Goal: Task Accomplishment & Management: Manage account settings

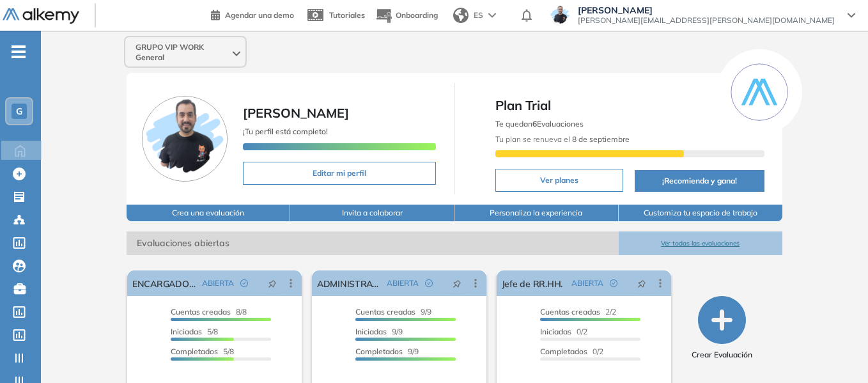
click at [15, 112] on div "G" at bounding box center [19, 111] width 15 height 15
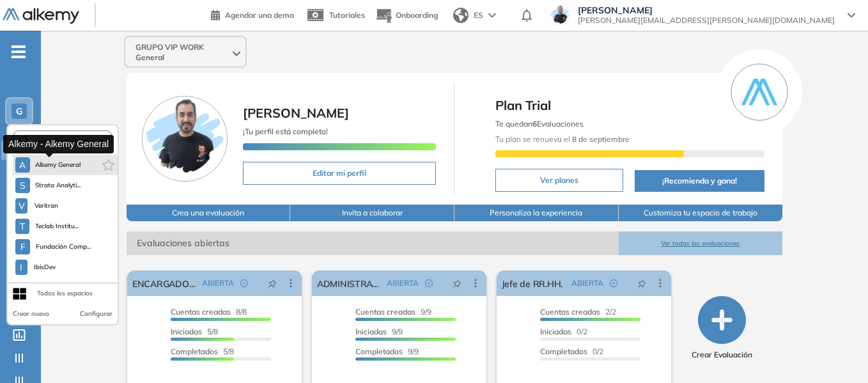
click at [51, 164] on span "Alkemy General" at bounding box center [58, 165] width 46 height 10
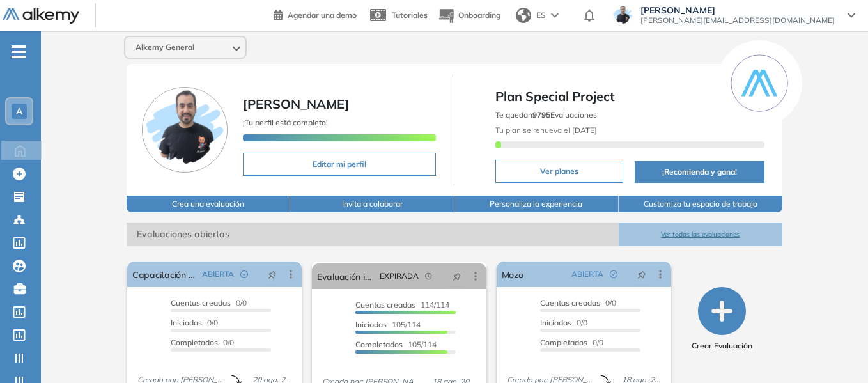
click at [16, 103] on div "A" at bounding box center [19, 111] width 26 height 26
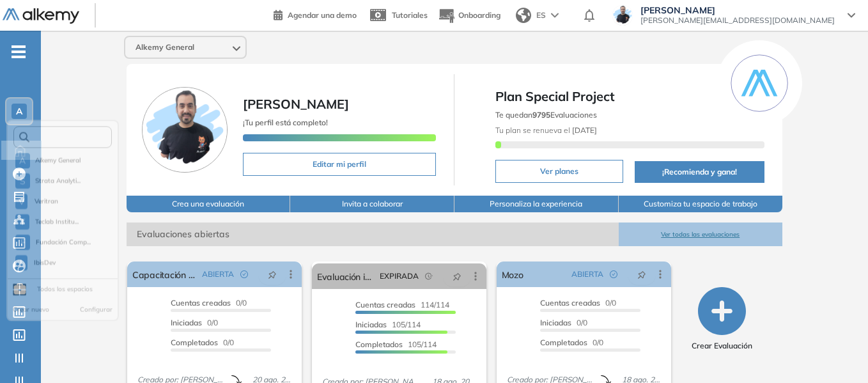
click at [79, 140] on input "text" at bounding box center [66, 142] width 74 height 10
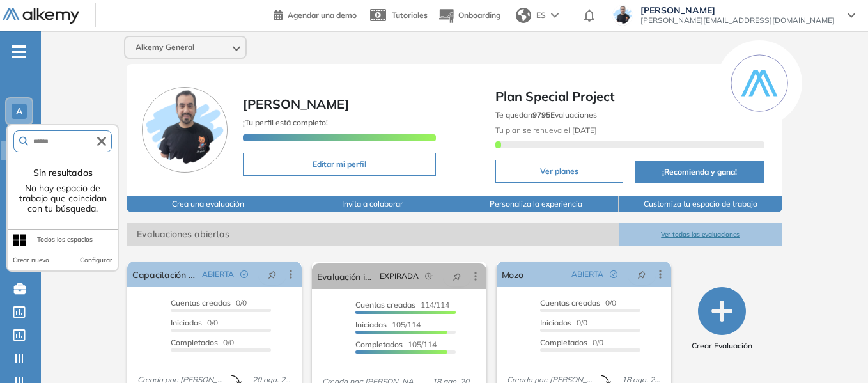
type input "******"
click at [103, 141] on icon "button" at bounding box center [101, 141] width 9 height 9
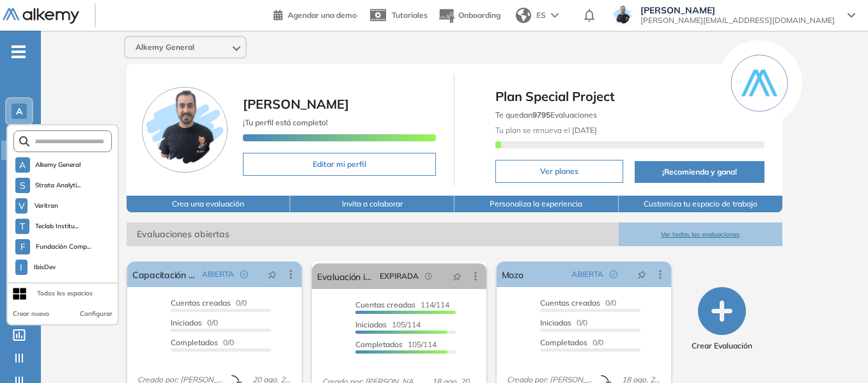
click at [90, 77] on div "Alkemy General Miguel Gomez ¡Tu perfil está completo! Editar mi perfil Plan Spe…" at bounding box center [455, 314] width 828 height 566
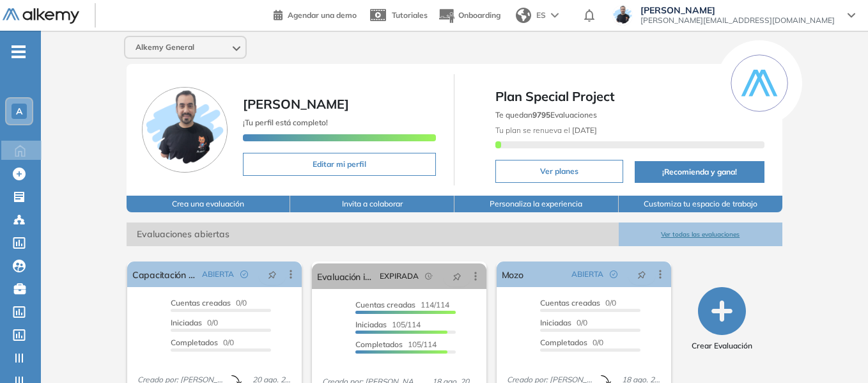
click at [12, 45] on span "-" at bounding box center [19, 50] width 14 height 10
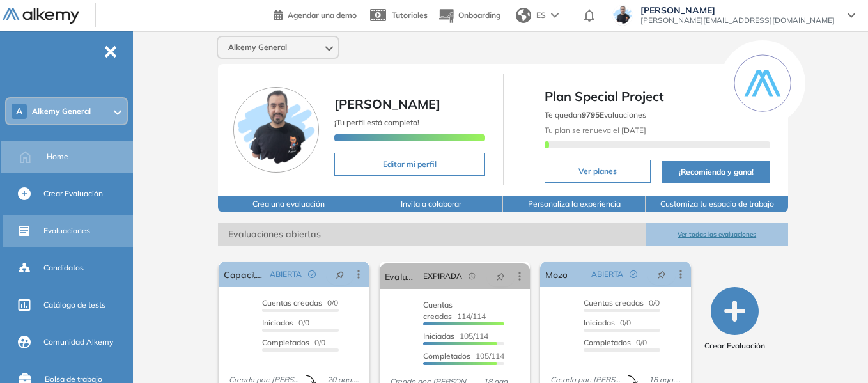
click at [77, 238] on div "Evaluaciones" at bounding box center [86, 231] width 87 height 22
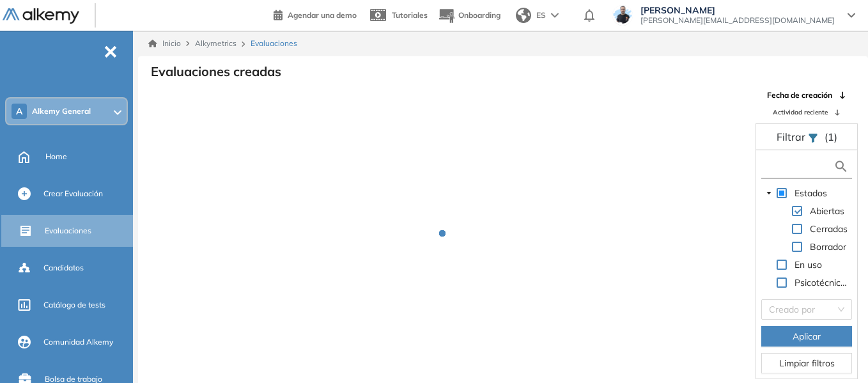
click at [786, 161] on input "text" at bounding box center [799, 166] width 69 height 13
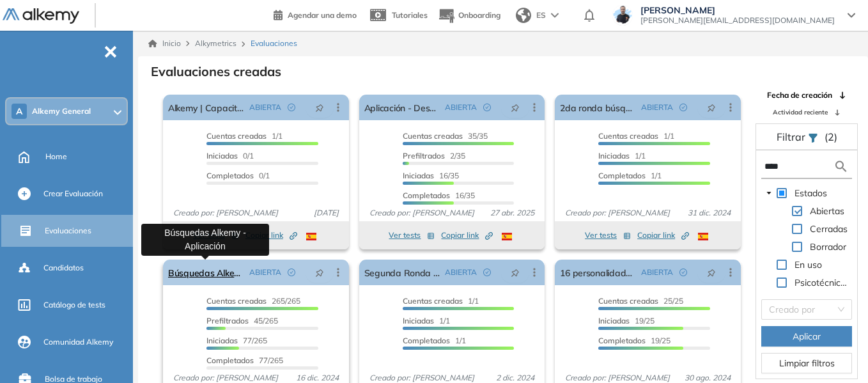
type input "****"
click at [203, 273] on link "Búsquedas Alkemy - Aplicación" at bounding box center [206, 273] width 76 height 26
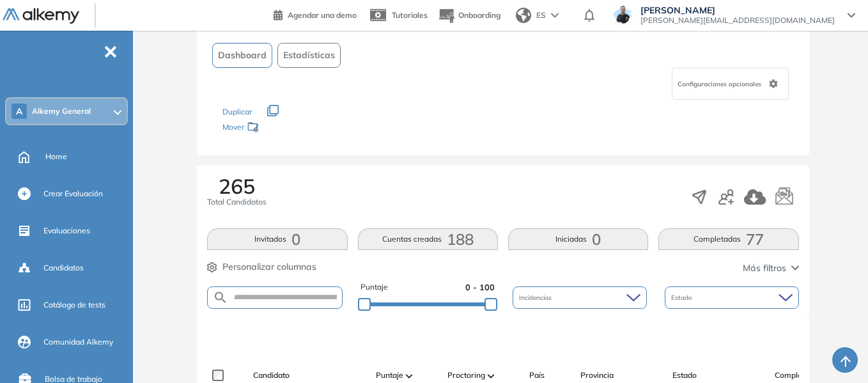
scroll to position [64, 0]
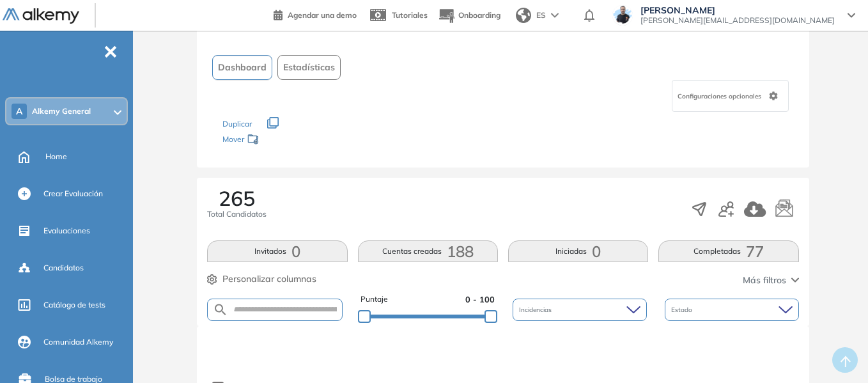
click at [328, 59] on button "Estadísticas" at bounding box center [309, 67] width 63 height 25
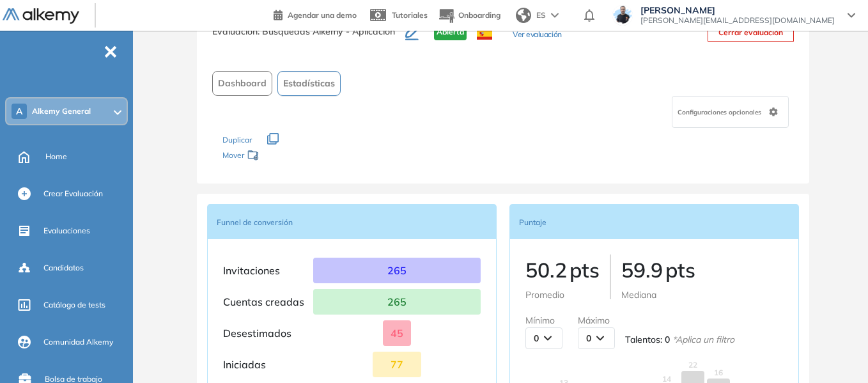
scroll to position [0, 0]
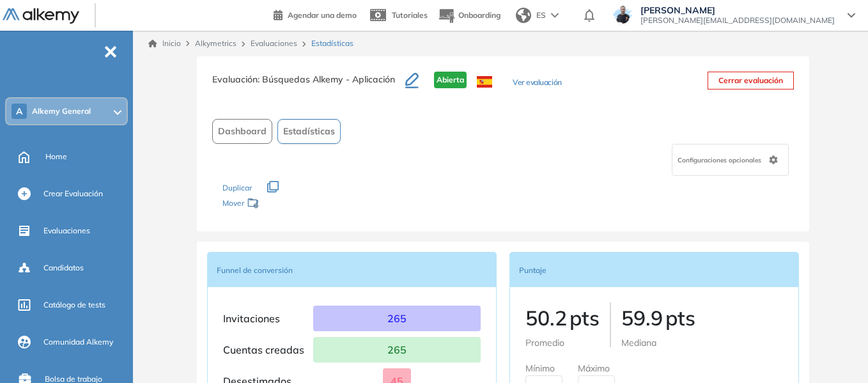
click at [255, 127] on span "Dashboard" at bounding box center [242, 131] width 49 height 13
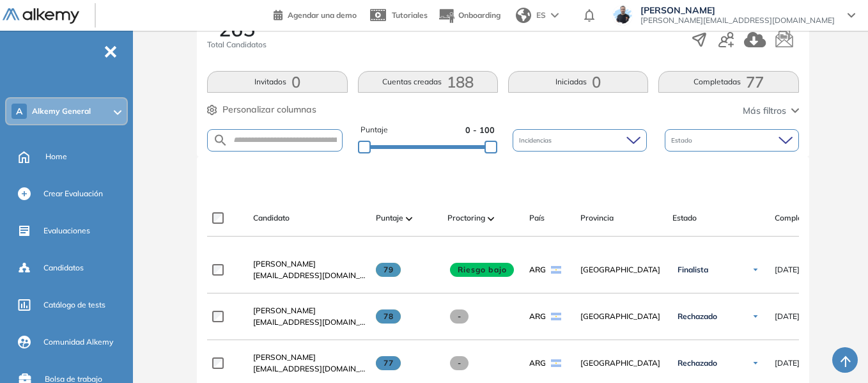
scroll to position [256, 0]
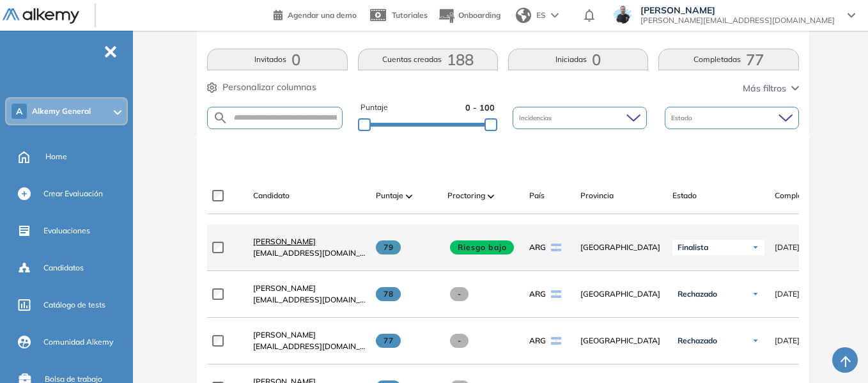
click at [290, 244] on span "Stefano Trento" at bounding box center [284, 242] width 63 height 10
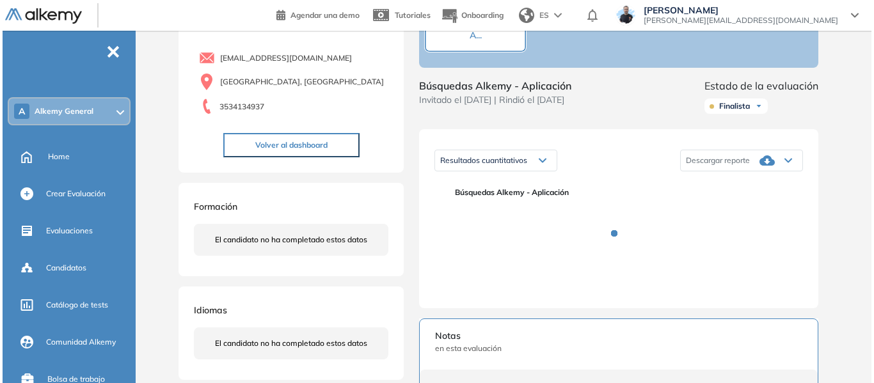
scroll to position [128, 0]
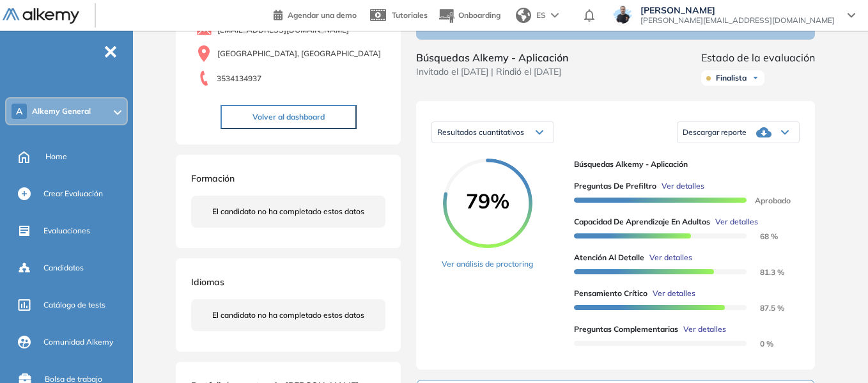
click at [733, 228] on span "Ver detalles" at bounding box center [737, 222] width 43 height 12
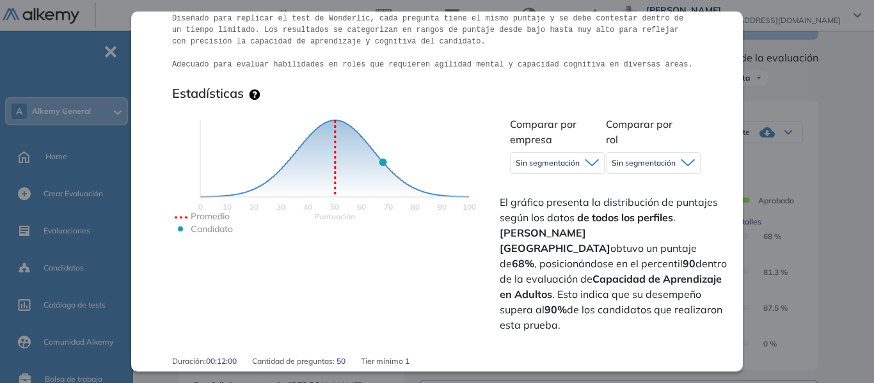
scroll to position [256, 0]
click at [588, 161] on icon at bounding box center [591, 162] width 14 height 8
click at [687, 158] on icon at bounding box center [687, 162] width 14 height 8
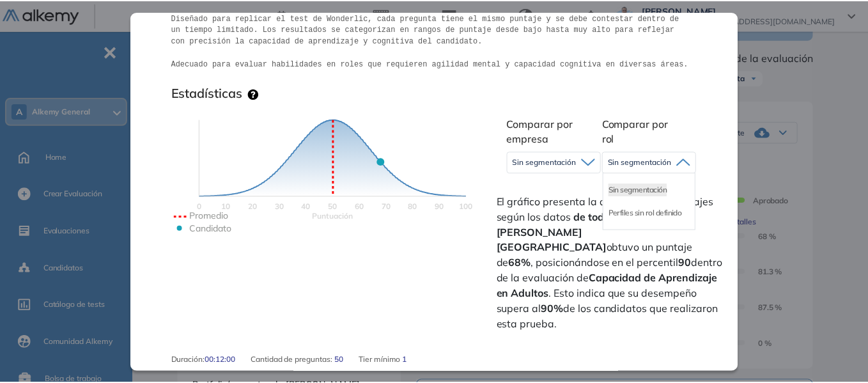
scroll to position [0, 0]
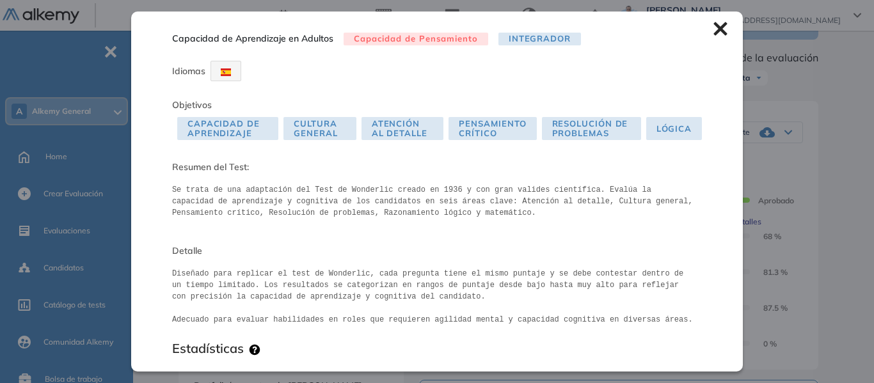
click at [713, 29] on icon at bounding box center [719, 28] width 13 height 13
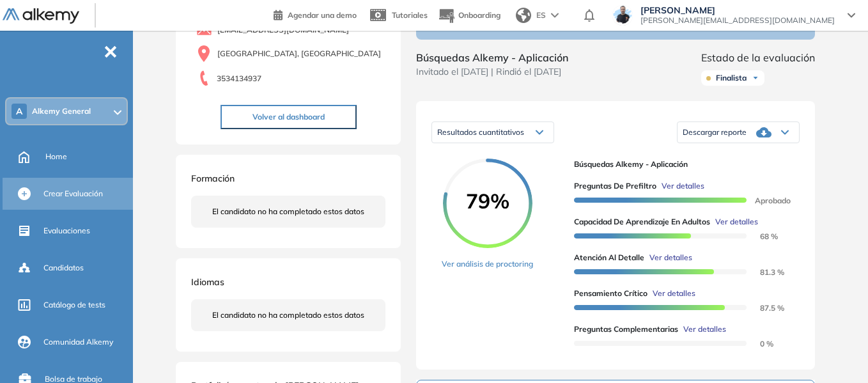
click at [55, 192] on span "Crear Evaluación" at bounding box center [72, 194] width 59 height 12
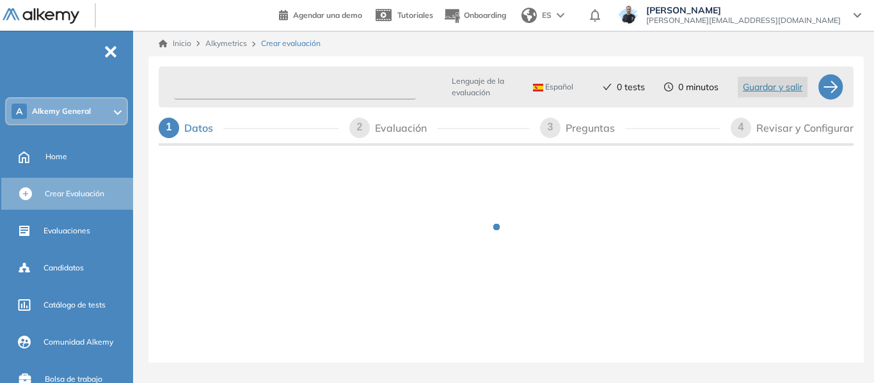
click at [334, 90] on input "text" at bounding box center [295, 87] width 242 height 25
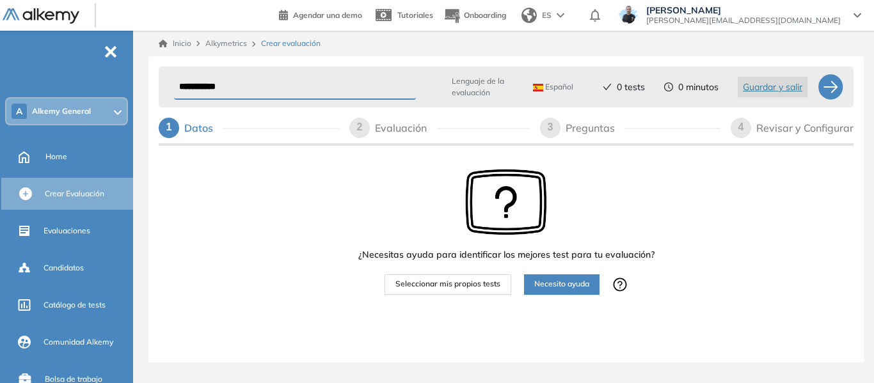
type input "**********"
click at [451, 278] on button "Seleccionar mis propios tests" at bounding box center [447, 284] width 127 height 20
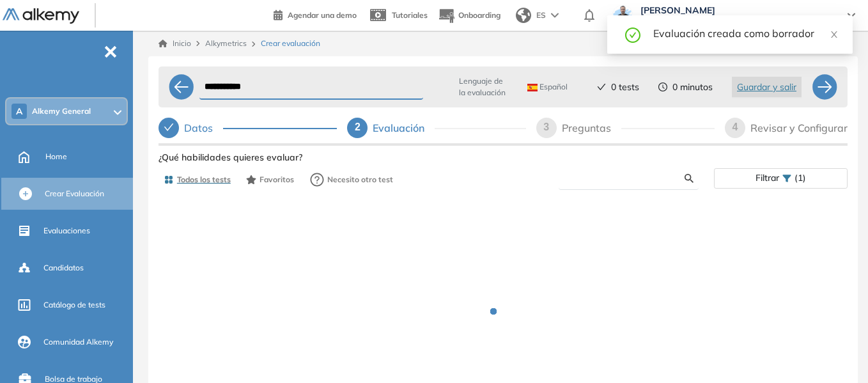
click at [600, 175] on input "text" at bounding box center [627, 179] width 116 height 12
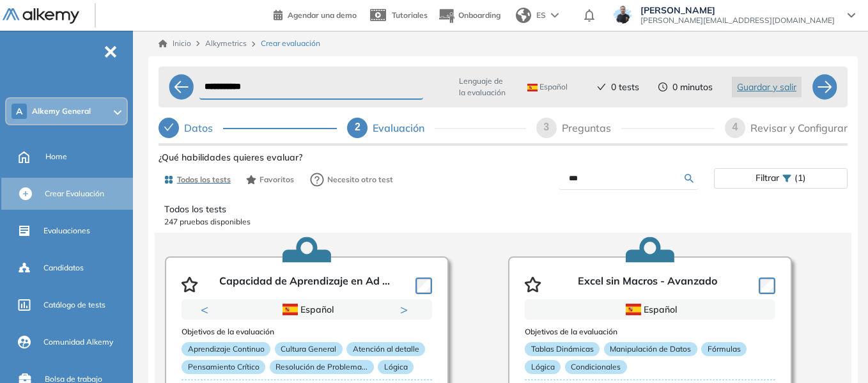
type input "***"
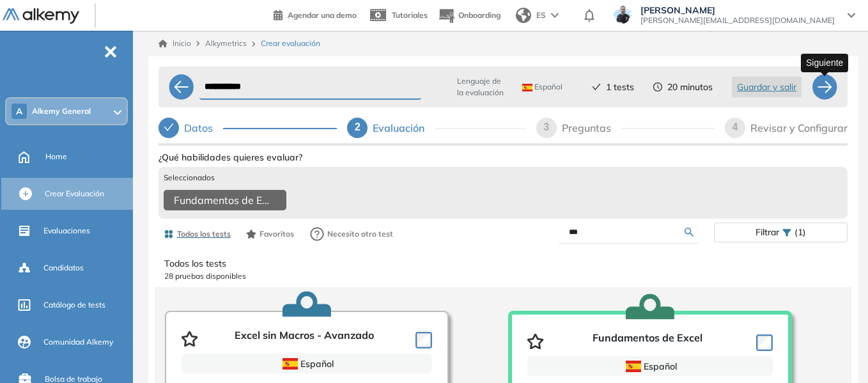
click at [826, 97] on div at bounding box center [825, 87] width 26 height 26
select select "*****"
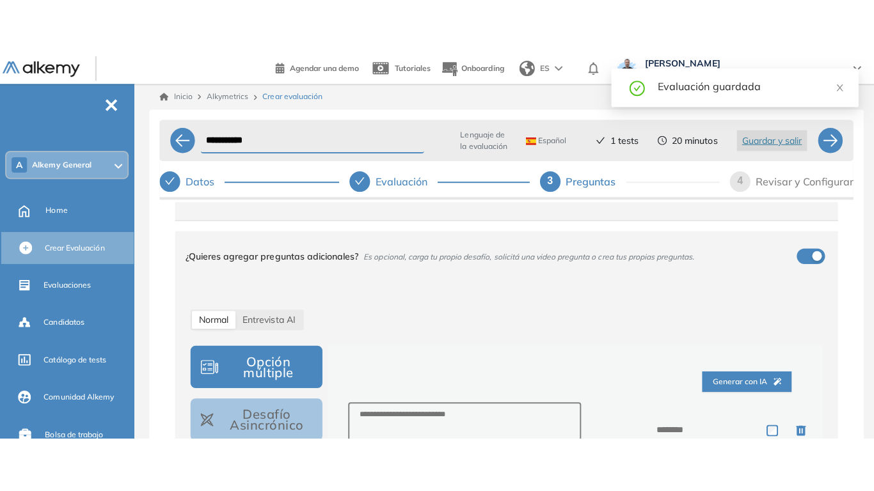
scroll to position [128, 0]
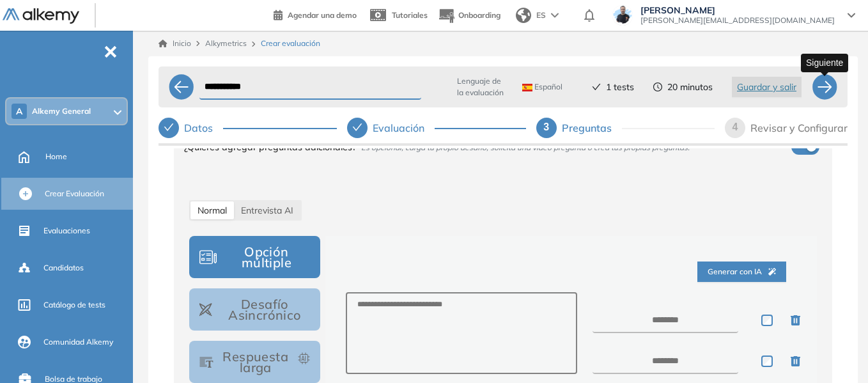
click at [830, 88] on div at bounding box center [825, 87] width 26 height 26
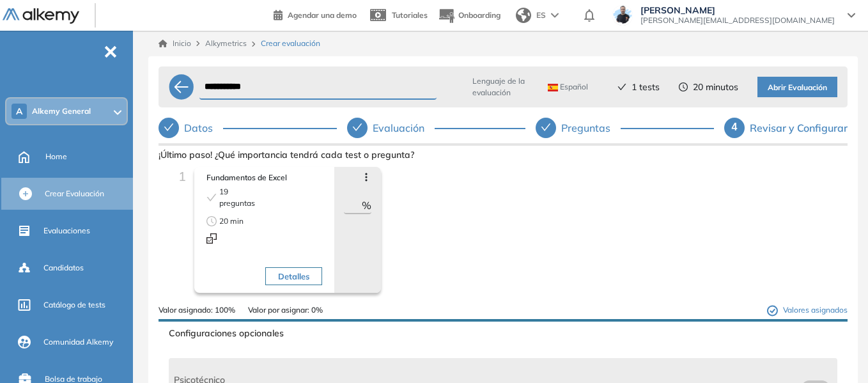
click at [435, 268] on div "1 Fundamentos de Excel 19 preguntas 20 min Detalles Avanzar posición Retroceder…" at bounding box center [503, 235] width 669 height 137
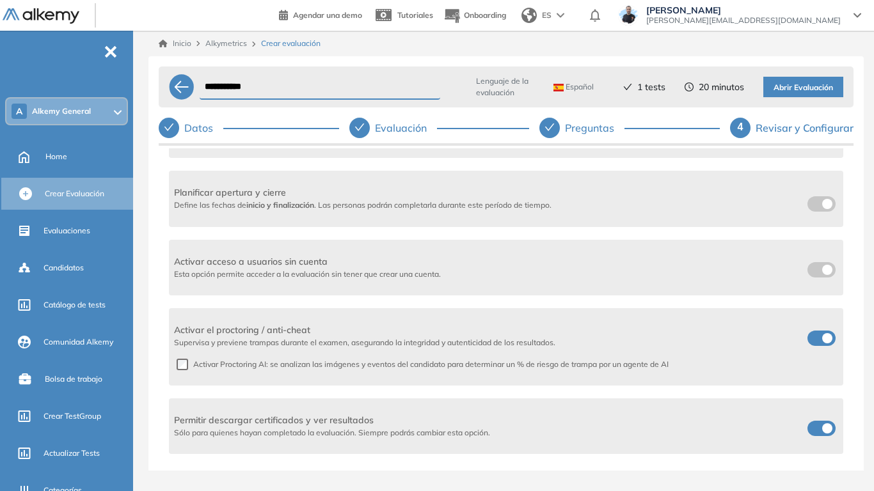
scroll to position [320, 0]
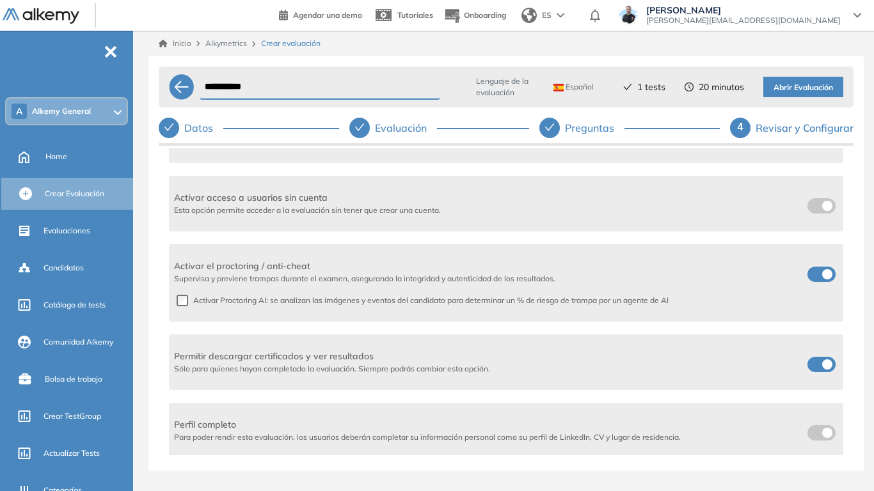
click at [808, 208] on span at bounding box center [812, 203] width 10 height 10
click at [65, 226] on span "Evaluaciones" at bounding box center [66, 231] width 47 height 12
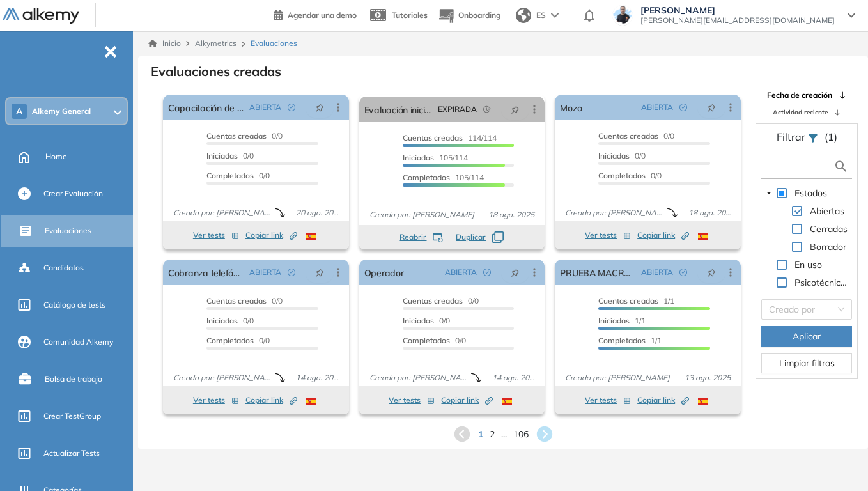
click at [806, 169] on input "text" at bounding box center [799, 166] width 69 height 13
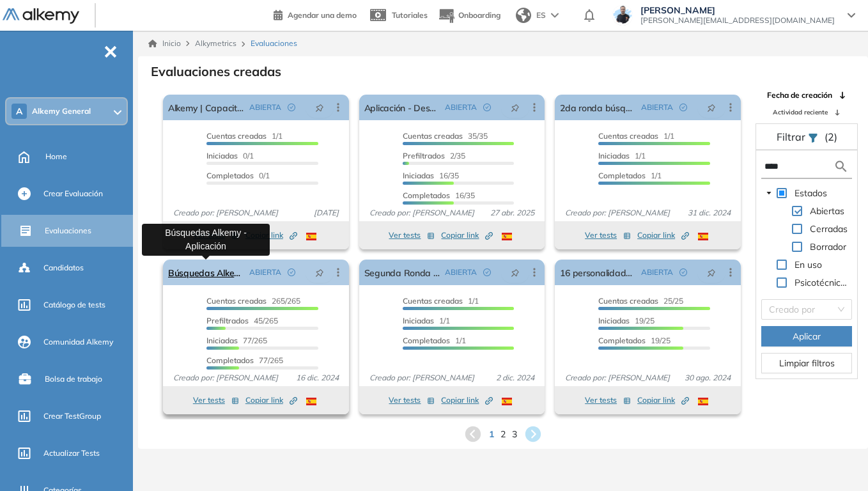
type input "****"
click at [214, 271] on link "Búsquedas Alkemy - Aplicación" at bounding box center [206, 273] width 76 height 26
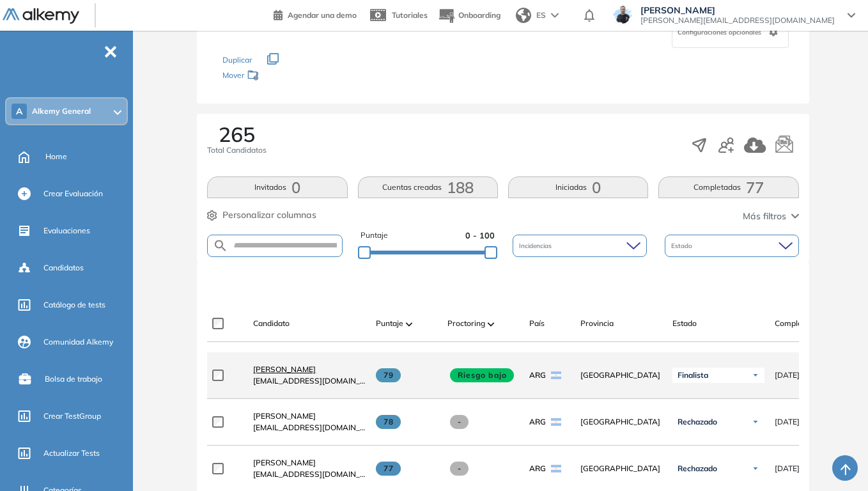
click at [305, 373] on span "Stefano Trento" at bounding box center [284, 370] width 63 height 10
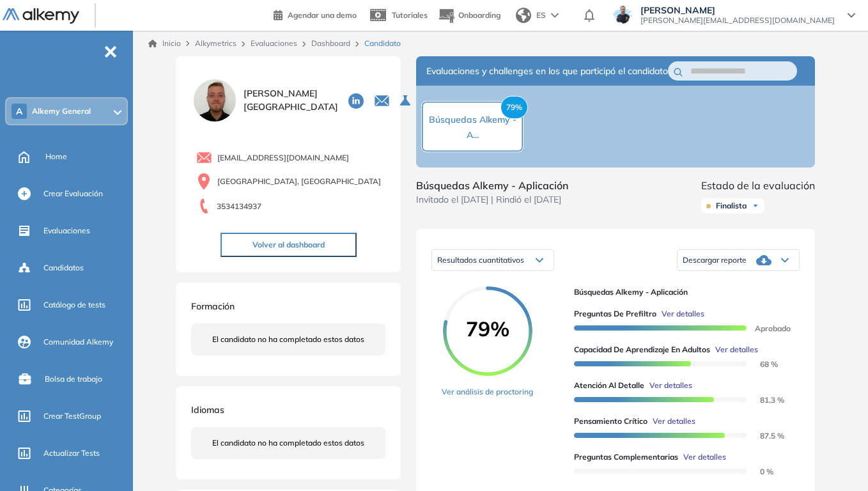
click at [786, 269] on div "Descargar reporte" at bounding box center [739, 260] width 122 height 26
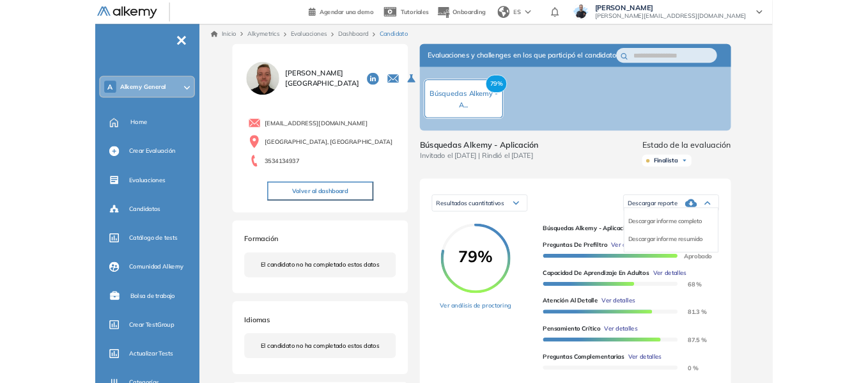
scroll to position [64, 0]
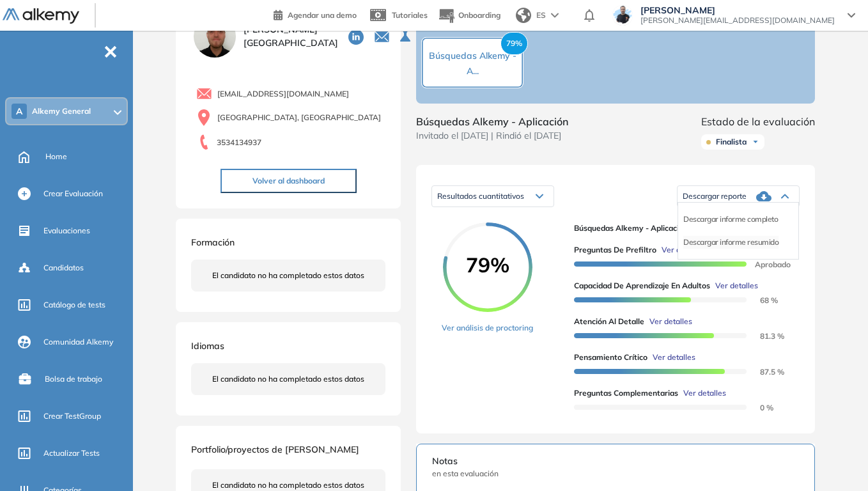
click at [761, 249] on li "Descargar informe resumido" at bounding box center [731, 242] width 95 height 13
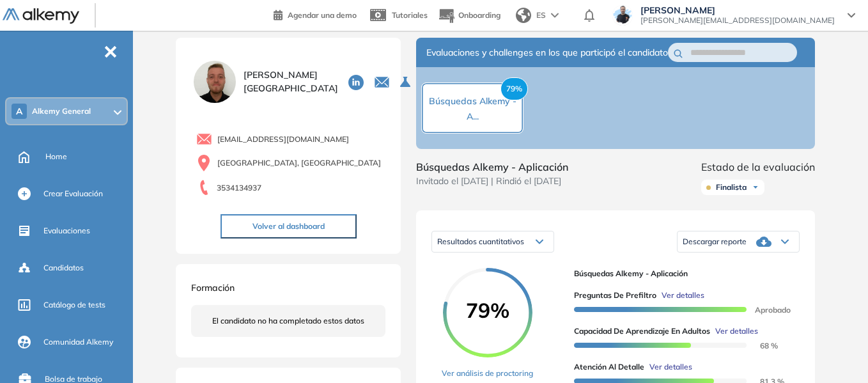
scroll to position [0, 0]
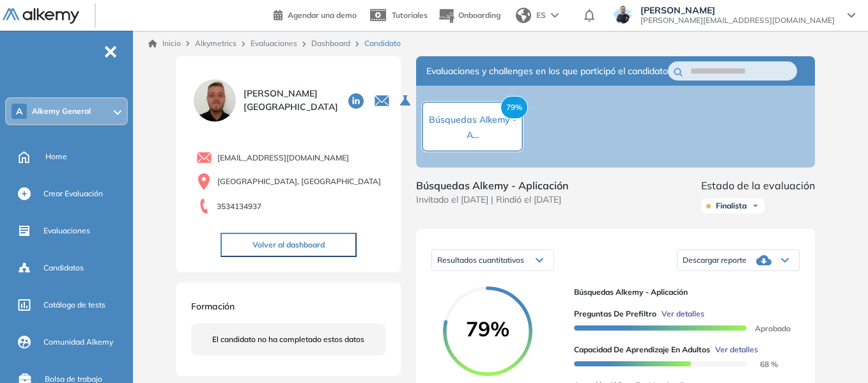
click at [283, 42] on link "Evaluaciones" at bounding box center [274, 43] width 47 height 10
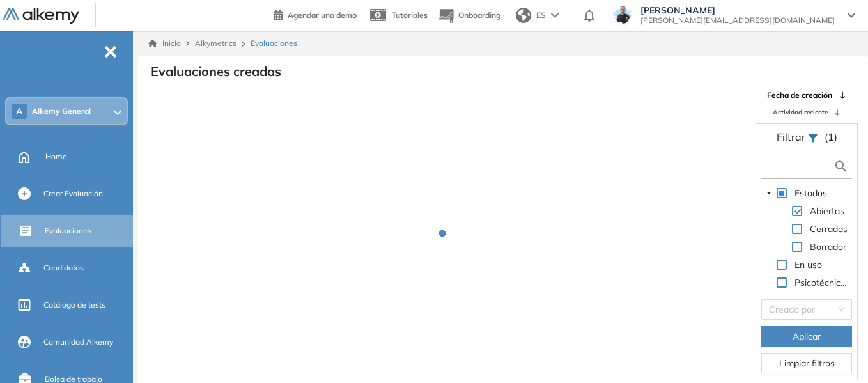
click at [773, 164] on input "text" at bounding box center [799, 166] width 69 height 13
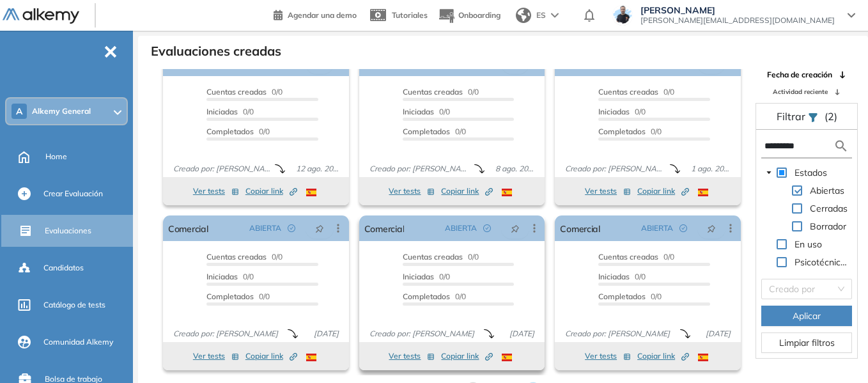
scroll to position [31, 0]
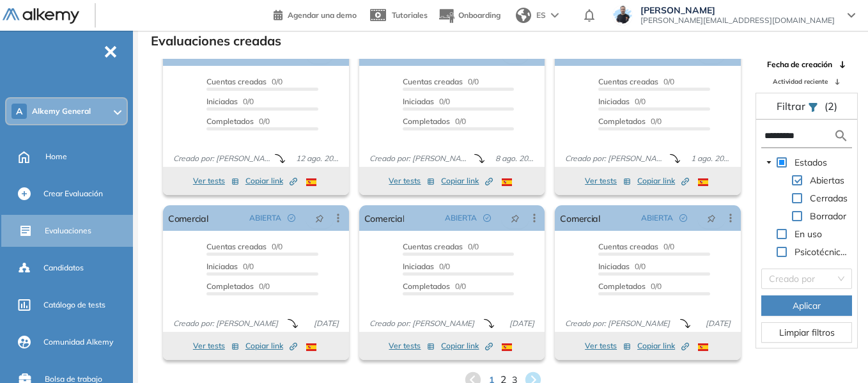
type input "*********"
click at [505, 375] on span "2" at bounding box center [504, 380] width 6 height 15
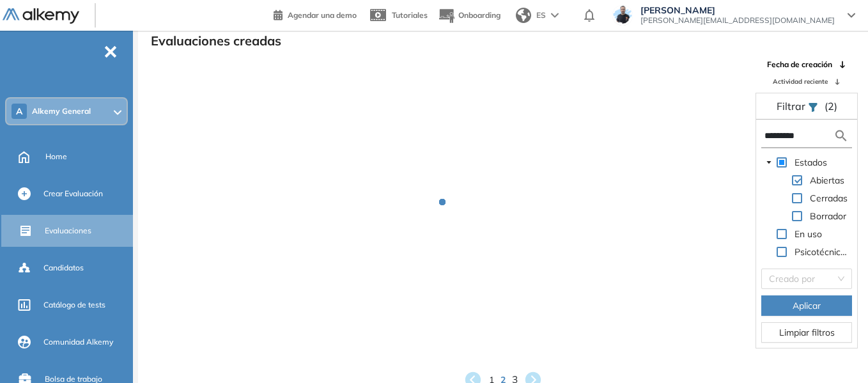
scroll to position [1, 0]
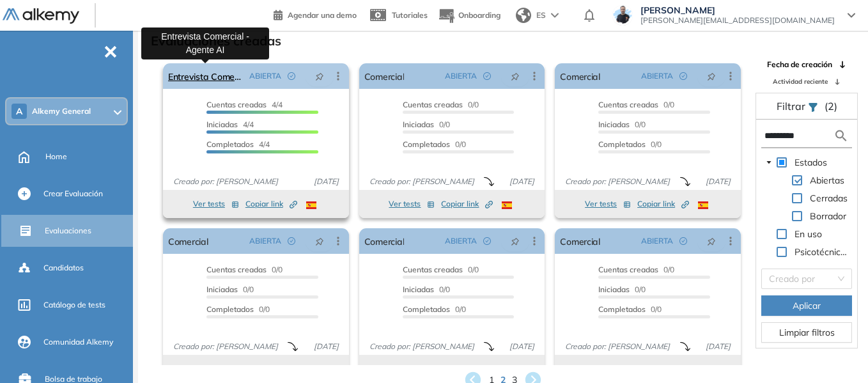
click at [183, 75] on link "Entrevista Comercial - Agente AI" at bounding box center [206, 76] width 76 height 26
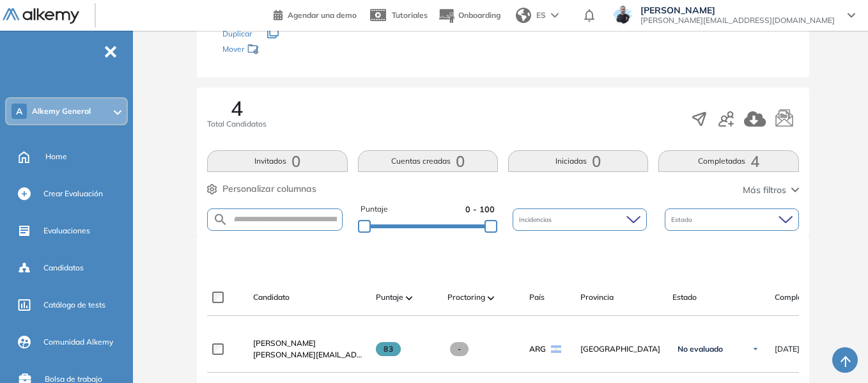
scroll to position [192, 0]
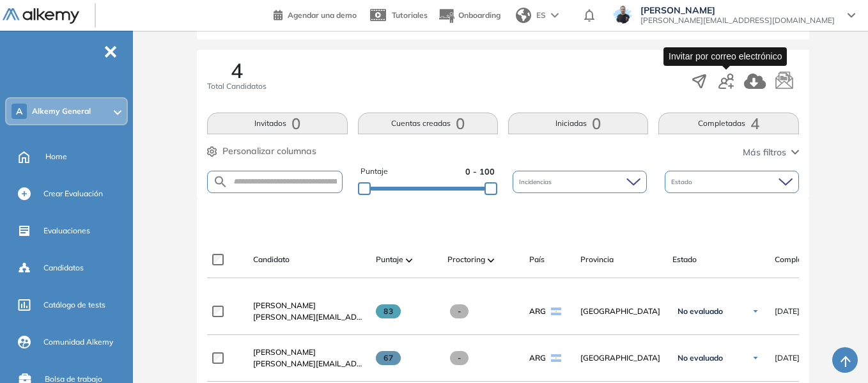
click at [729, 82] on icon "button" at bounding box center [726, 81] width 15 height 15
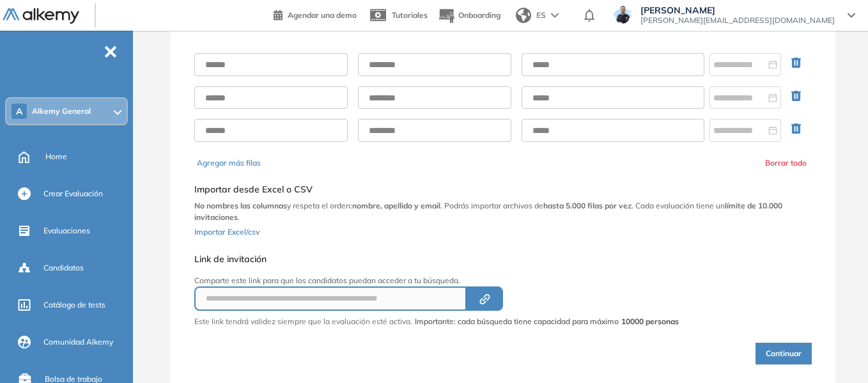
scroll to position [48, 0]
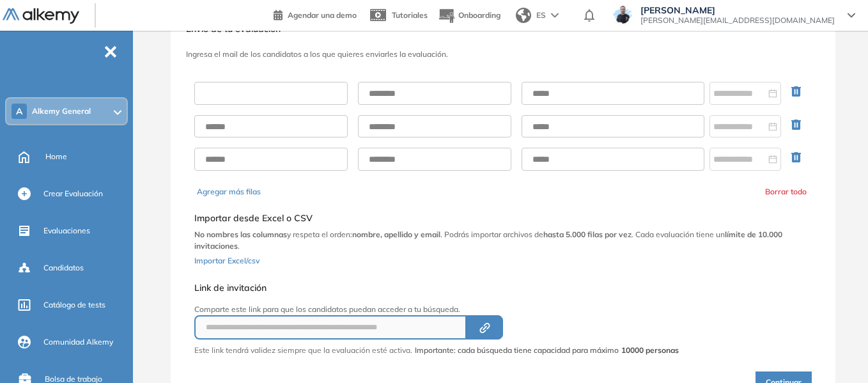
click at [306, 92] on input "text" at bounding box center [270, 93] width 153 height 23
type input "******"
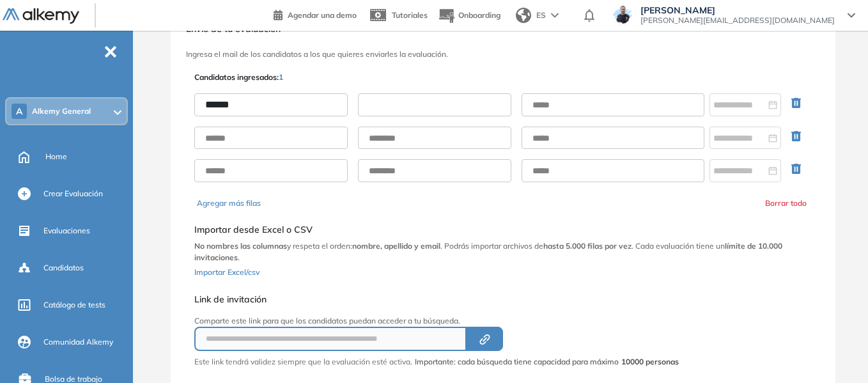
click at [386, 104] on input "text" at bounding box center [434, 104] width 153 height 23
type input "*****"
click at [555, 112] on input "text" at bounding box center [613, 104] width 183 height 23
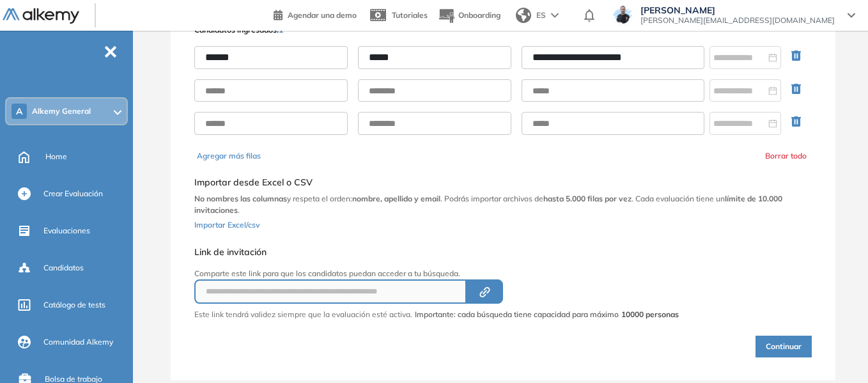
scroll to position [123, 0]
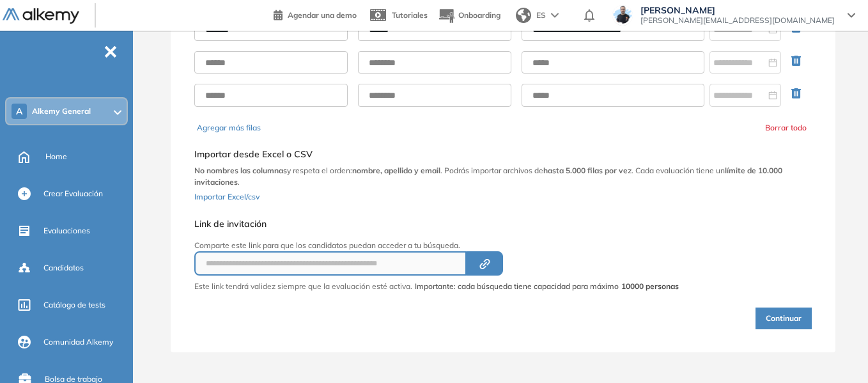
click at [779, 320] on button "Continuar" at bounding box center [784, 319] width 56 height 22
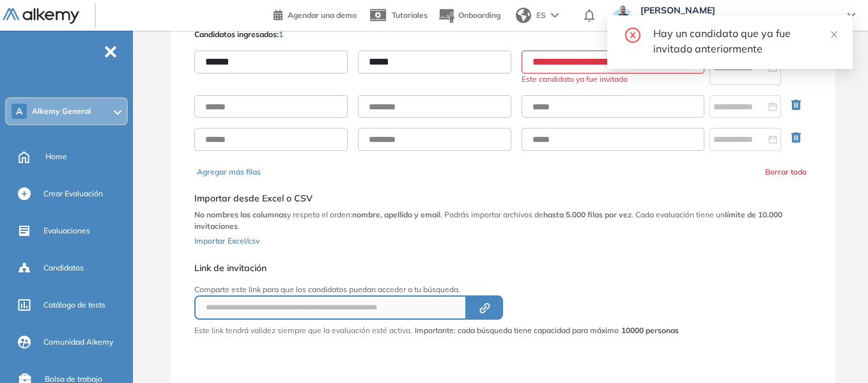
scroll to position [59, 0]
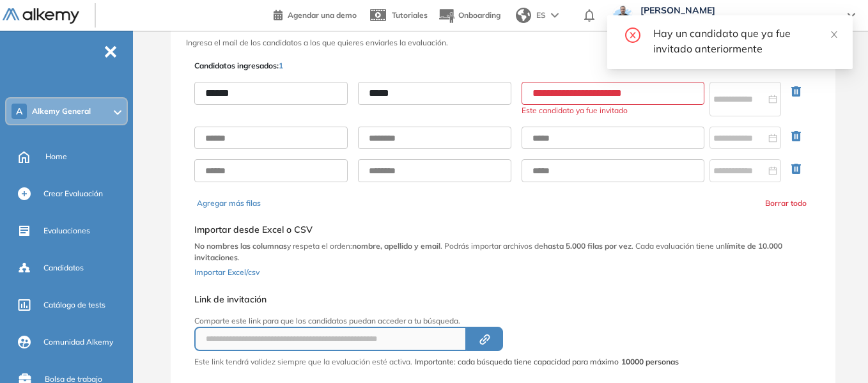
click at [679, 93] on input "**********" at bounding box center [613, 93] width 183 height 23
drag, startPoint x: 679, startPoint y: 93, endPoint x: 633, endPoint y: 84, distance: 46.8
click at [633, 84] on input "**********" at bounding box center [613, 93] width 183 height 23
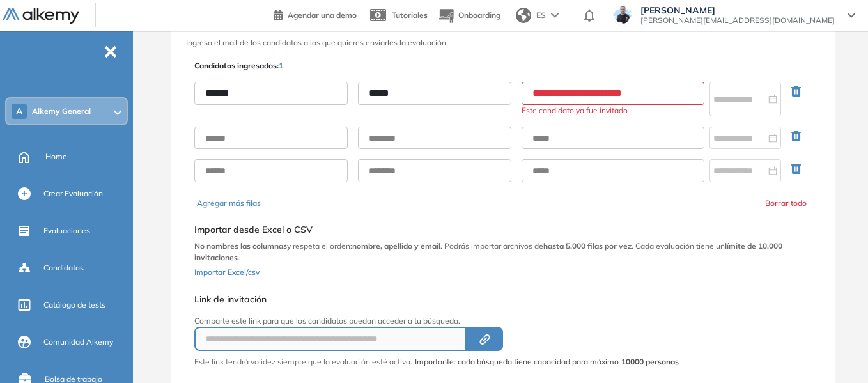
click at [600, 91] on input "**********" at bounding box center [613, 93] width 183 height 23
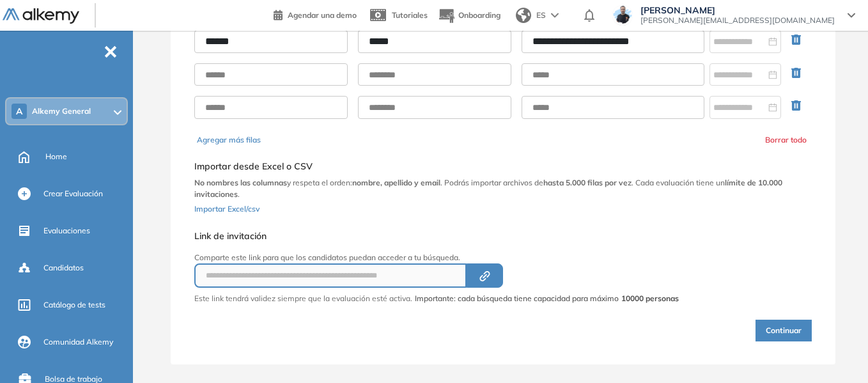
scroll to position [123, 0]
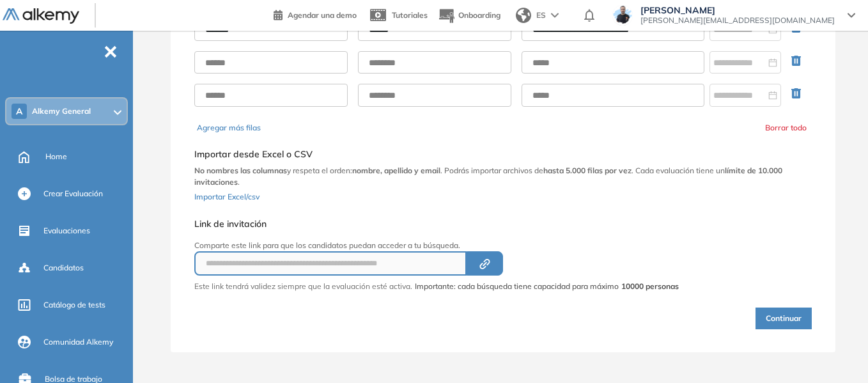
type input "**********"
click at [792, 333] on div "**********" at bounding box center [503, 162] width 614 height 348
click at [784, 320] on button "Continuar" at bounding box center [784, 319] width 56 height 22
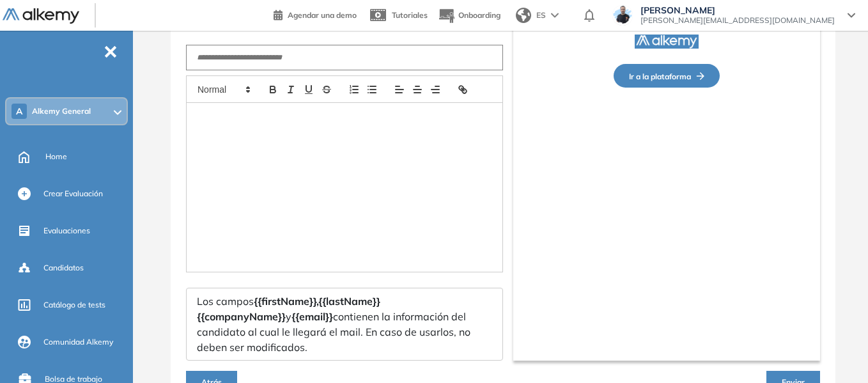
scroll to position [89, 0]
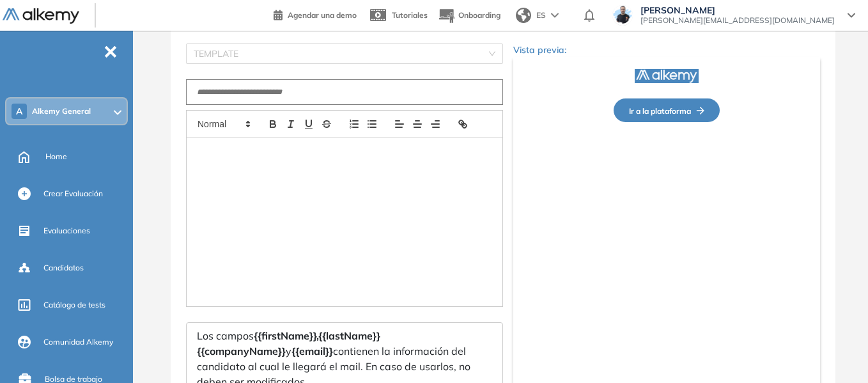
type input "**********"
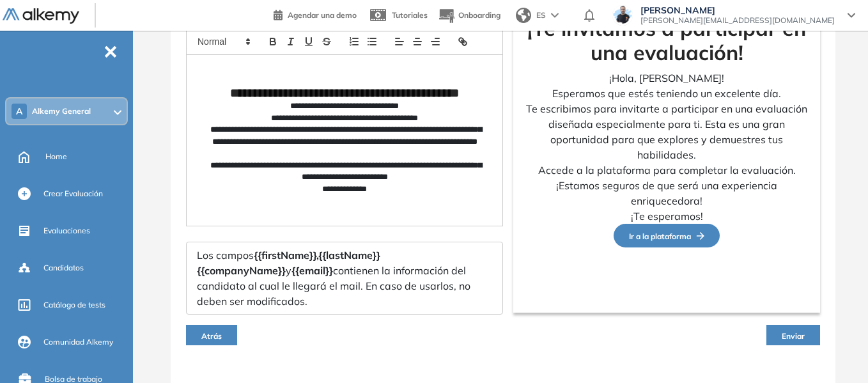
scroll to position [193, 0]
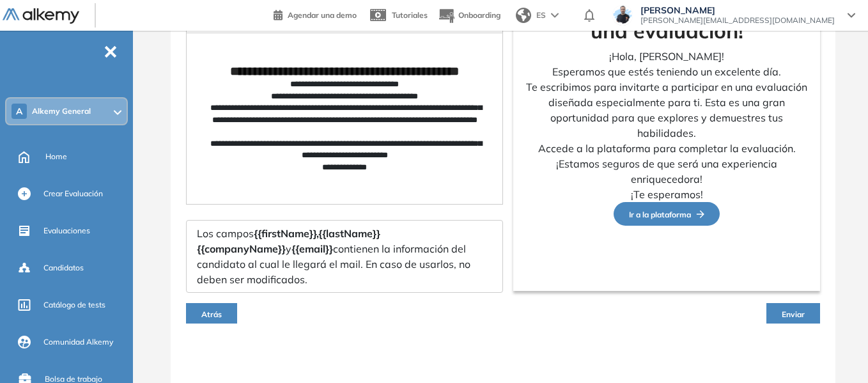
click at [223, 310] on button "Atrás" at bounding box center [211, 313] width 51 height 20
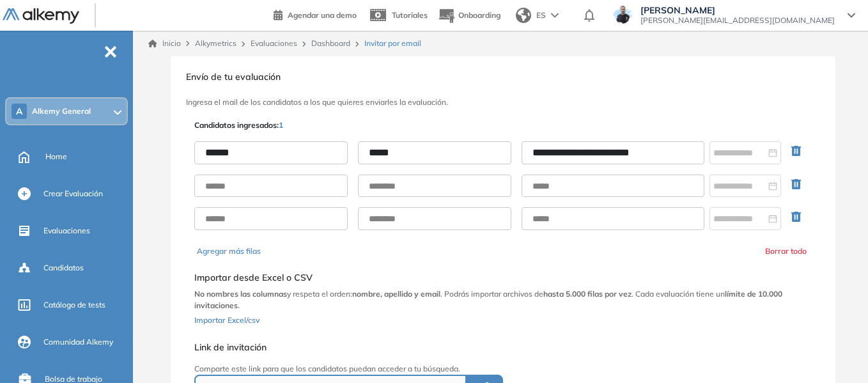
scroll to position [64, 0]
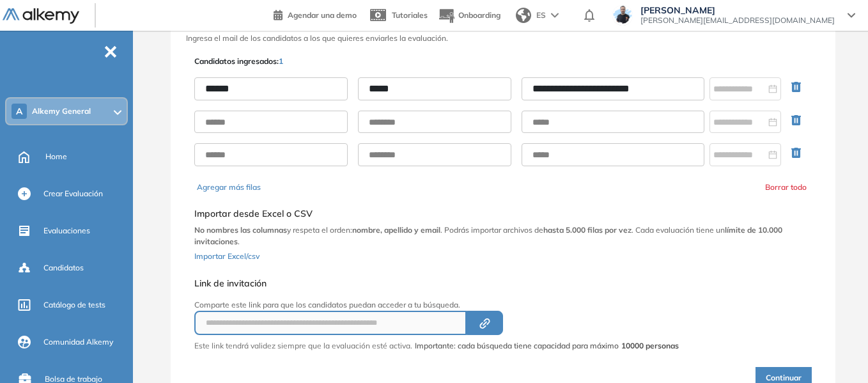
click at [794, 372] on button "Continuar" at bounding box center [784, 378] width 56 height 22
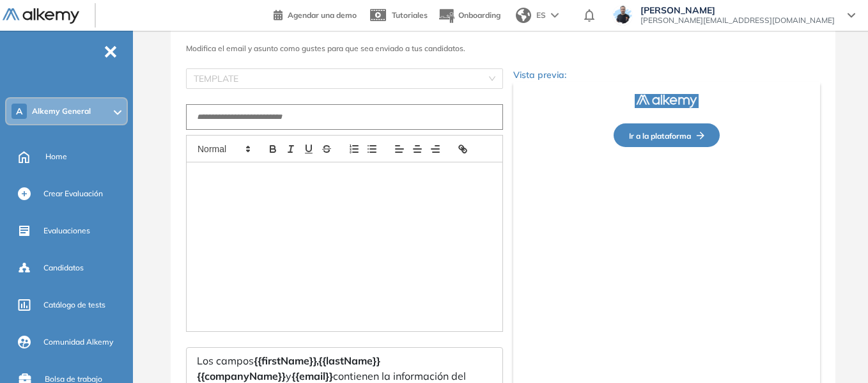
type input "**********"
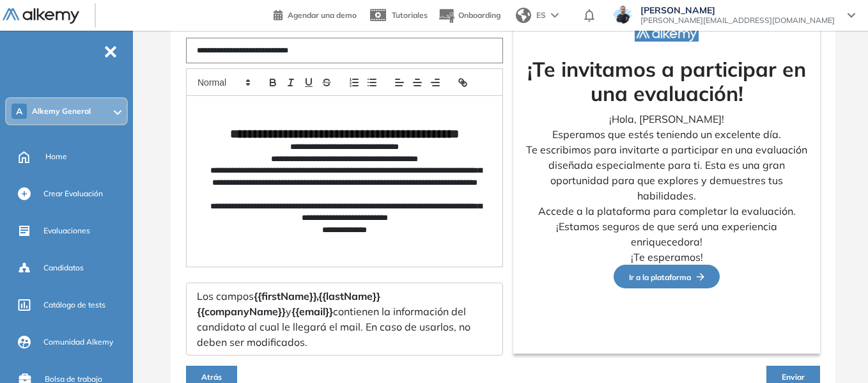
scroll to position [193, 0]
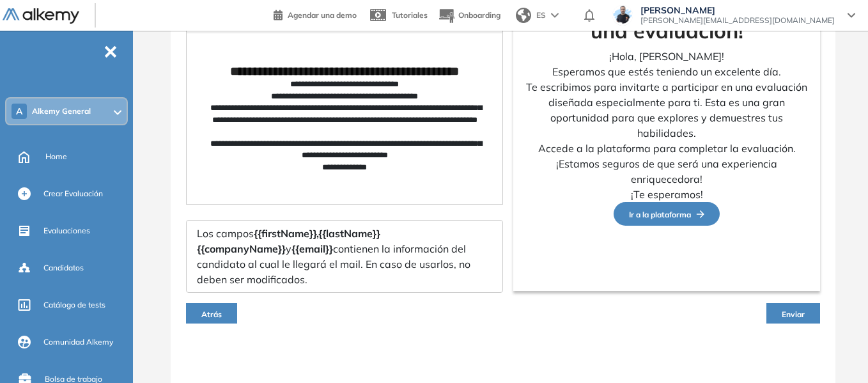
click at [226, 308] on button "Atrás" at bounding box center [211, 313] width 51 height 20
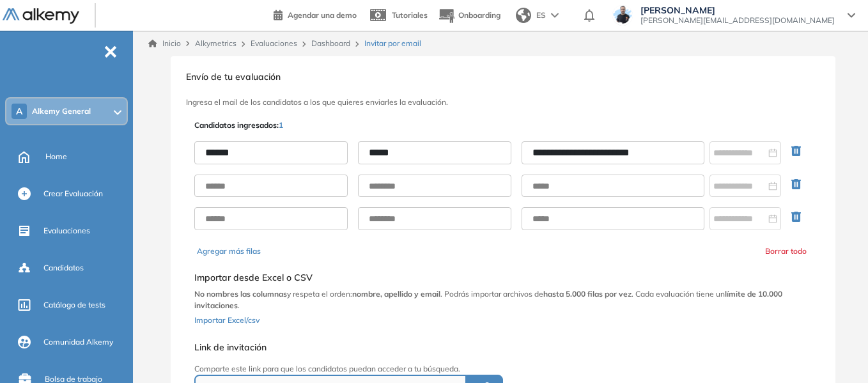
click at [322, 40] on link "Dashboard" at bounding box center [330, 43] width 39 height 10
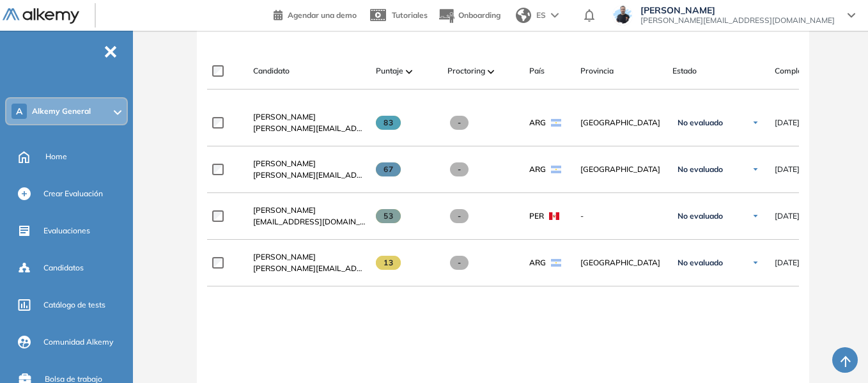
scroll to position [384, 0]
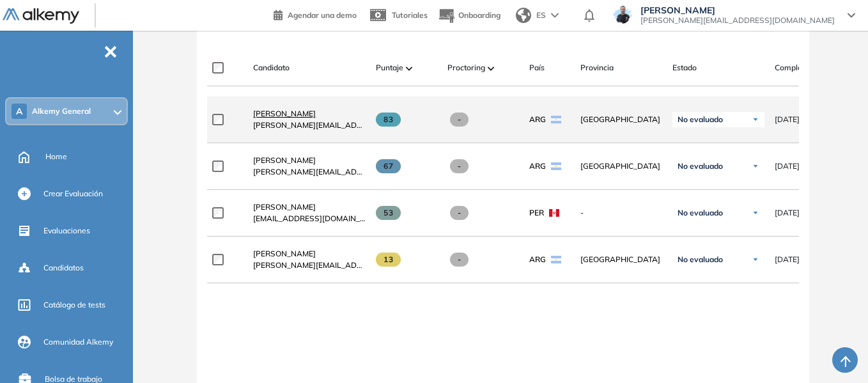
click at [290, 118] on span "[PERSON_NAME]" at bounding box center [284, 114] width 63 height 10
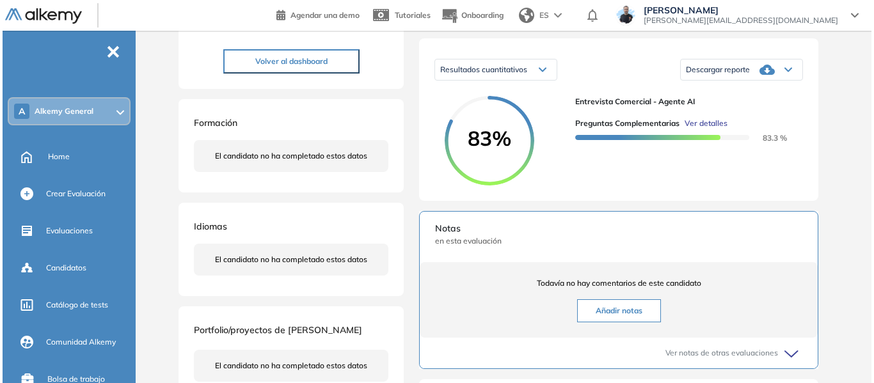
scroll to position [192, 0]
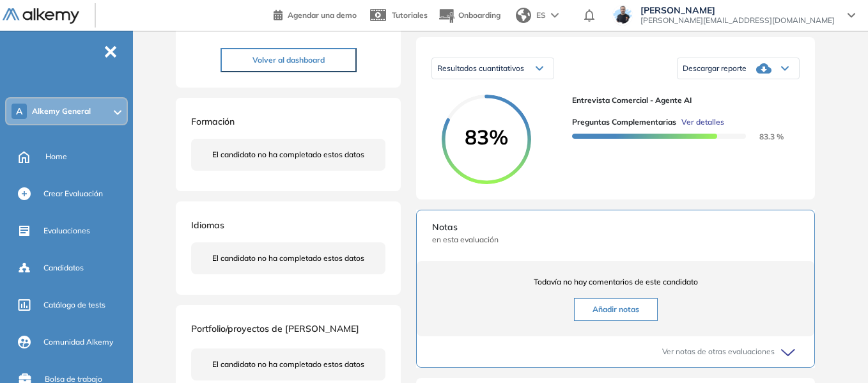
click at [713, 128] on span "Ver detalles" at bounding box center [703, 122] width 43 height 12
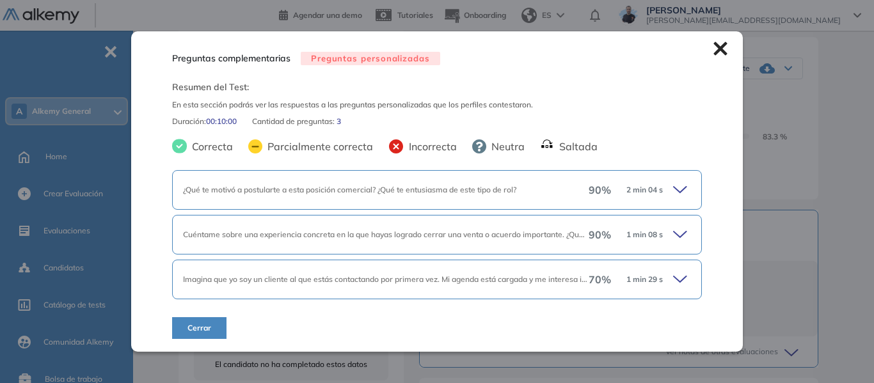
click at [675, 189] on icon at bounding box center [682, 190] width 18 height 18
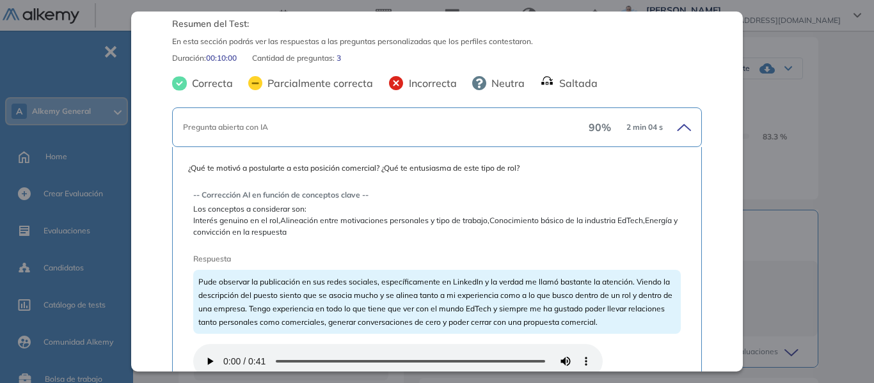
scroll to position [64, 0]
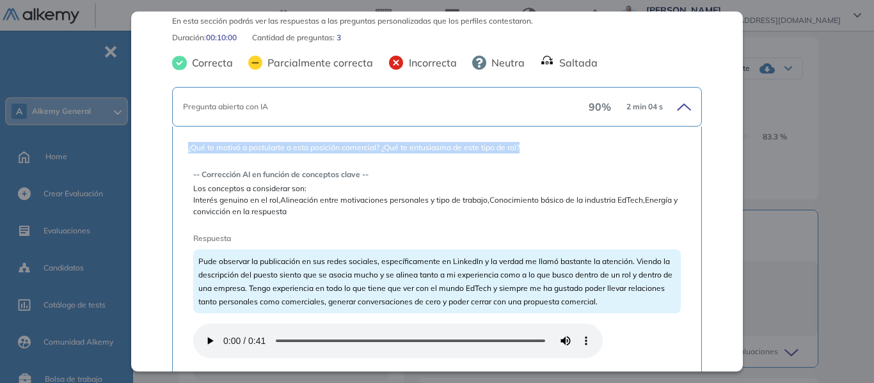
drag, startPoint x: 188, startPoint y: 150, endPoint x: 521, endPoint y: 145, distance: 333.2
click at [521, 145] on span "¿Qué te motivó a postularte a esta posición comercial? ¿Qué te entusiasma de es…" at bounding box center [437, 148] width 498 height 12
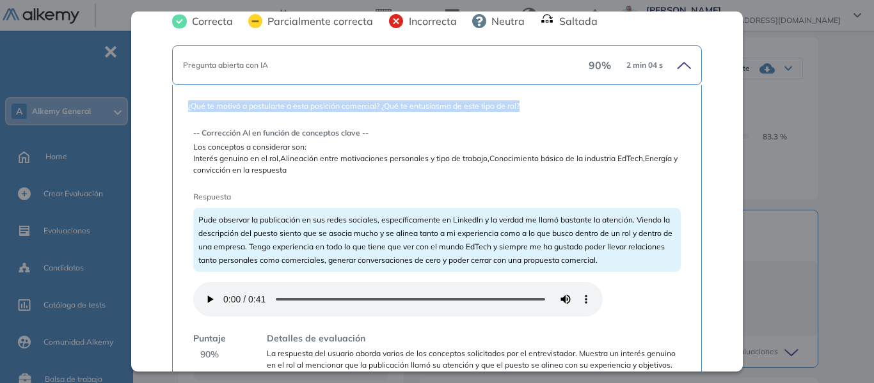
scroll to position [128, 0]
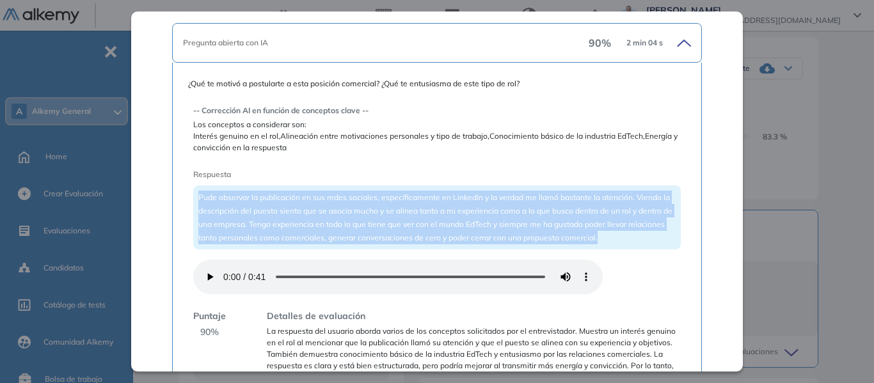
drag, startPoint x: 196, startPoint y: 198, endPoint x: 636, endPoint y: 240, distance: 442.1
click at [636, 240] on div "Pude observar la publicación en sus redes sociales, específicamente en LinkedIn…" at bounding box center [436, 217] width 487 height 64
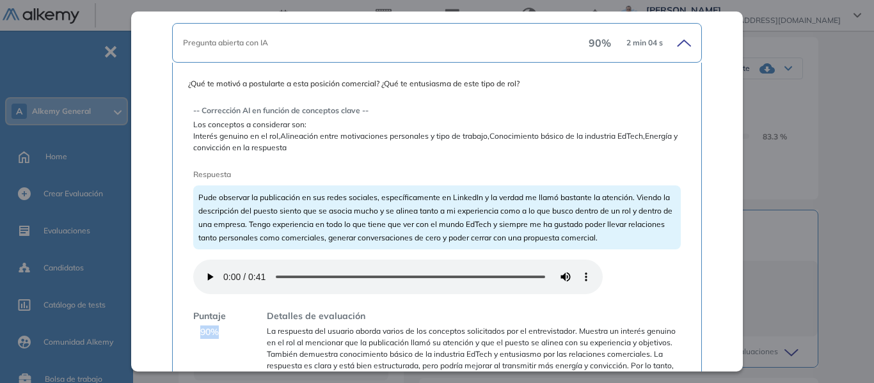
drag, startPoint x: 201, startPoint y: 331, endPoint x: 218, endPoint y: 331, distance: 16.6
click at [218, 331] on span "90 %" at bounding box center [209, 332] width 19 height 13
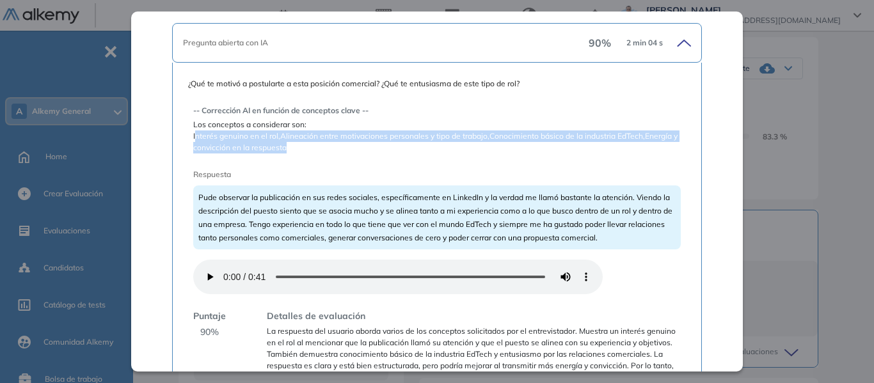
drag, startPoint x: 194, startPoint y: 137, endPoint x: 294, endPoint y: 152, distance: 100.7
click at [294, 152] on span "Interés genuino en el rol,Alineación entre motivaciones personales y tipo de tr…" at bounding box center [436, 141] width 487 height 23
click at [286, 145] on span "Interés genuino en el rol,Alineación entre motivaciones personales y tipo de tr…" at bounding box center [436, 141] width 487 height 23
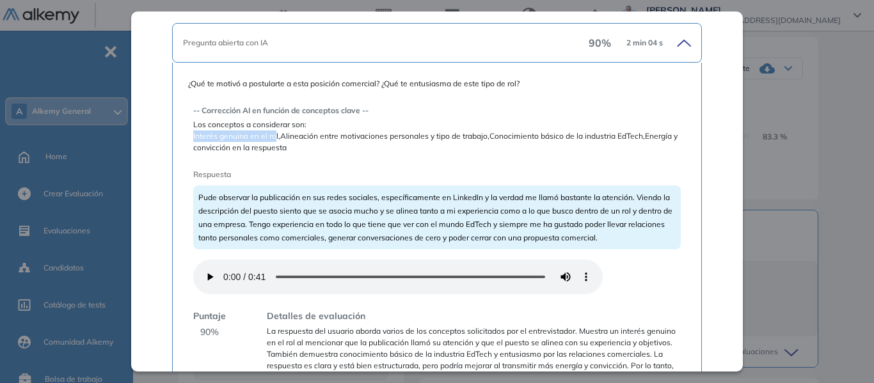
drag, startPoint x: 193, startPoint y: 138, endPoint x: 272, endPoint y: 136, distance: 79.3
click at [272, 136] on span "Interés genuino en el rol,Alineación entre motivaciones personales y tipo de tr…" at bounding box center [436, 141] width 487 height 23
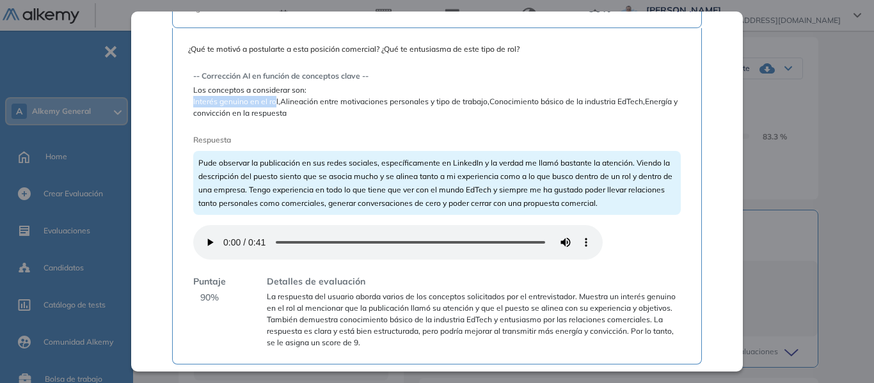
scroll to position [192, 0]
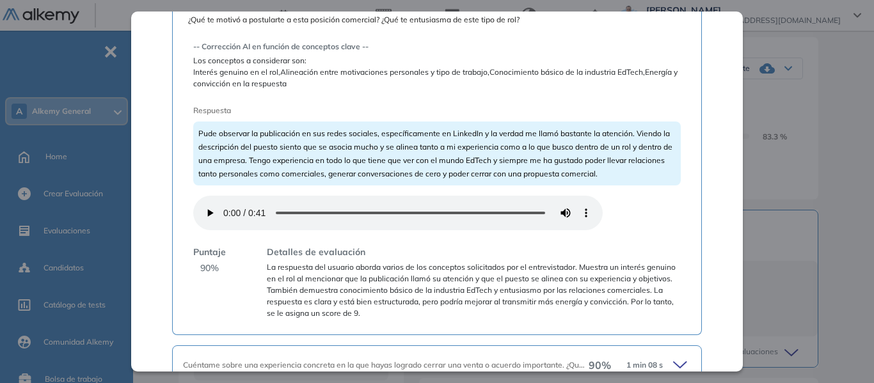
click at [193, 84] on span "Interés genuino en el rol,Alineación entre motivaciones personales y tipo de tr…" at bounding box center [436, 78] width 487 height 23
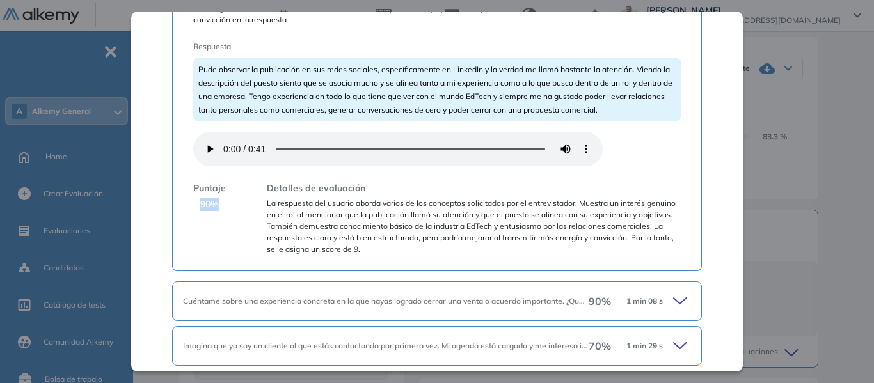
drag, startPoint x: 200, startPoint y: 201, endPoint x: 218, endPoint y: 204, distance: 18.8
click at [218, 204] on span "90 %" at bounding box center [209, 204] width 19 height 13
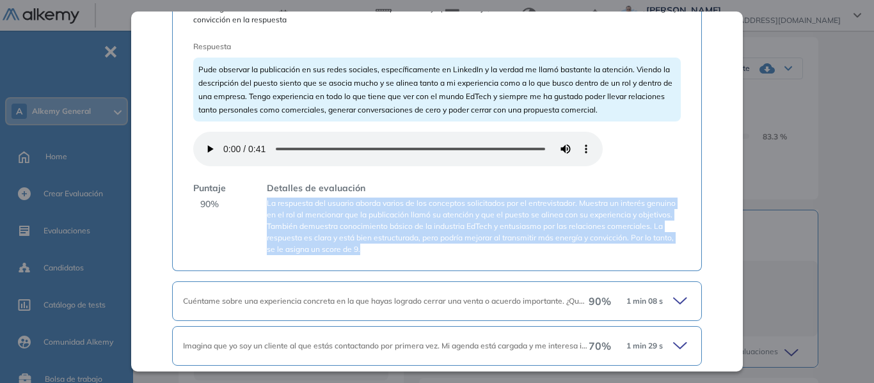
drag, startPoint x: 267, startPoint y: 201, endPoint x: 471, endPoint y: 255, distance: 211.1
click at [471, 255] on div "¿Qué te motivó a postularte a esta posición comercial? ¿Qué te entusiasma de es…" at bounding box center [436, 103] width 529 height 336
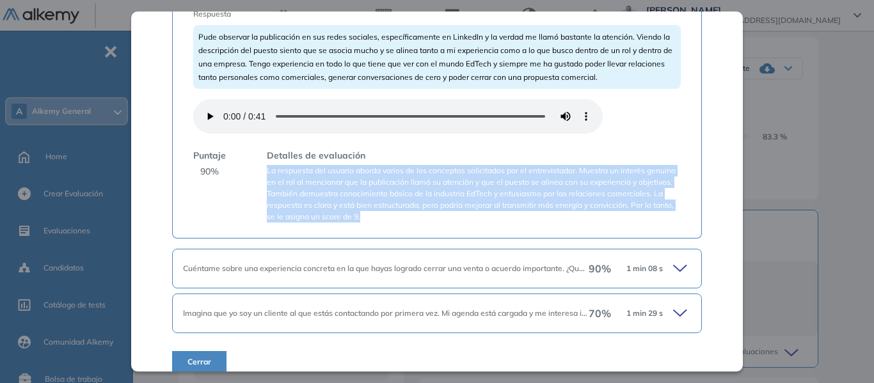
scroll to position [302, 0]
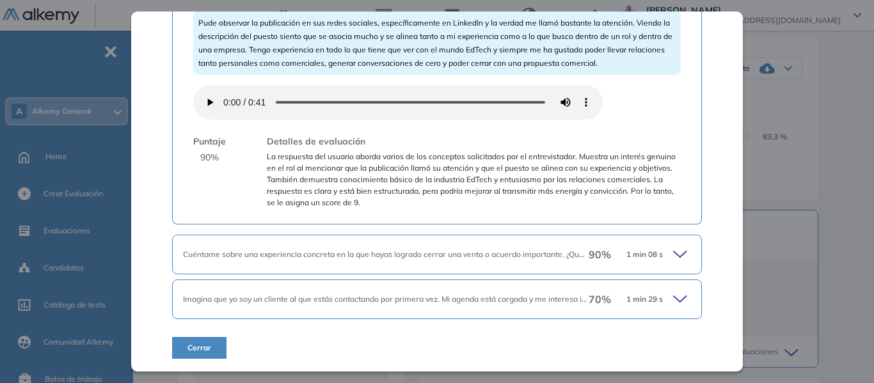
click at [673, 255] on icon at bounding box center [679, 254] width 13 height 6
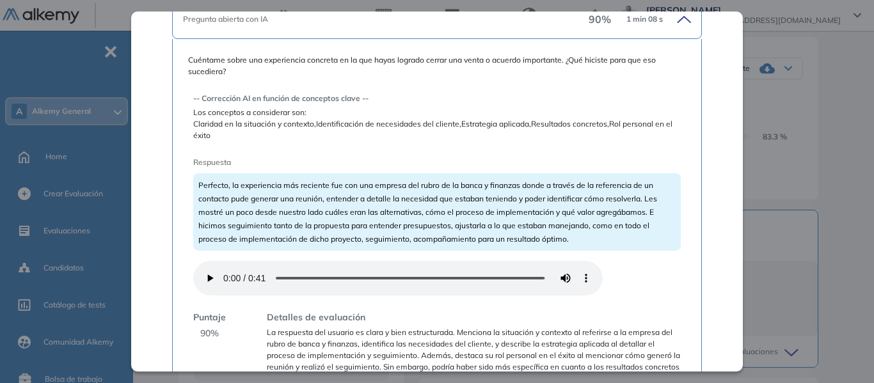
scroll to position [558, 0]
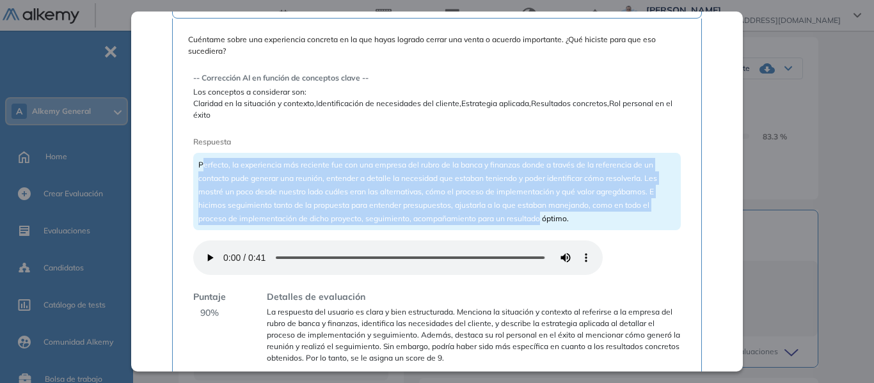
drag, startPoint x: 203, startPoint y: 168, endPoint x: 535, endPoint y: 213, distance: 334.4
click at [535, 213] on span "Perfecto, la experiencia más reciente fue con una empresa del rubro de la banca…" at bounding box center [427, 191] width 459 height 63
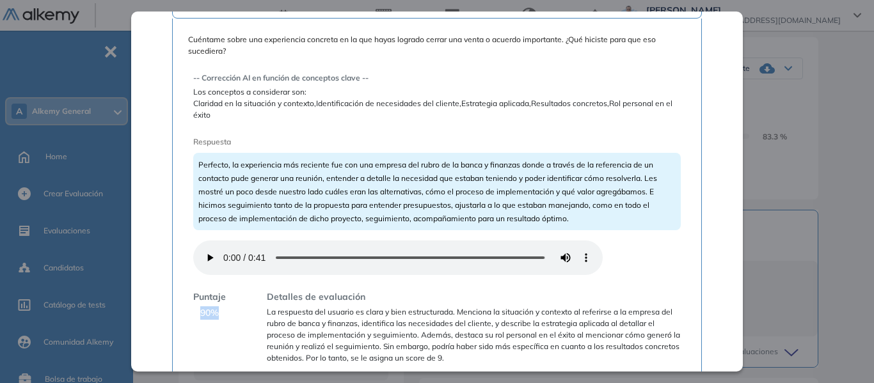
drag, startPoint x: 198, startPoint y: 311, endPoint x: 221, endPoint y: 314, distance: 23.2
click at [221, 314] on div "Puntaje 90 %" at bounding box center [209, 327] width 33 height 74
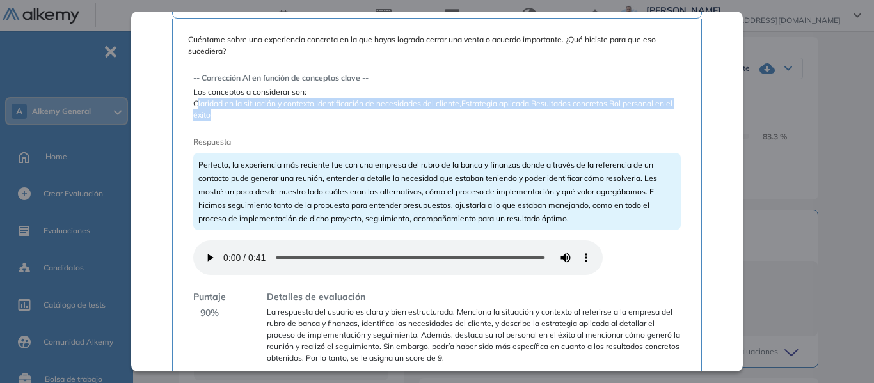
drag, startPoint x: 196, startPoint y: 106, endPoint x: 221, endPoint y: 111, distance: 25.6
click at [221, 111] on span "Claridad en la situación y contexto,Identificación de necesidades del cliente,E…" at bounding box center [436, 109] width 487 height 23
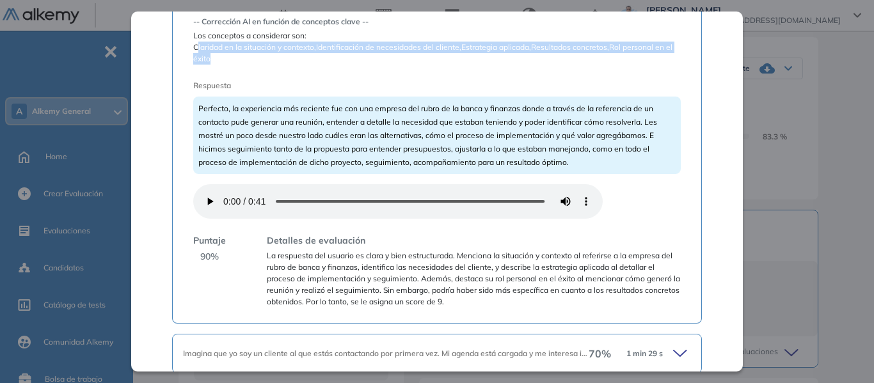
scroll to position [669, 0]
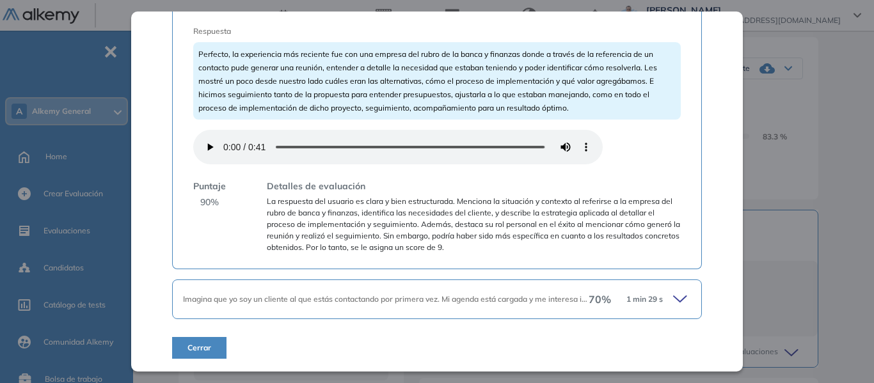
click at [673, 297] on icon at bounding box center [682, 299] width 18 height 18
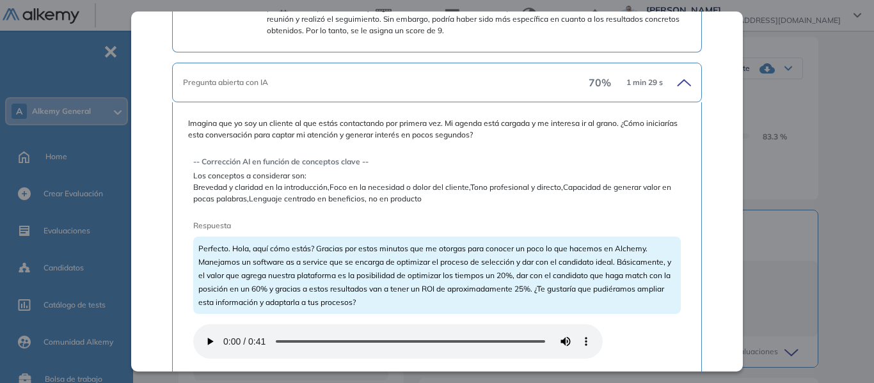
scroll to position [925, 0]
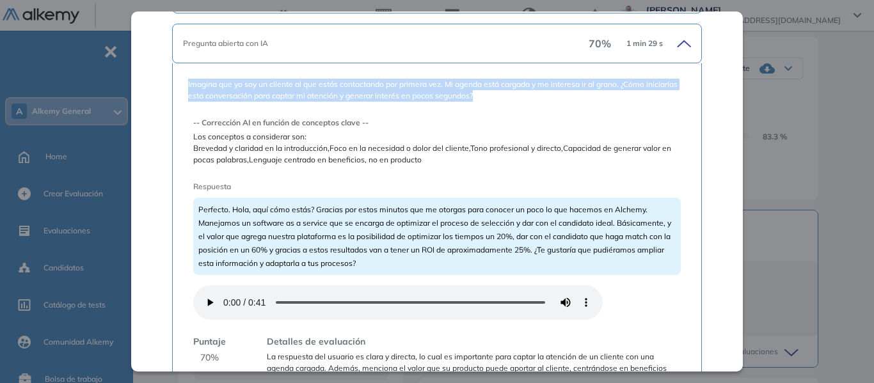
drag, startPoint x: 188, startPoint y: 84, endPoint x: 521, endPoint y: 98, distance: 333.5
click at [521, 98] on span "Imagina que yo soy un cliente al que estás contactando por primera vez. Mi agen…" at bounding box center [437, 90] width 498 height 23
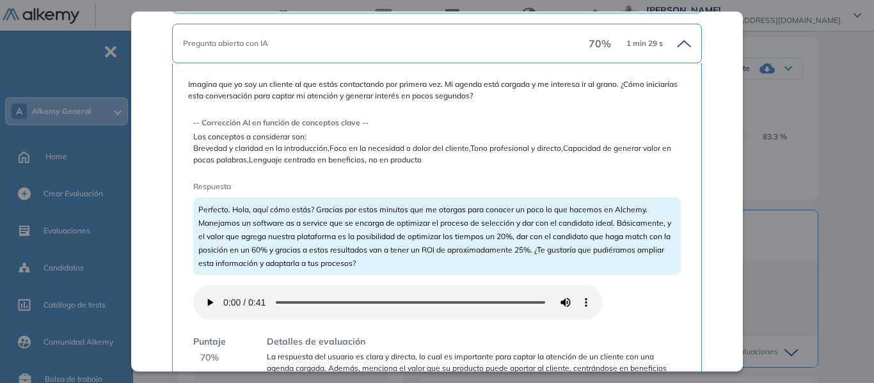
click at [471, 107] on div "-- Corrección AI en función de conceptos clave -- Los conceptos a considerar so…" at bounding box center [436, 269] width 487 height 325
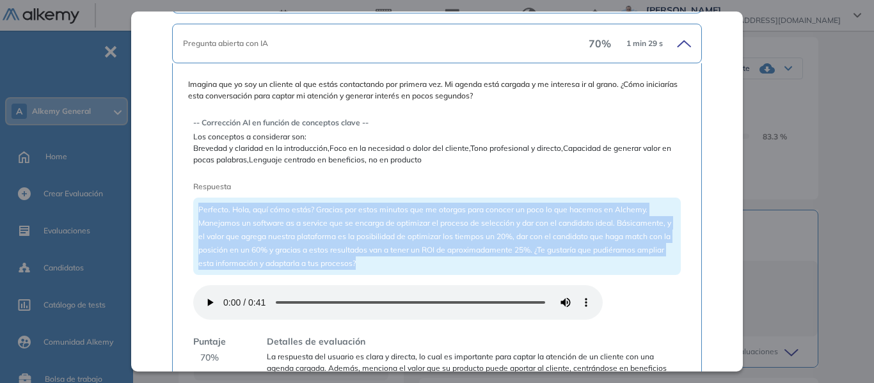
drag, startPoint x: 196, startPoint y: 211, endPoint x: 410, endPoint y: 256, distance: 218.4
click at [410, 256] on div "Perfecto. Hola, aquí cómo estás? Gracias por estos minutos que me otorgas para …" at bounding box center [436, 236] width 487 height 77
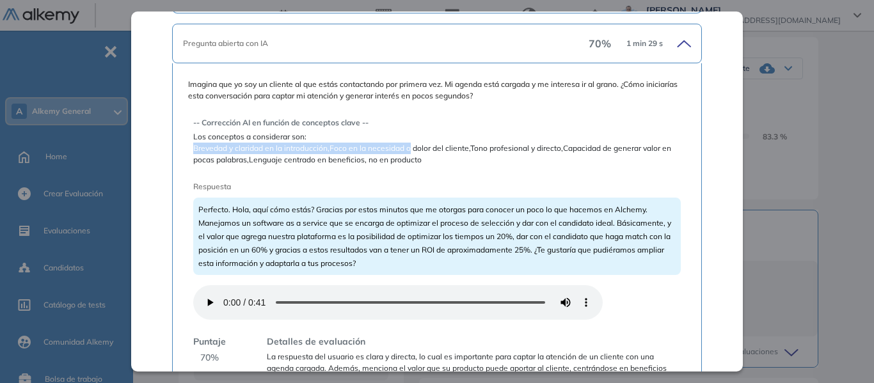
drag, startPoint x: 194, startPoint y: 150, endPoint x: 408, endPoint y: 150, distance: 214.2
click at [408, 150] on span "Brevedad y claridad en la introducción,Foco en la necesidad o dolor del cliente…" at bounding box center [436, 154] width 487 height 23
click at [218, 159] on span "Brevedad y claridad en la introducción,Foco en la necesidad o dolor del cliente…" at bounding box center [436, 154] width 487 height 23
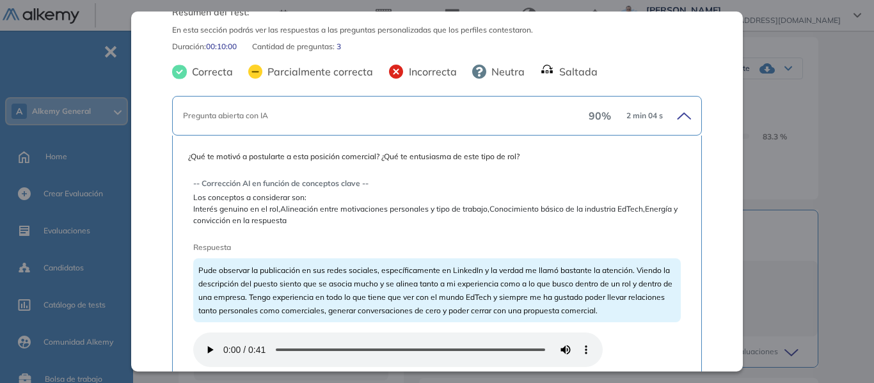
scroll to position [0, 0]
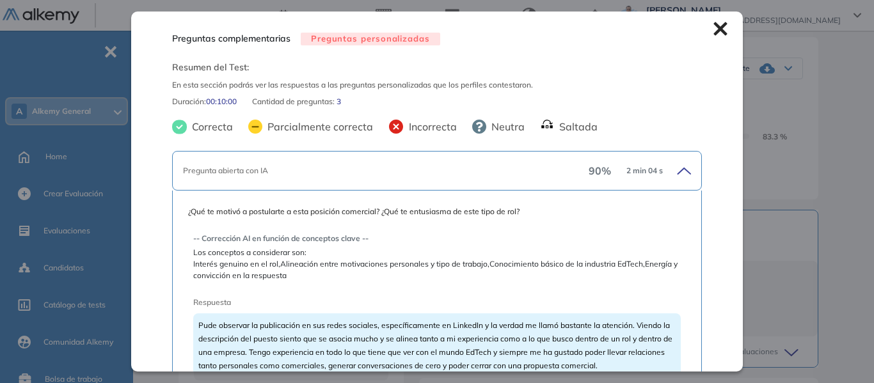
click at [713, 29] on icon at bounding box center [719, 28] width 13 height 13
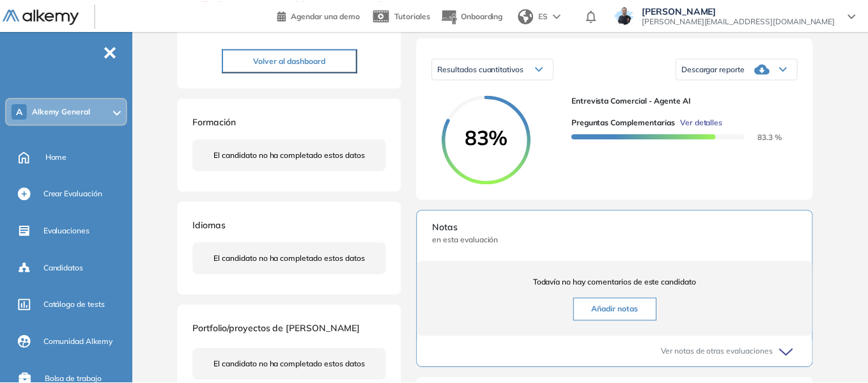
scroll to position [64, 0]
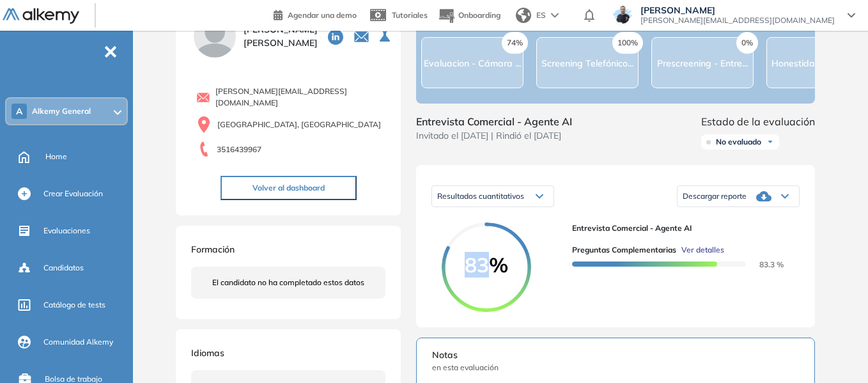
drag, startPoint x: 467, startPoint y: 279, endPoint x: 499, endPoint y: 268, distance: 34.6
click at [495, 275] on span "83%" at bounding box center [487, 265] width 90 height 20
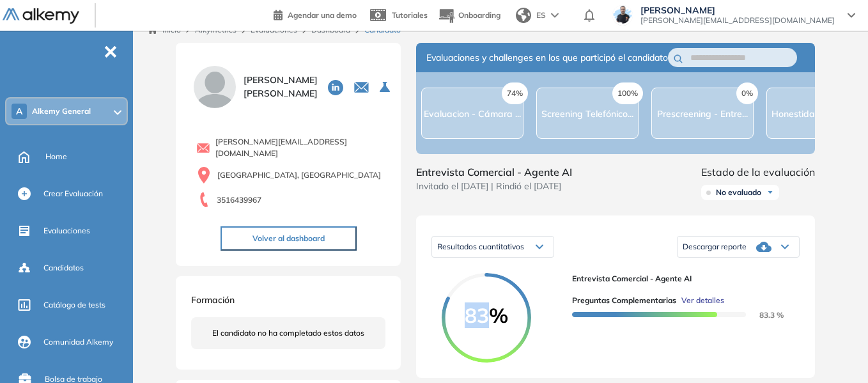
scroll to position [0, 0]
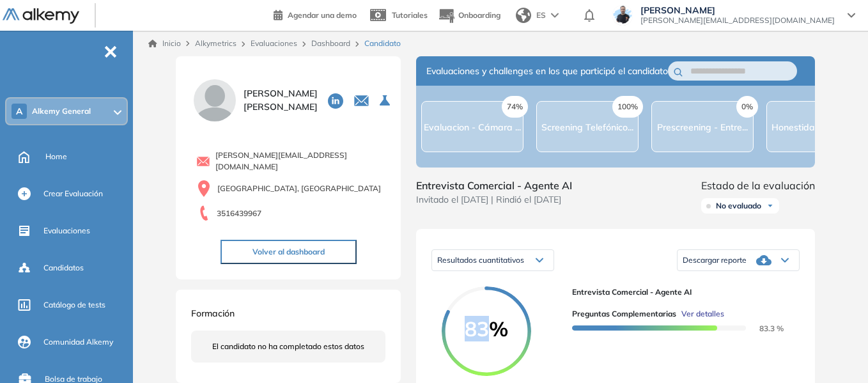
click at [330, 41] on link "Dashboard" at bounding box center [330, 43] width 39 height 10
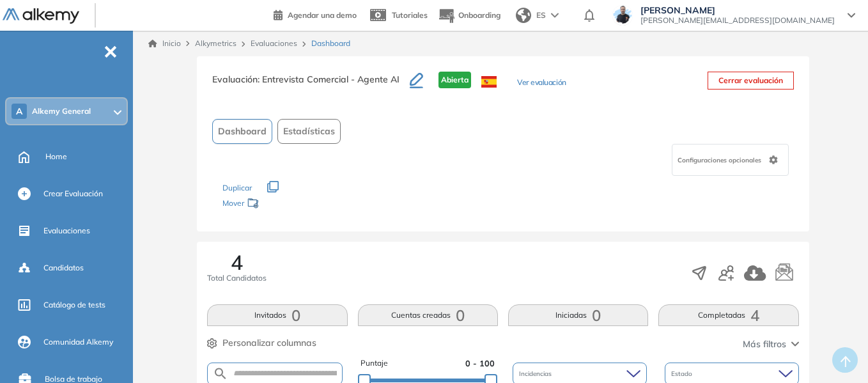
click at [173, 44] on link "Inicio" at bounding box center [164, 44] width 33 height 12
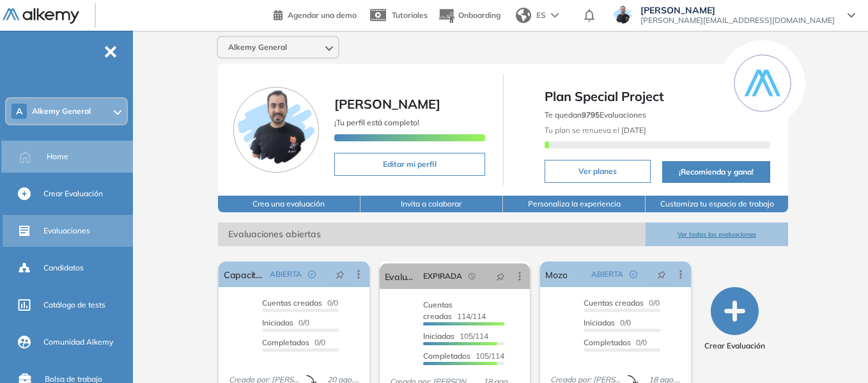
click at [88, 231] on span "Evaluaciones" at bounding box center [66, 231] width 47 height 12
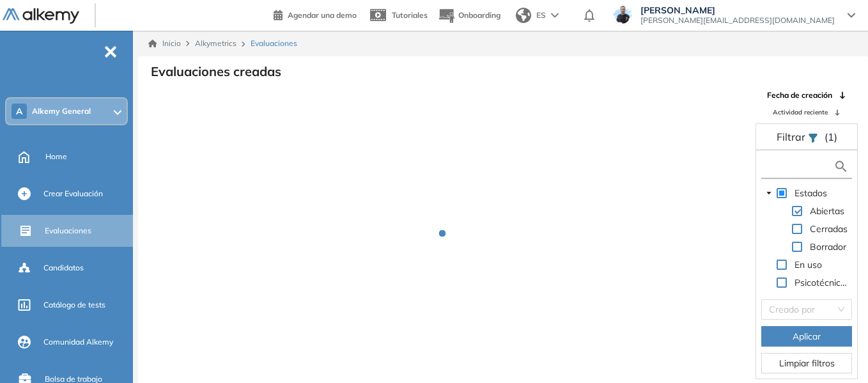
click at [792, 170] on input "text" at bounding box center [799, 166] width 69 height 13
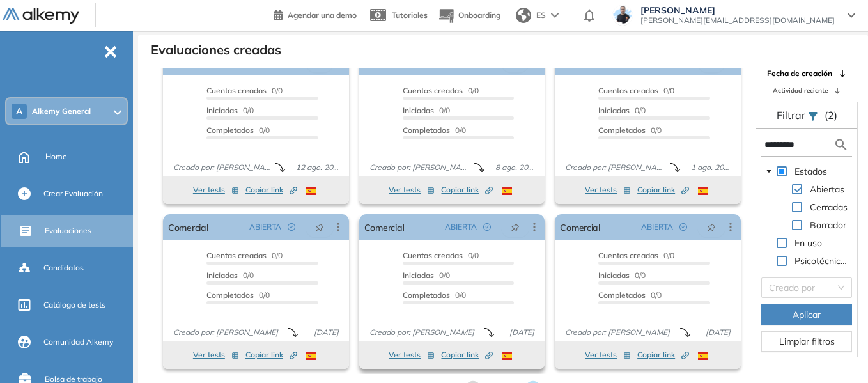
scroll to position [31, 0]
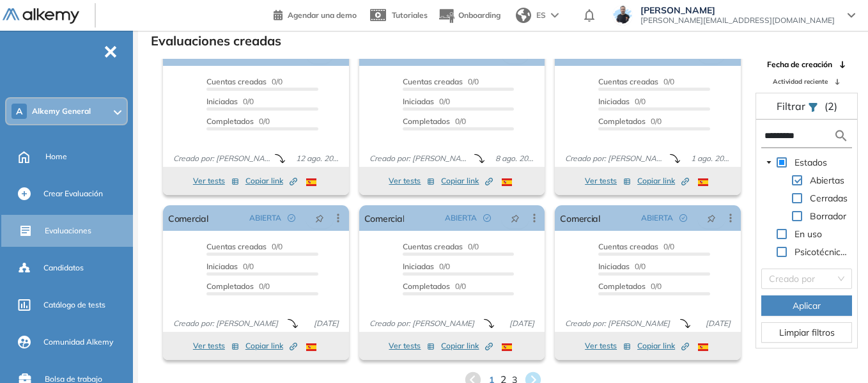
type input "*********"
click at [505, 373] on span "2" at bounding box center [504, 380] width 6 height 15
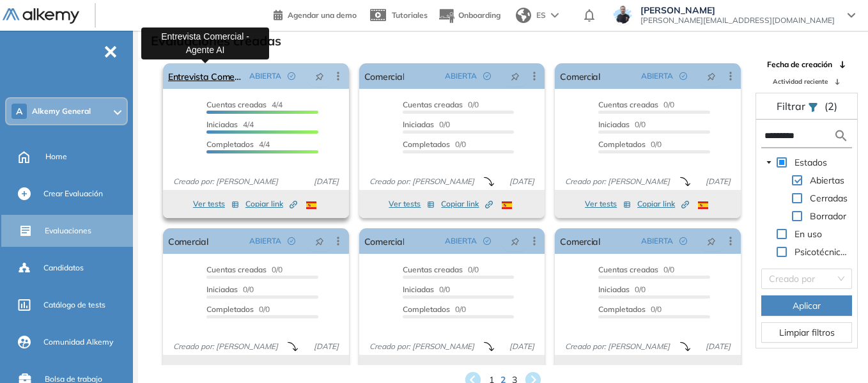
click at [227, 77] on link "Entrevista Comercial - Agente AI" at bounding box center [206, 76] width 76 height 26
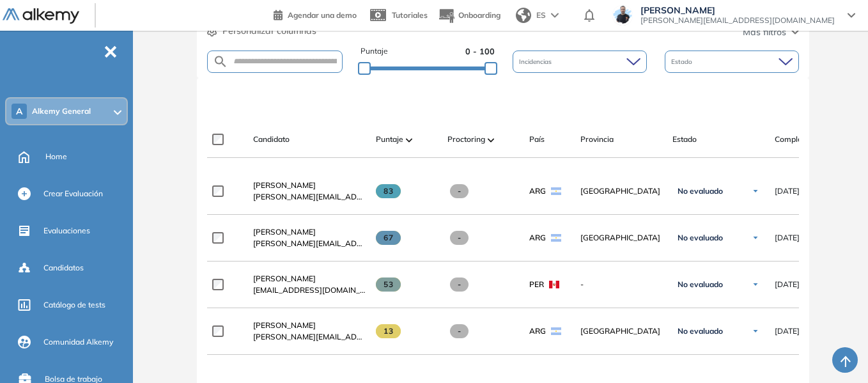
scroll to position [416, 0]
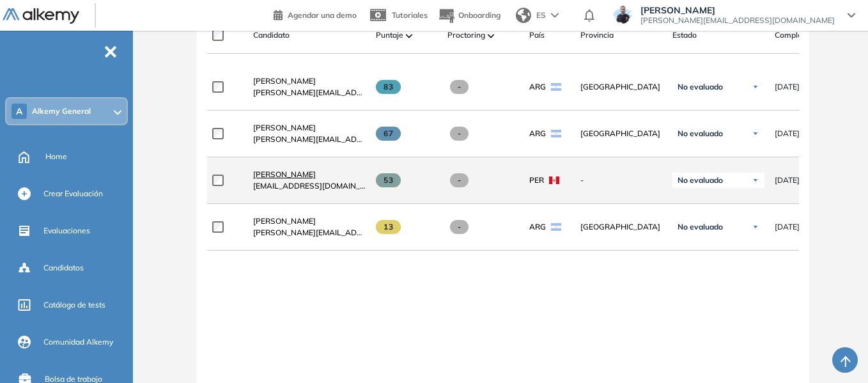
click at [282, 177] on span "Homero Layza" at bounding box center [284, 174] width 63 height 10
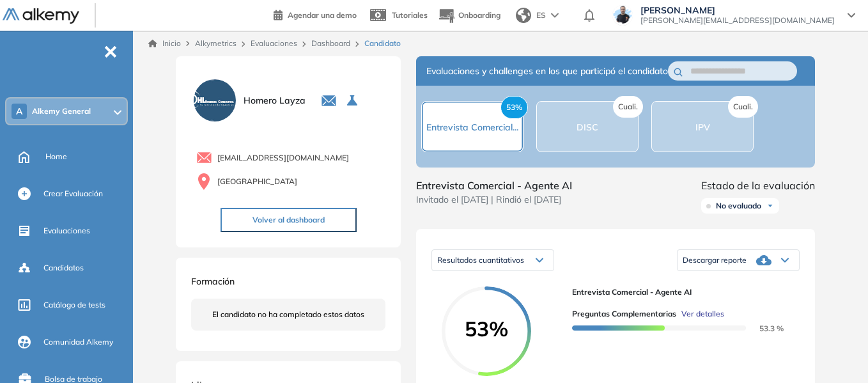
click at [711, 320] on span "Ver detalles" at bounding box center [703, 314] width 43 height 12
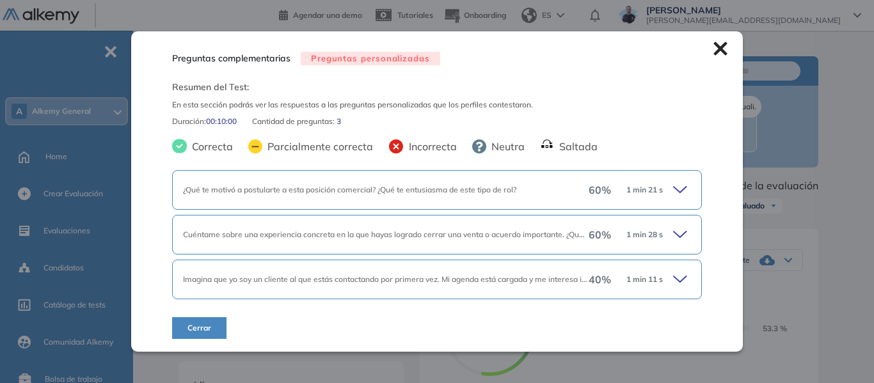
click at [682, 189] on icon at bounding box center [682, 190] width 18 height 18
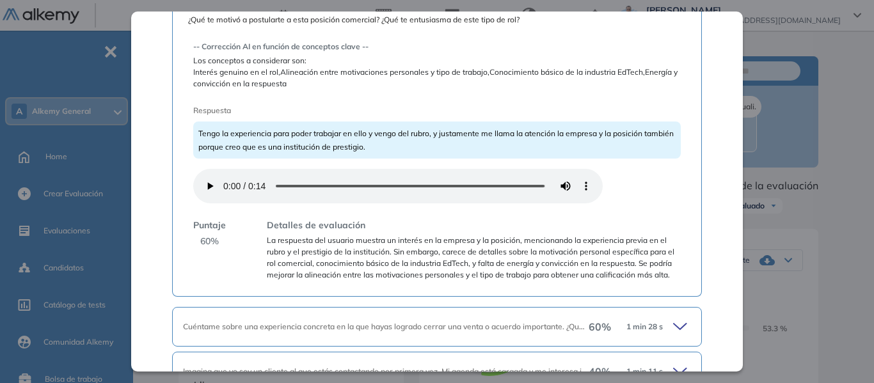
scroll to position [276, 0]
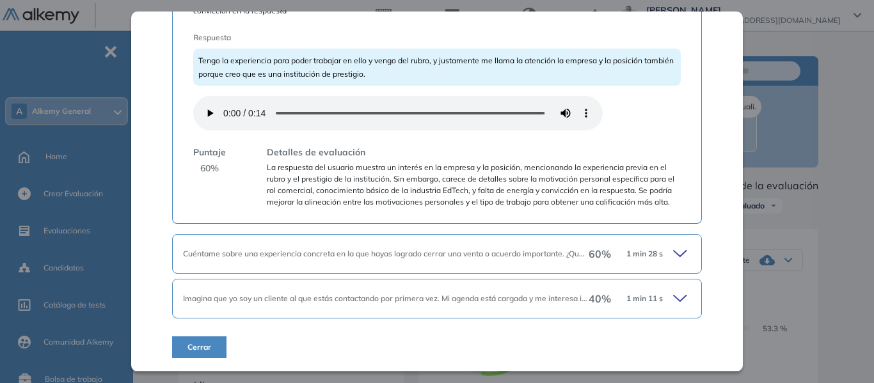
click at [673, 250] on icon at bounding box center [682, 254] width 18 height 18
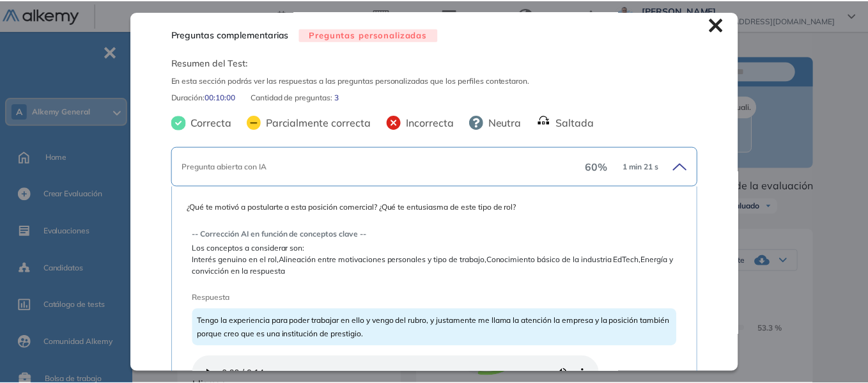
scroll to position [0, 0]
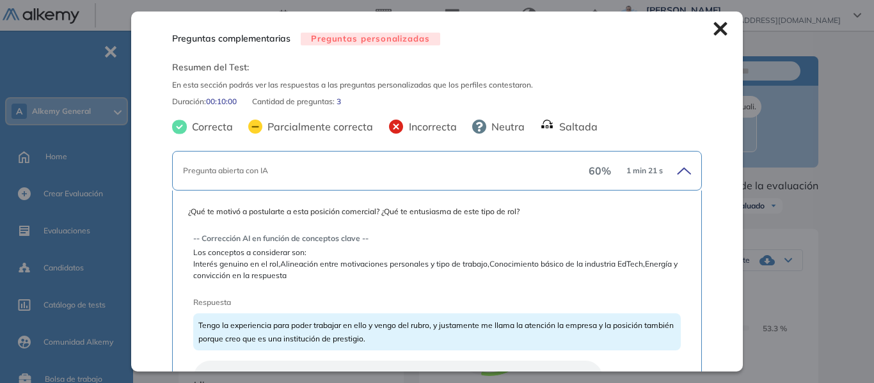
click at [713, 26] on icon at bounding box center [719, 28] width 13 height 13
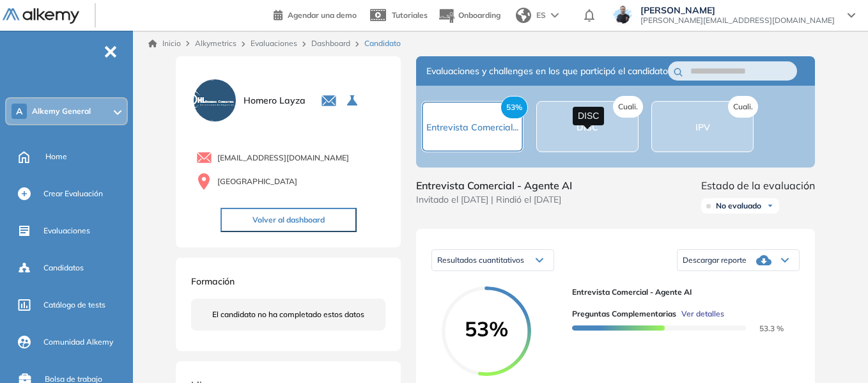
click at [584, 132] on span "DISC" at bounding box center [588, 128] width 22 height 12
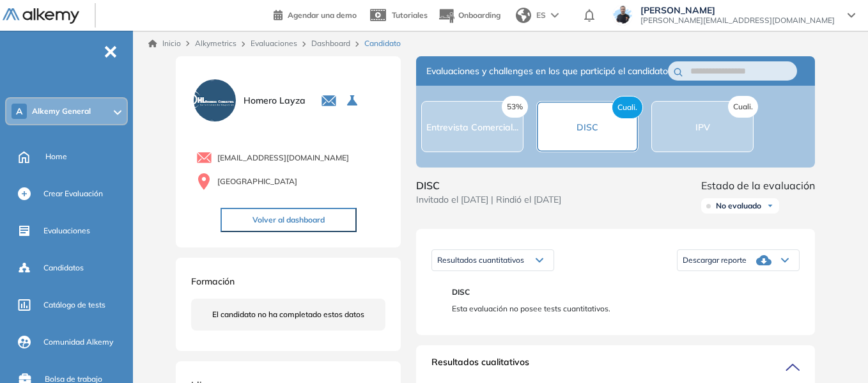
click at [70, 112] on span "Alkemy General" at bounding box center [61, 111] width 59 height 10
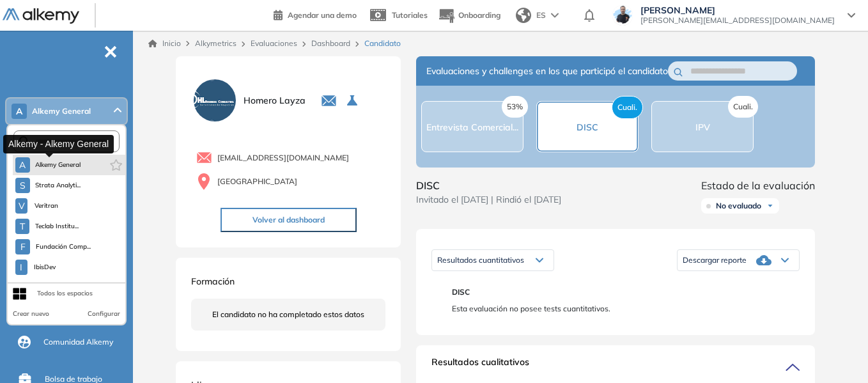
click at [73, 168] on span "Alkemy General" at bounding box center [58, 165] width 46 height 10
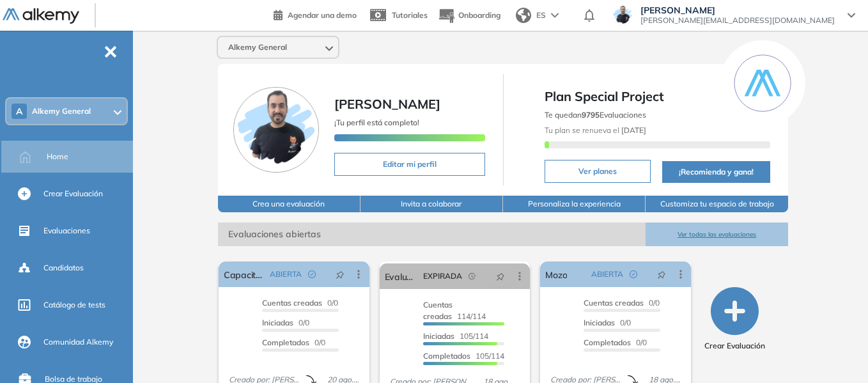
click at [200, 84] on div "Alkemy General Miguel Gomez ¡Tu perfil está completo! Editar mi perfil Plan Spe…" at bounding box center [503, 314] width 730 height 566
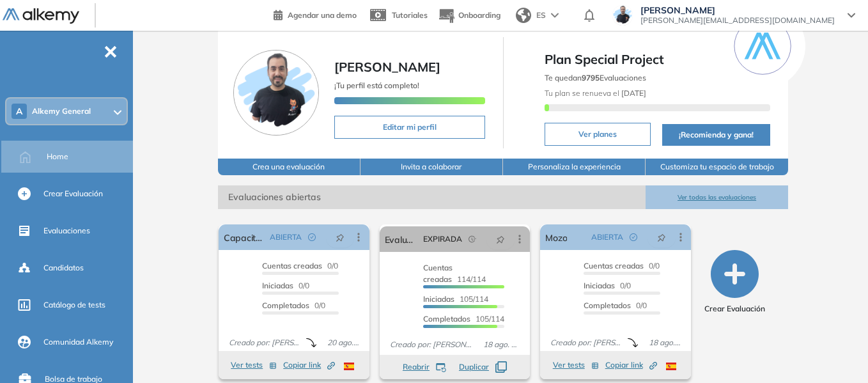
scroll to position [128, 0]
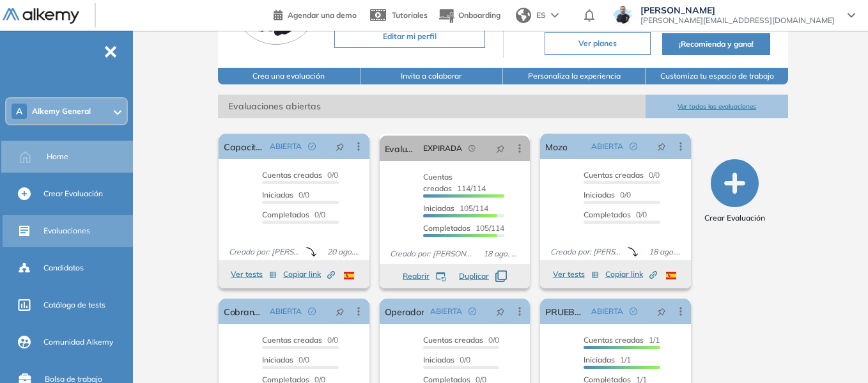
click at [71, 236] on span "Evaluaciones" at bounding box center [66, 231] width 47 height 12
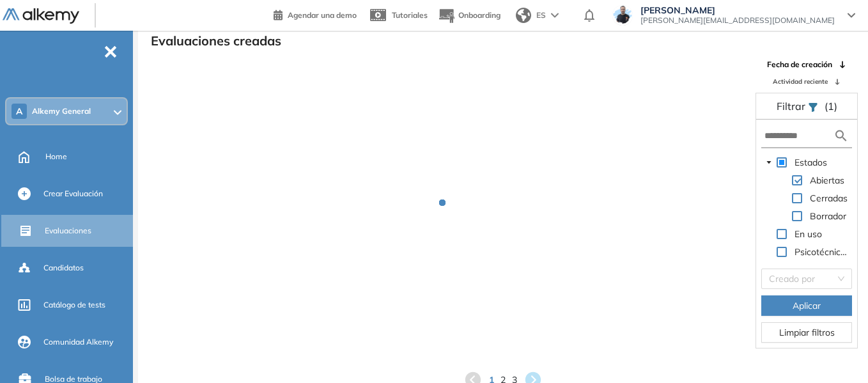
scroll to position [31, 0]
click at [787, 137] on input "text" at bounding box center [799, 135] width 69 height 13
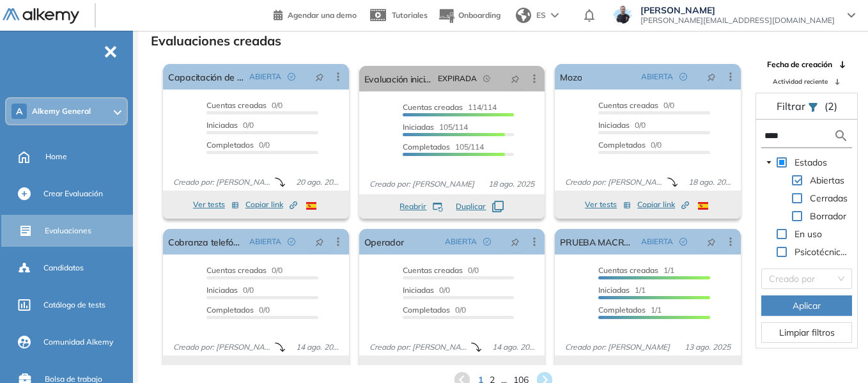
type input "****"
click at [787, 311] on button "Aplicar" at bounding box center [807, 305] width 91 height 20
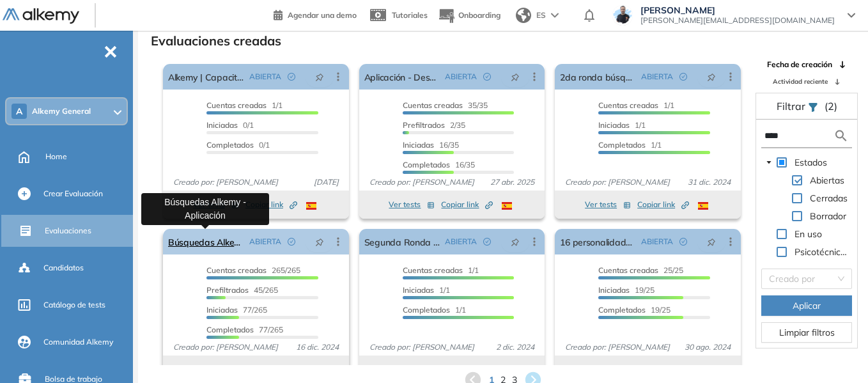
click at [226, 238] on link "Búsquedas Alkemy - Aplicación" at bounding box center [206, 242] width 76 height 26
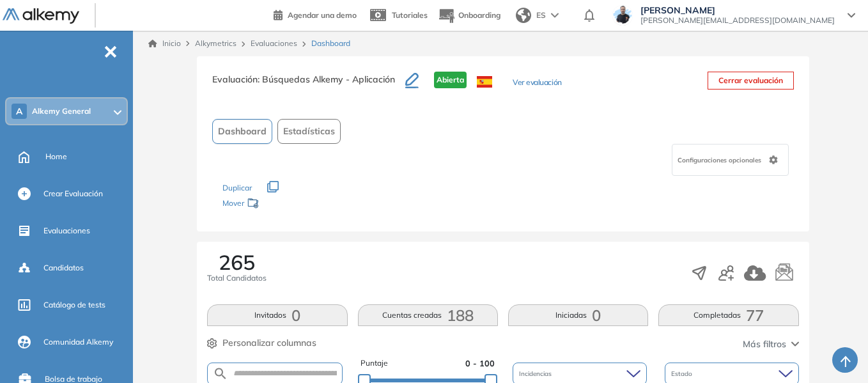
scroll to position [320, 0]
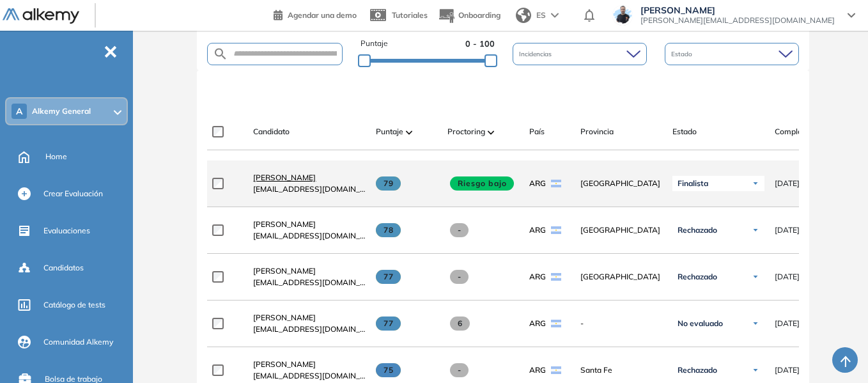
click at [285, 179] on span "Stefano Trento" at bounding box center [284, 178] width 63 height 10
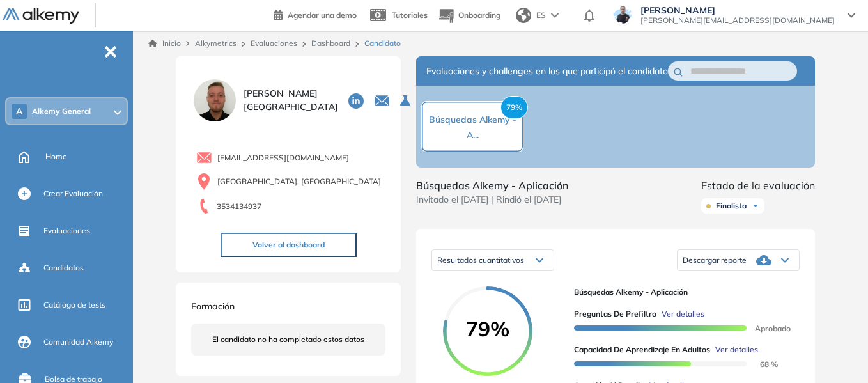
scroll to position [192, 0]
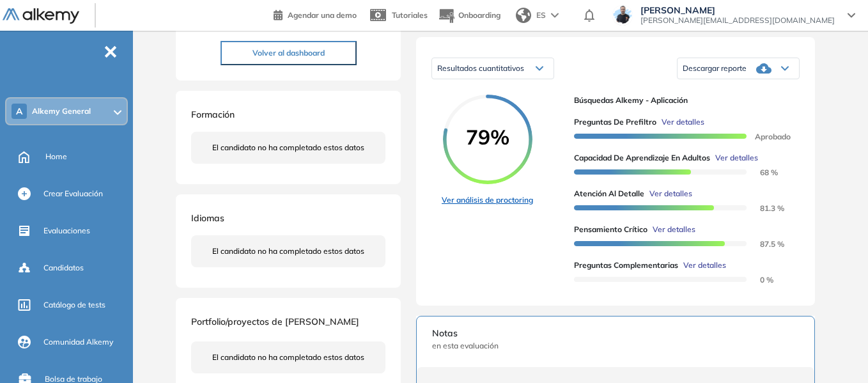
click at [502, 206] on link "Ver análisis de proctoring" at bounding box center [487, 200] width 91 height 12
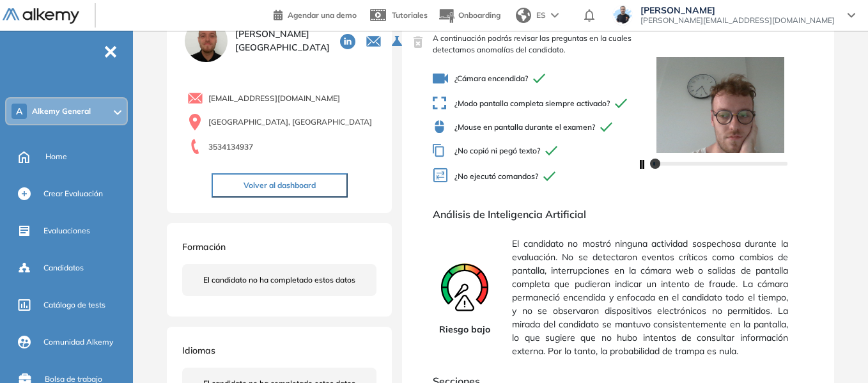
scroll to position [128, 0]
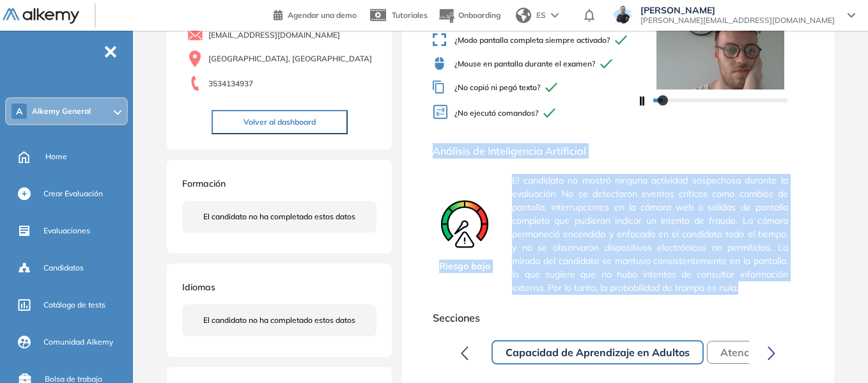
drag, startPoint x: 434, startPoint y: 157, endPoint x: 769, endPoint y: 302, distance: 365.4
click at [769, 300] on div "Análisis de Inteligencia Artificial Riesgo bajo El candidato no mostró ninguna …" at bounding box center [618, 221] width 371 height 157
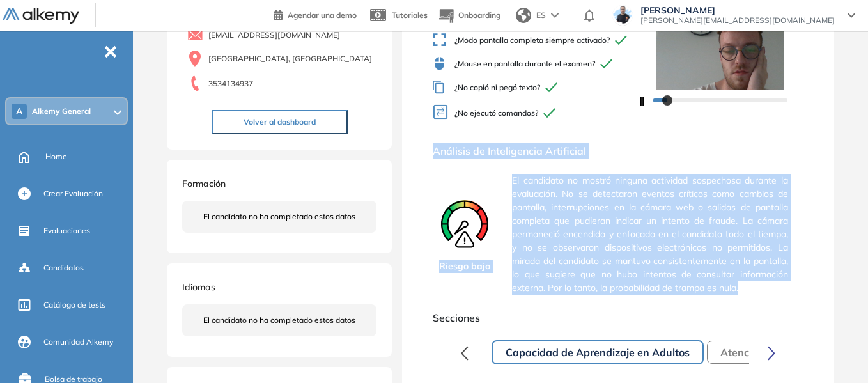
click at [526, 159] on span "Análisis de Inteligencia Artificial" at bounding box center [618, 150] width 371 height 15
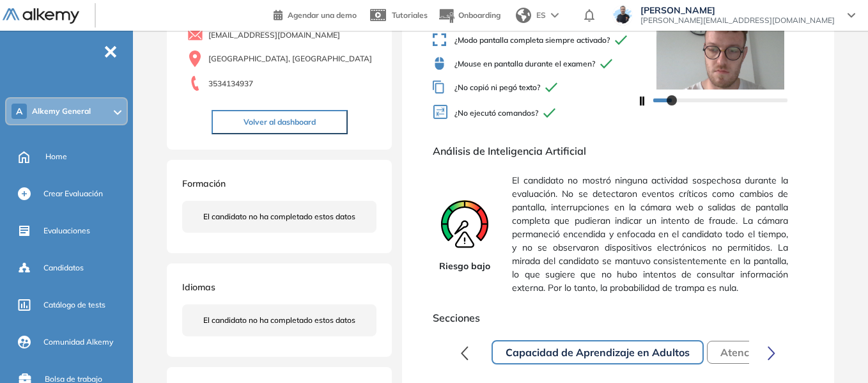
click at [514, 191] on span "El candidato no mostró ninguna actividad sospechosa durante la evaluación. No s…" at bounding box center [650, 234] width 276 height 131
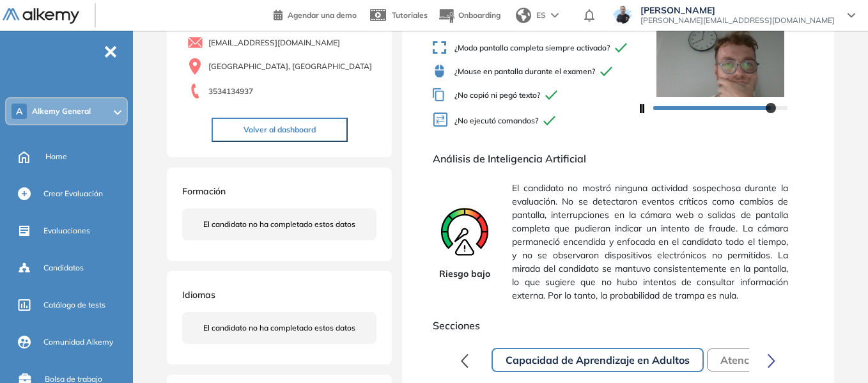
scroll to position [192, 0]
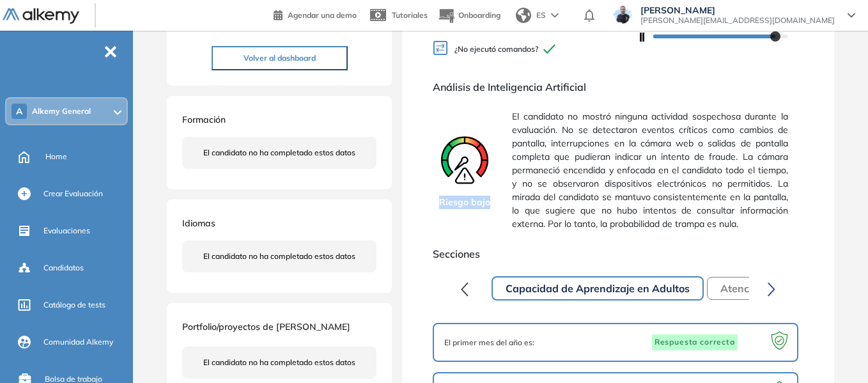
drag, startPoint x: 442, startPoint y: 213, endPoint x: 494, endPoint y: 215, distance: 52.5
click at [494, 215] on div "Riesgo bajo" at bounding box center [465, 170] width 64 height 131
drag, startPoint x: 512, startPoint y: 127, endPoint x: 521, endPoint y: 127, distance: 8.3
click at [521, 127] on span "El candidato no mostró ninguna actividad sospechosa durante la evaluación. No s…" at bounding box center [650, 170] width 276 height 131
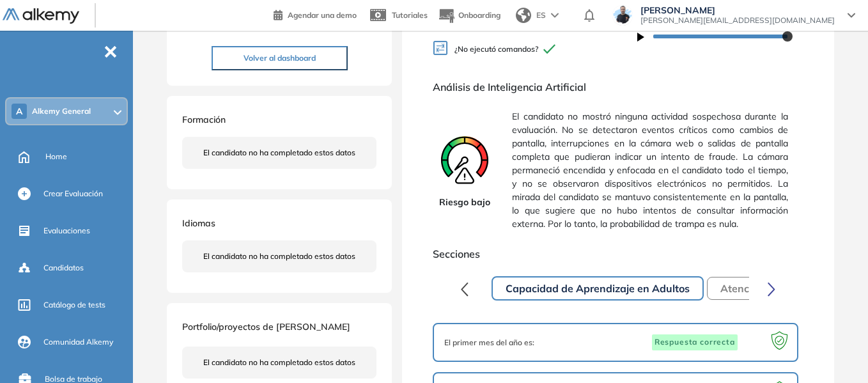
click at [95, 109] on div "A Alkemy General" at bounding box center [66, 111] width 120 height 26
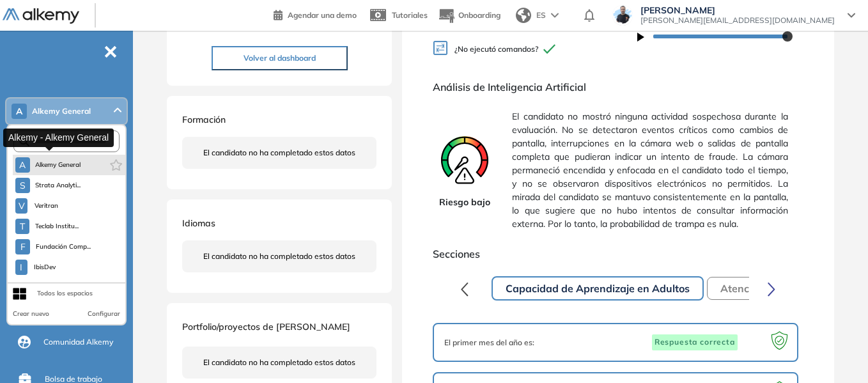
click at [70, 163] on span "Alkemy General" at bounding box center [58, 165] width 46 height 10
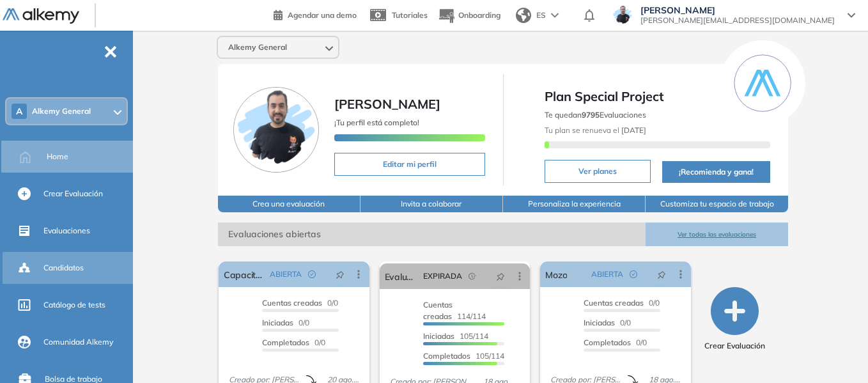
click at [75, 266] on span "Candidatos" at bounding box center [63, 268] width 40 height 12
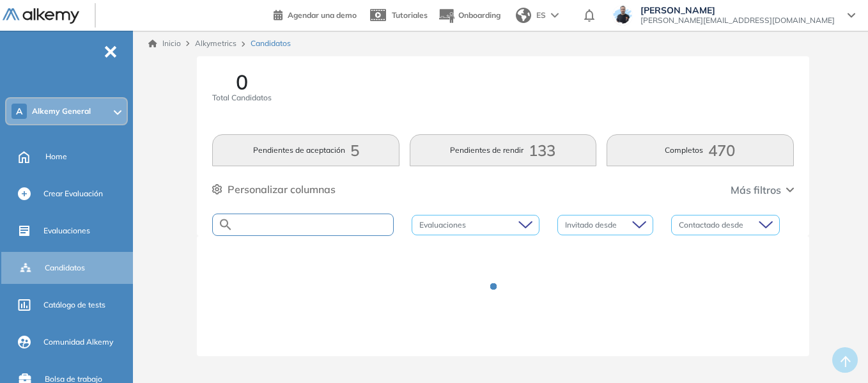
click at [322, 223] on input "text" at bounding box center [313, 225] width 160 height 10
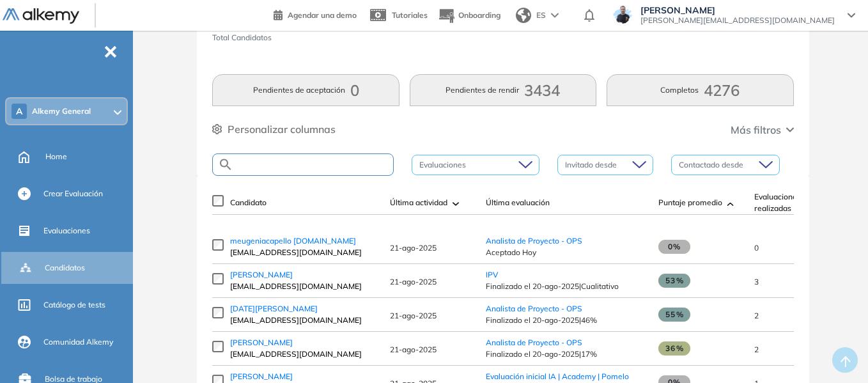
scroll to position [64, 0]
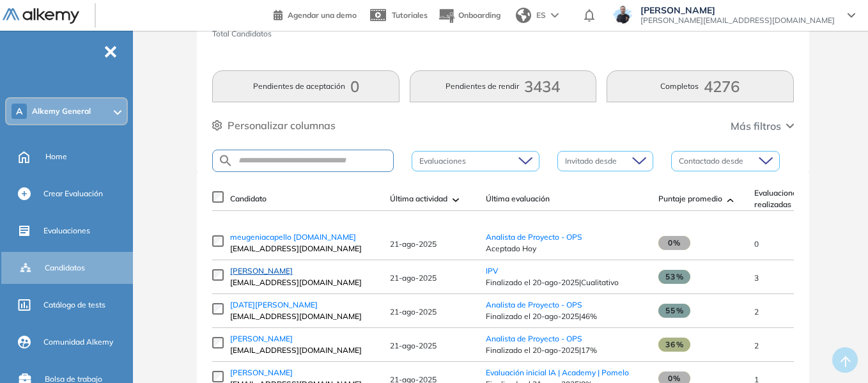
click at [272, 274] on span "Homero Layza" at bounding box center [261, 271] width 63 height 10
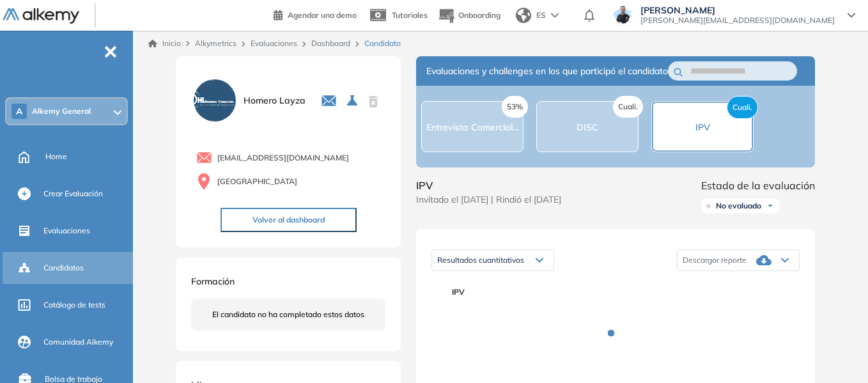
click at [70, 272] on span "Candidatos" at bounding box center [63, 268] width 40 height 12
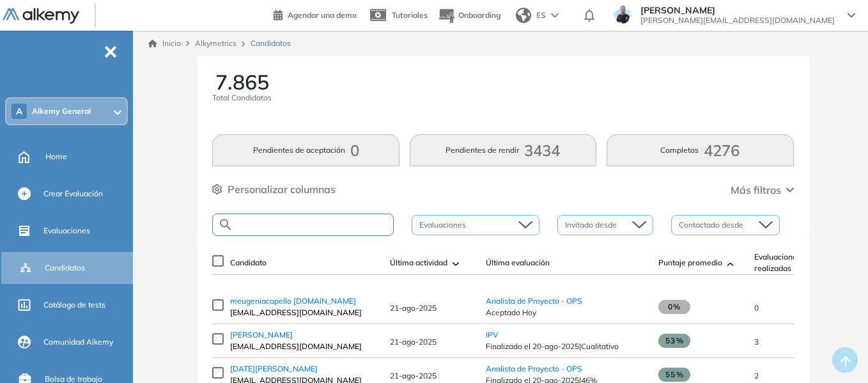
click at [311, 226] on input "text" at bounding box center [313, 225] width 160 height 10
click at [280, 339] on span "Homero Layza" at bounding box center [261, 335] width 63 height 10
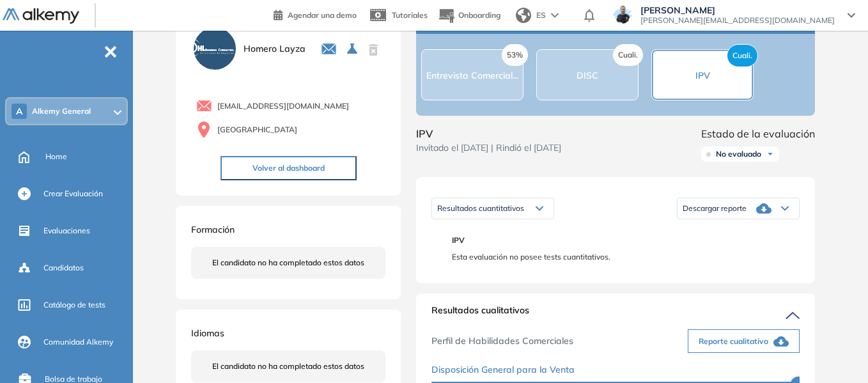
scroll to position [192, 0]
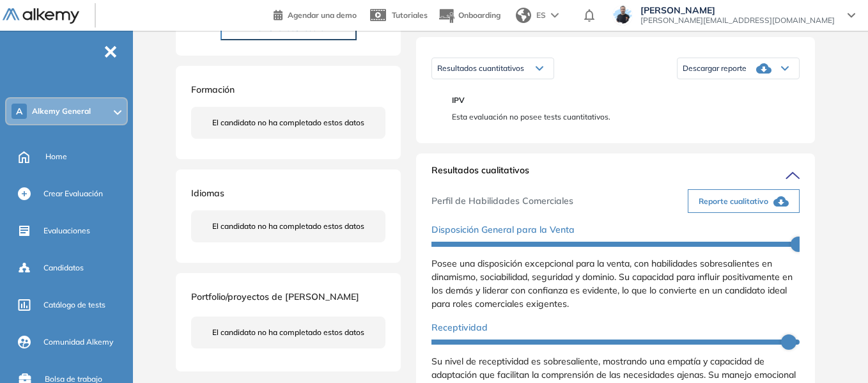
click at [775, 209] on icon "button" at bounding box center [781, 201] width 15 height 15
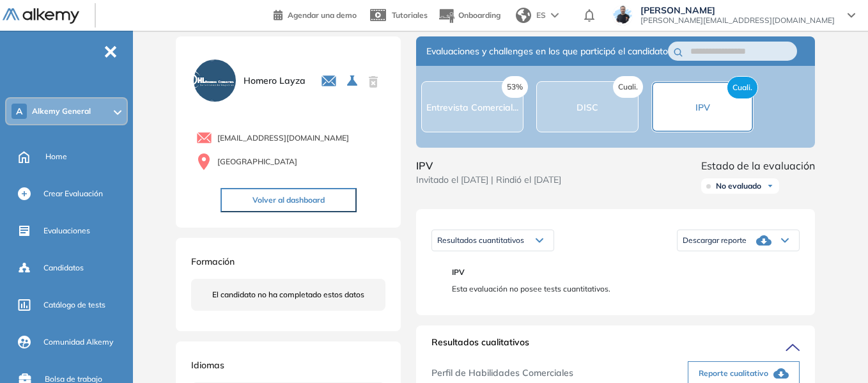
scroll to position [0, 0]
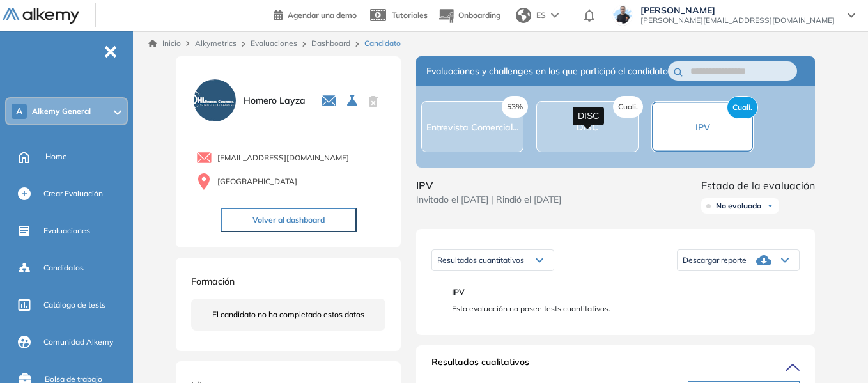
click at [591, 133] on span "DISC" at bounding box center [588, 128] width 22 height 12
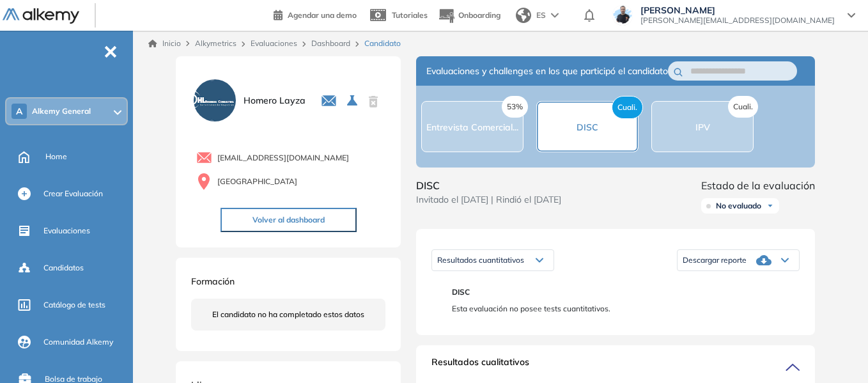
scroll to position [128, 0]
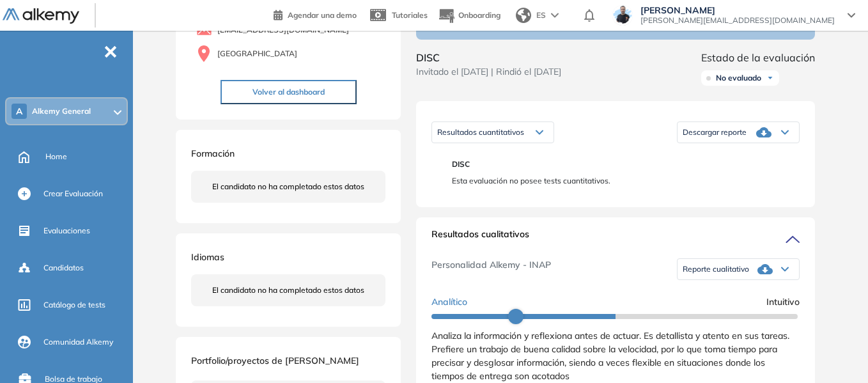
click at [778, 282] on div "Reporte cualitativo" at bounding box center [739, 269] width 122 height 26
click at [714, 291] on li "Reporte con Afinidad AI" at bounding box center [723, 284] width 78 height 13
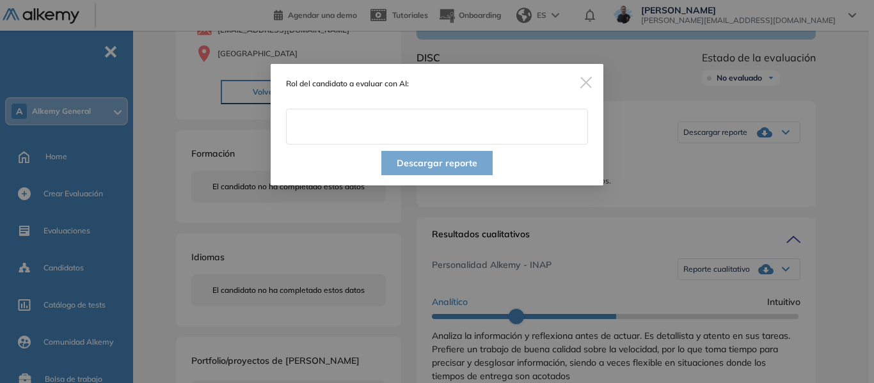
click at [397, 125] on input "text" at bounding box center [437, 127] width 302 height 36
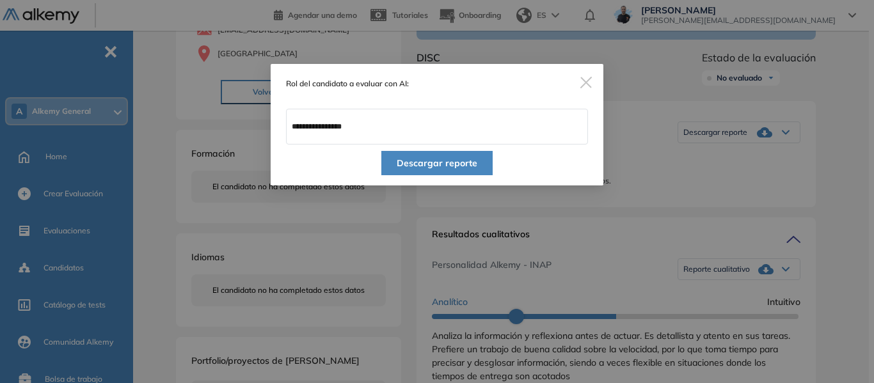
type input "**********"
click at [437, 168] on button "Descargar reporte" at bounding box center [436, 163] width 111 height 24
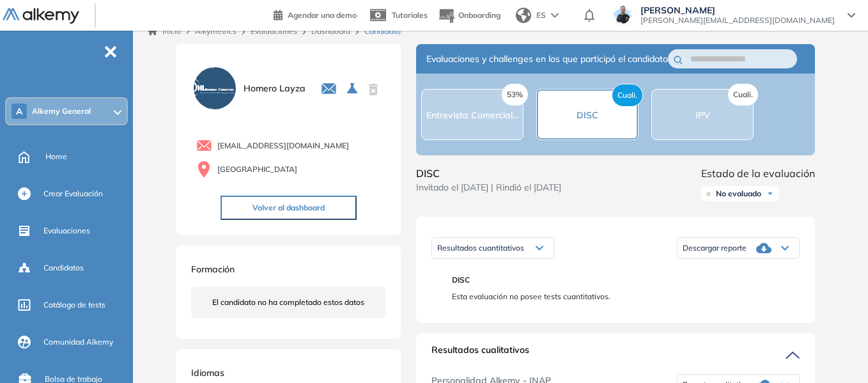
scroll to position [0, 0]
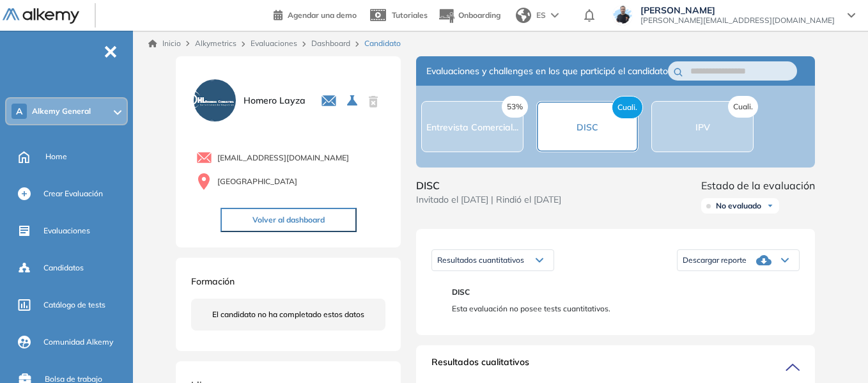
click at [693, 136] on div "Cuali. IPV" at bounding box center [703, 126] width 102 height 51
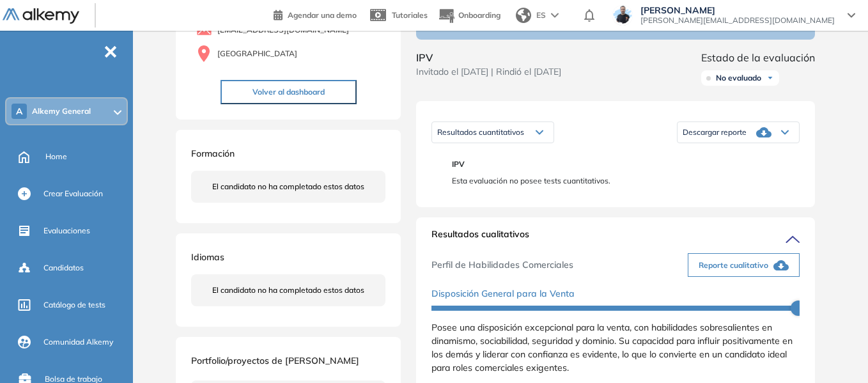
click at [774, 271] on icon "button" at bounding box center [781, 265] width 15 height 10
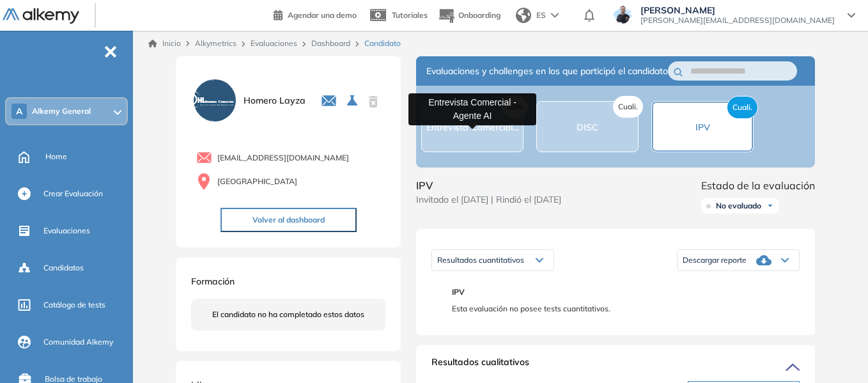
click at [471, 132] on span "Entrevista Comercial..." at bounding box center [473, 128] width 92 height 12
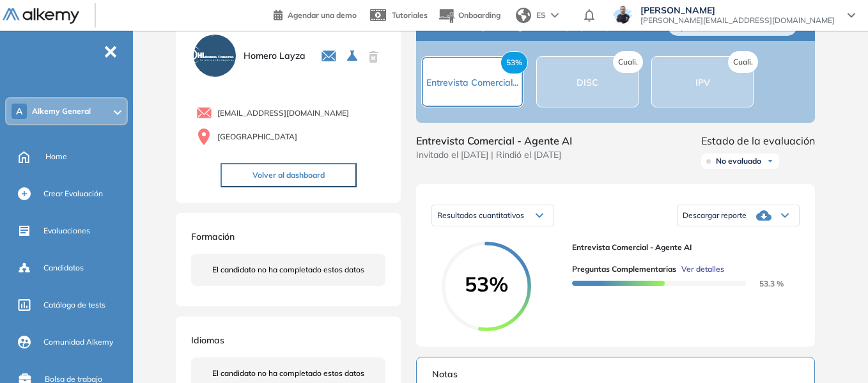
scroll to position [192, 0]
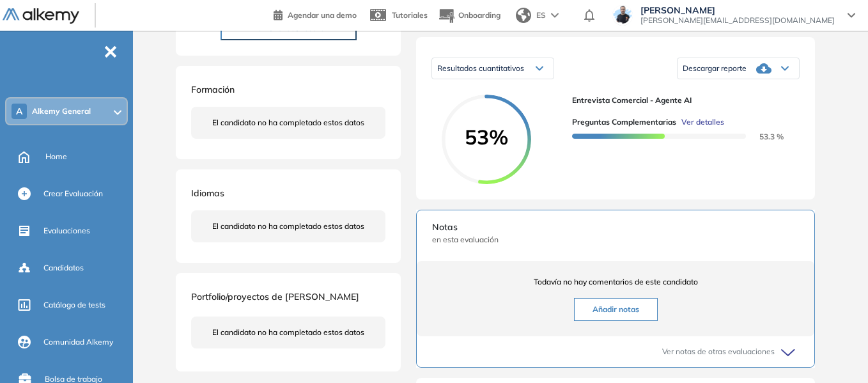
click at [702, 128] on span "Ver detalles" at bounding box center [703, 122] width 43 height 12
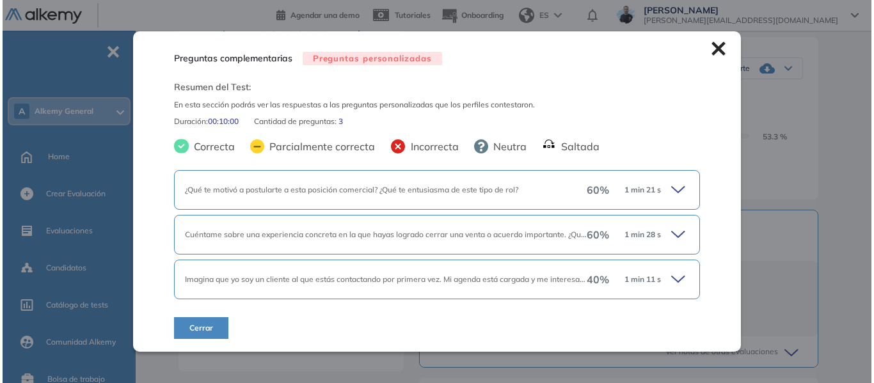
scroll to position [320, 0]
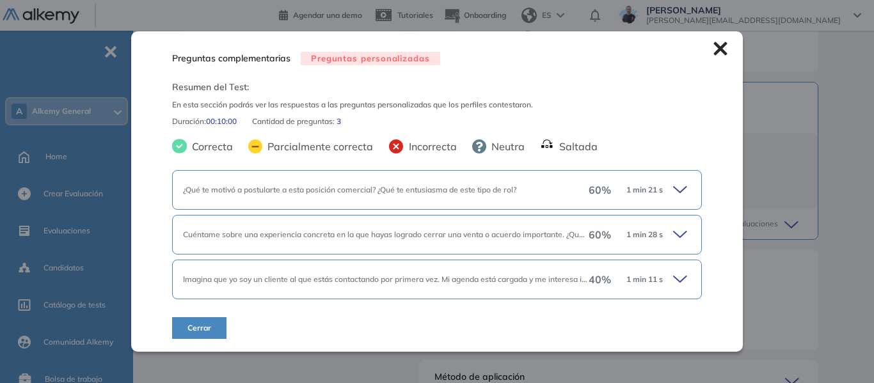
click at [673, 189] on icon at bounding box center [679, 190] width 13 height 6
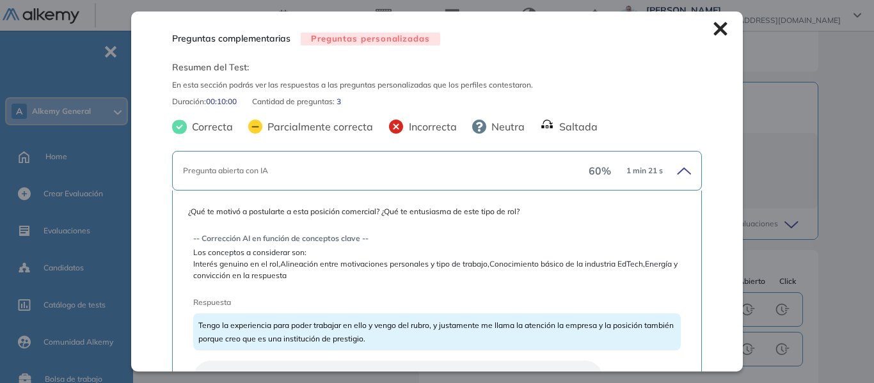
scroll to position [64, 0]
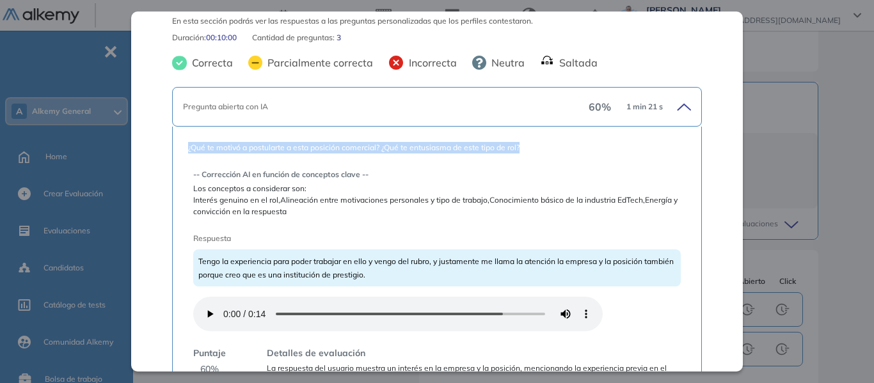
drag, startPoint x: 188, startPoint y: 148, endPoint x: 526, endPoint y: 146, distance: 337.7
click at [526, 146] on span "¿Qué te motivó a postularte a esta posición comercial? ¿Qué te entusiasma de es…" at bounding box center [437, 148] width 498 height 12
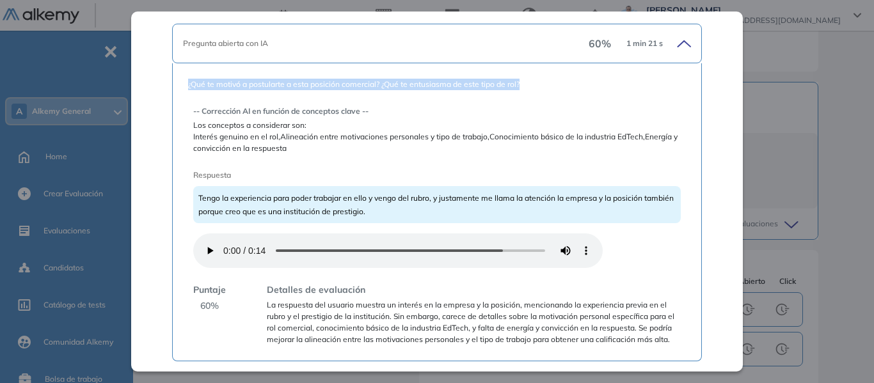
scroll to position [128, 0]
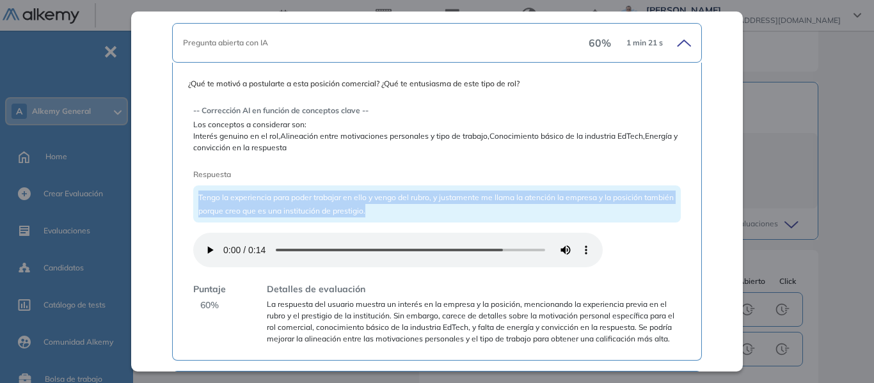
drag, startPoint x: 199, startPoint y: 198, endPoint x: 219, endPoint y: 242, distance: 48.1
click at [404, 214] on div "Tengo la experiencia para poder trabajar en ello y vengo del rubro, y justament…" at bounding box center [436, 203] width 487 height 37
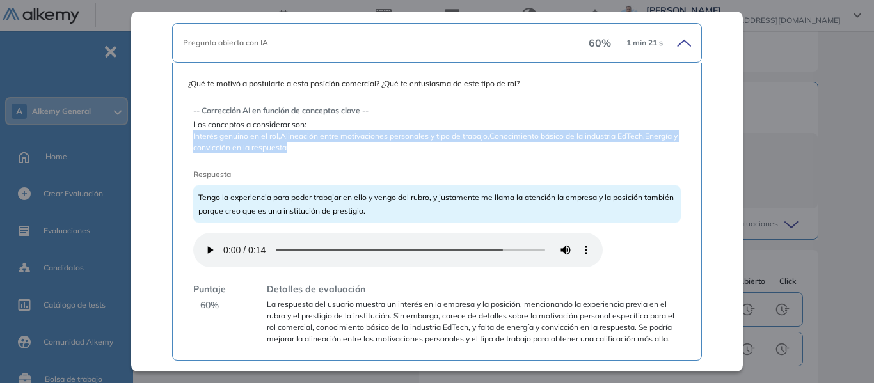
drag, startPoint x: 193, startPoint y: 137, endPoint x: 303, endPoint y: 150, distance: 110.7
click at [303, 150] on span "Interés genuino en el rol,Alineación entre motivaciones personales y tipo de tr…" at bounding box center [436, 141] width 487 height 23
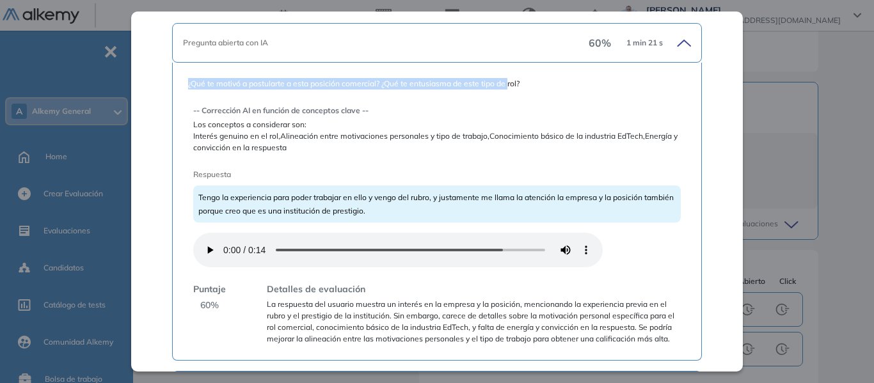
drag, startPoint x: 189, startPoint y: 82, endPoint x: 510, endPoint y: 91, distance: 320.5
click at [510, 91] on div "¿Qué te motivó a postularte a esta posición comercial? ¿Qué te entusiasma de es…" at bounding box center [437, 211] width 498 height 267
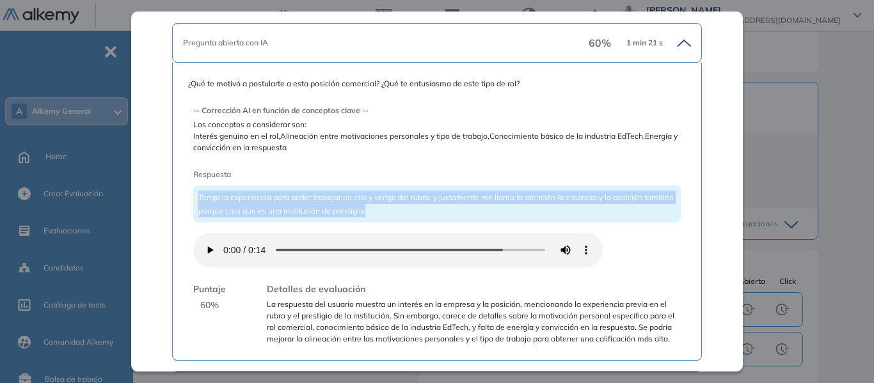
drag, startPoint x: 199, startPoint y: 199, endPoint x: 418, endPoint y: 213, distance: 219.2
click at [418, 213] on div "Tengo la experiencia para poder trabajar en ello y vengo del rubro, y justament…" at bounding box center [436, 203] width 487 height 37
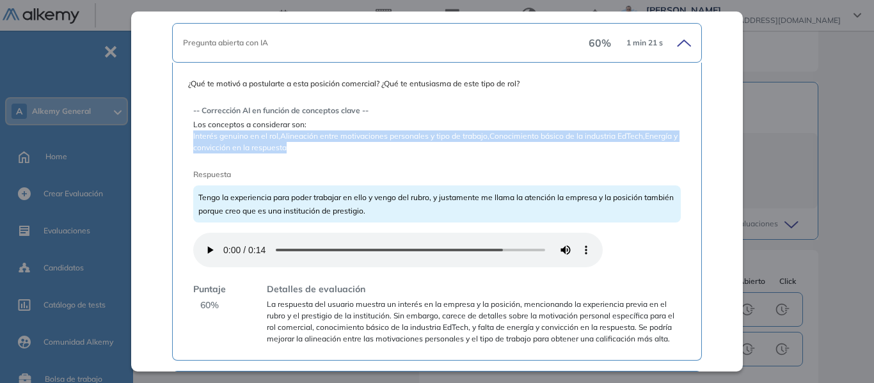
drag, startPoint x: 191, startPoint y: 137, endPoint x: 324, endPoint y: 150, distance: 133.6
click at [324, 150] on div "¿Qué te motivó a postularte a esta posición comercial? ¿Qué te entusiasma de es…" at bounding box center [437, 211] width 498 height 267
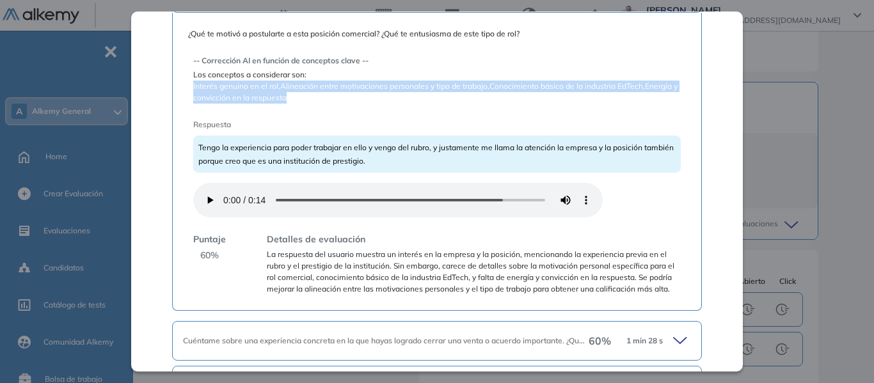
scroll to position [192, 0]
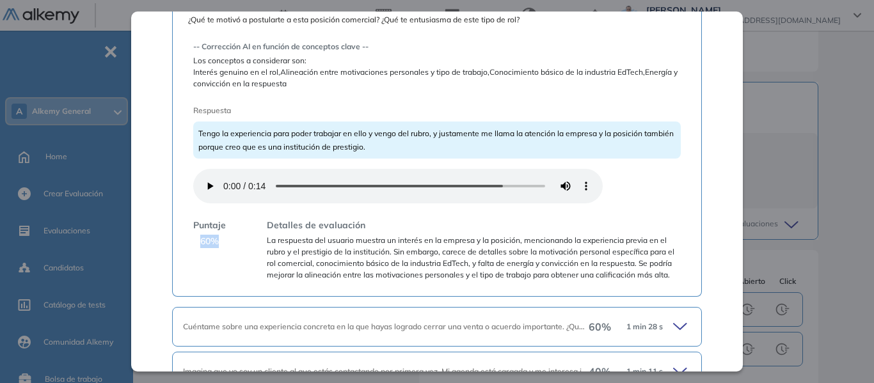
drag, startPoint x: 199, startPoint y: 239, endPoint x: 219, endPoint y: 240, distance: 19.9
click at [219, 240] on div "Puntaje 60 %" at bounding box center [209, 250] width 33 height 62
drag, startPoint x: 646, startPoint y: 73, endPoint x: 657, endPoint y: 81, distance: 13.3
click at [657, 81] on span "Interés genuino en el rol,Alineación entre motivaciones personales y tipo de tr…" at bounding box center [436, 78] width 487 height 23
click at [301, 90] on div "-- Corrección AI en función de conceptos clave -- Los conceptos a considerar so…" at bounding box center [436, 156] width 487 height 250
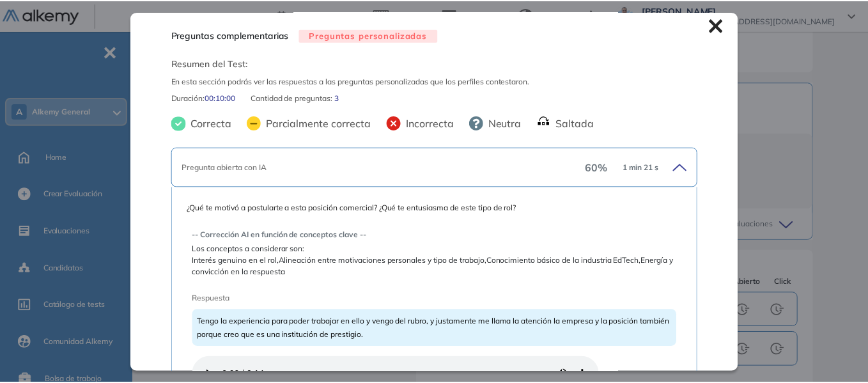
scroll to position [0, 0]
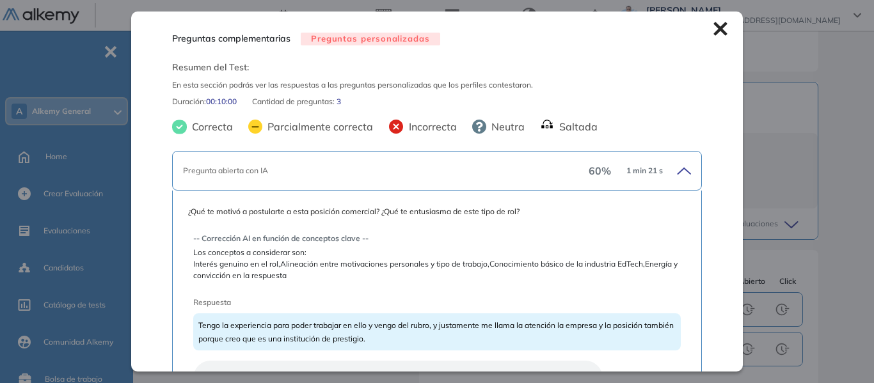
click at [713, 31] on icon at bounding box center [719, 28] width 13 height 13
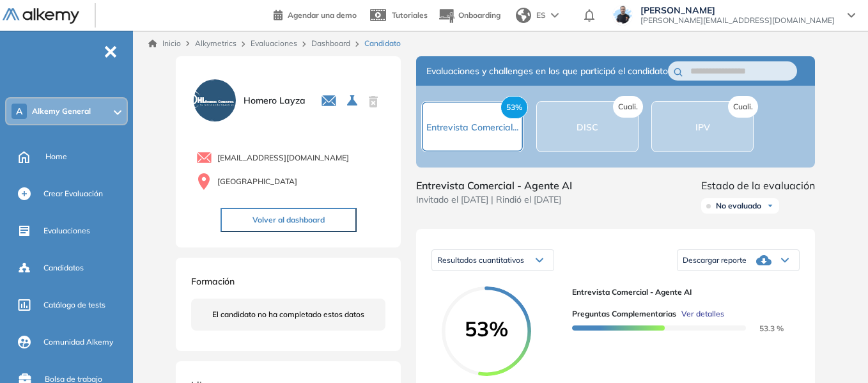
click at [579, 127] on div "Cuali. DISC" at bounding box center [588, 126] width 22 height 15
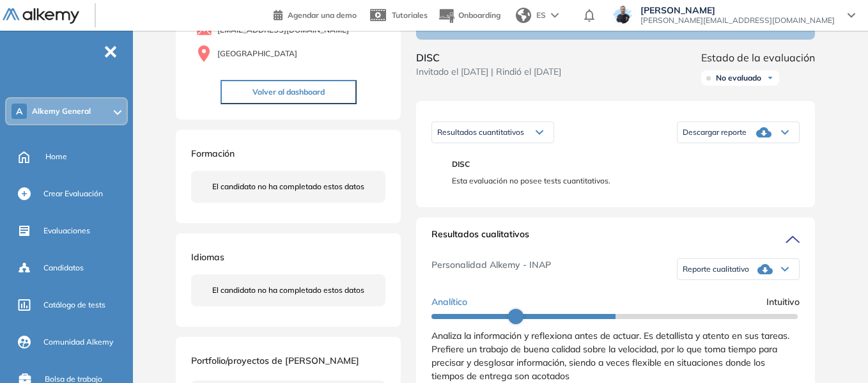
scroll to position [192, 0]
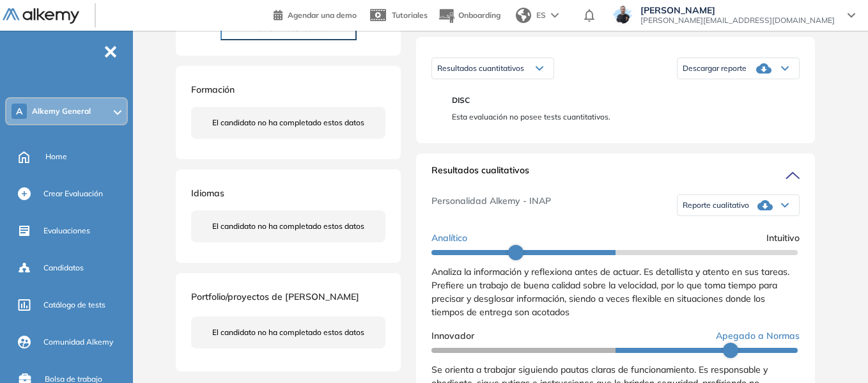
click at [780, 218] on div "Reporte cualitativo" at bounding box center [739, 205] width 122 height 26
click at [726, 227] on li "Reporte con Afinidad AI" at bounding box center [723, 220] width 78 height 13
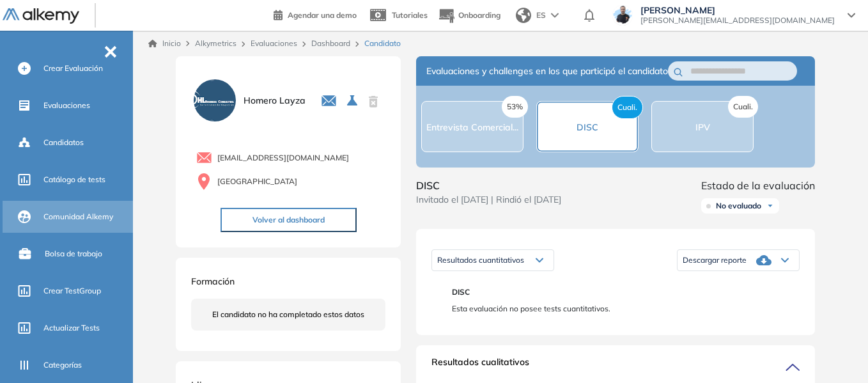
scroll to position [128, 0]
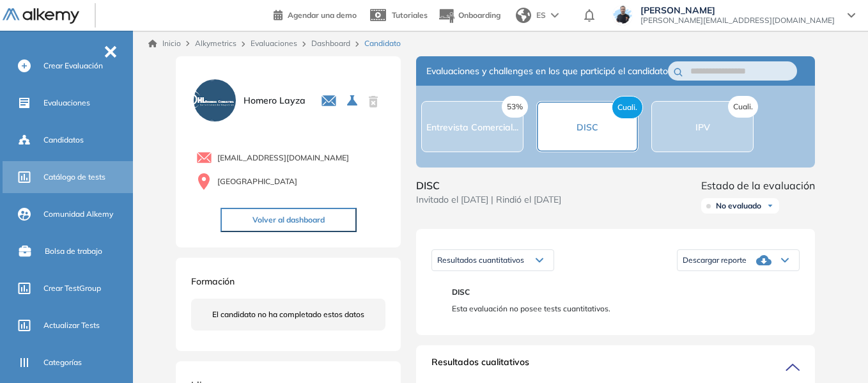
click at [81, 162] on div "Catálogo de tests" at bounding box center [69, 177] width 133 height 32
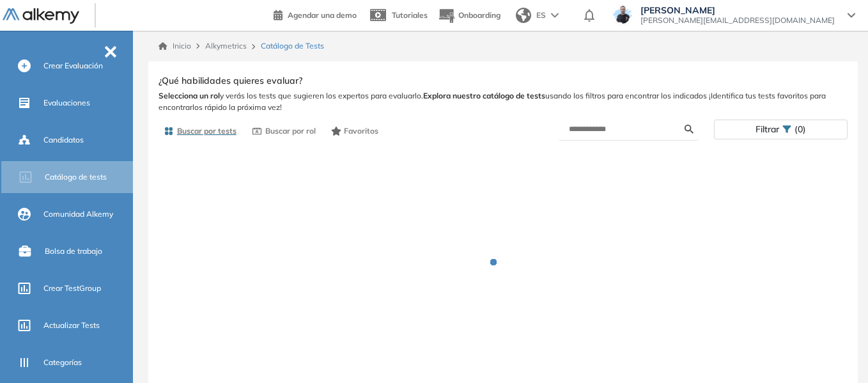
click at [622, 137] on form at bounding box center [629, 129] width 140 height 22
click at [618, 133] on input "text" at bounding box center [627, 129] width 116 height 12
type input "*****"
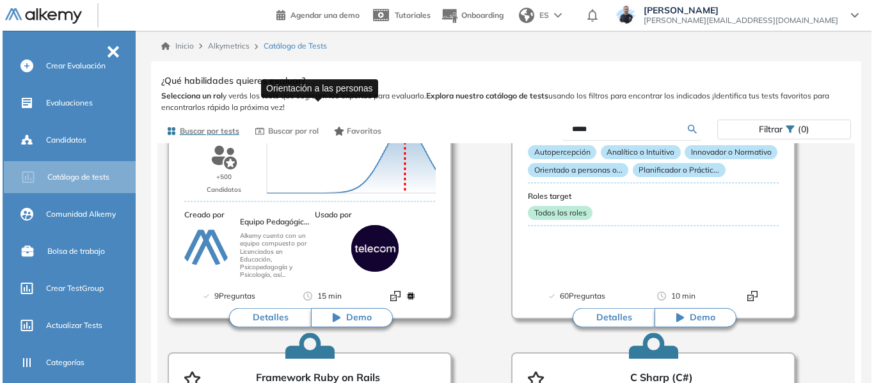
scroll to position [448, 0]
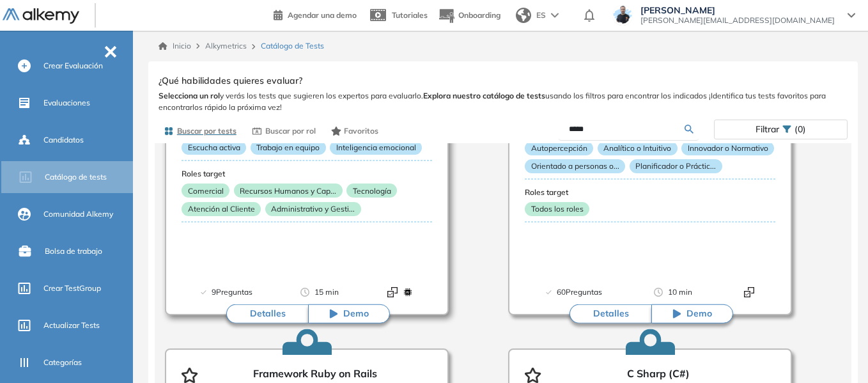
click at [271, 316] on button "Detalles" at bounding box center [267, 313] width 82 height 19
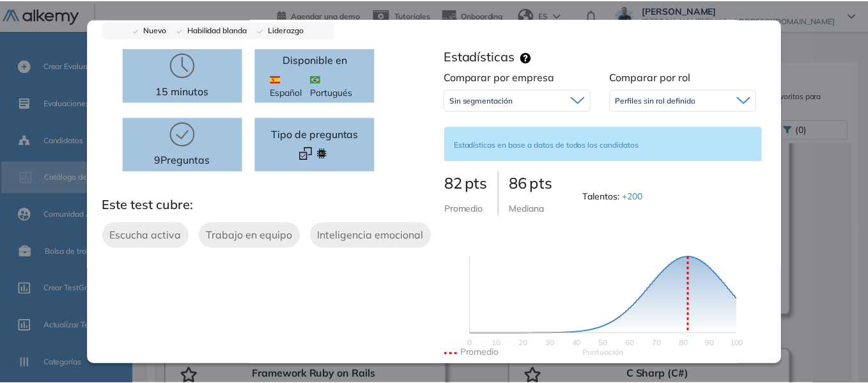
scroll to position [0, 0]
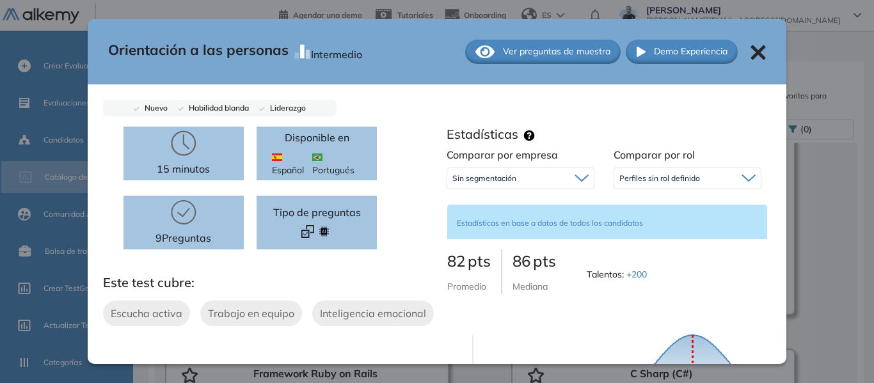
click at [756, 46] on icon at bounding box center [757, 52] width 15 height 15
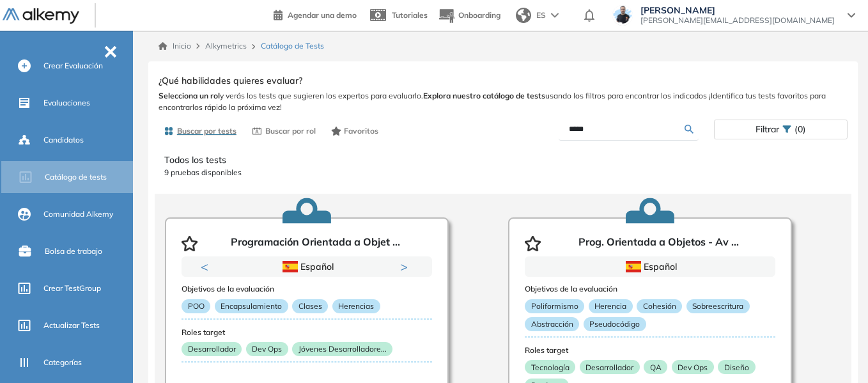
drag, startPoint x: 603, startPoint y: 127, endPoint x: 534, endPoint y: 132, distance: 69.3
click at [534, 132] on div "*****" at bounding box center [608, 129] width 211 height 22
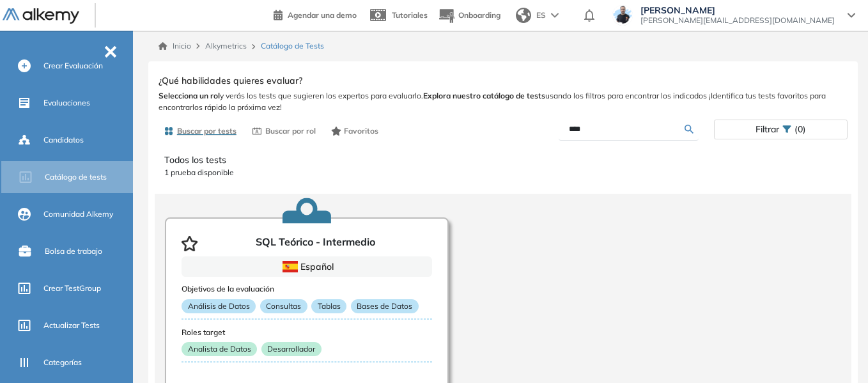
click at [594, 129] on input "****" at bounding box center [627, 129] width 116 height 12
type input "*****"
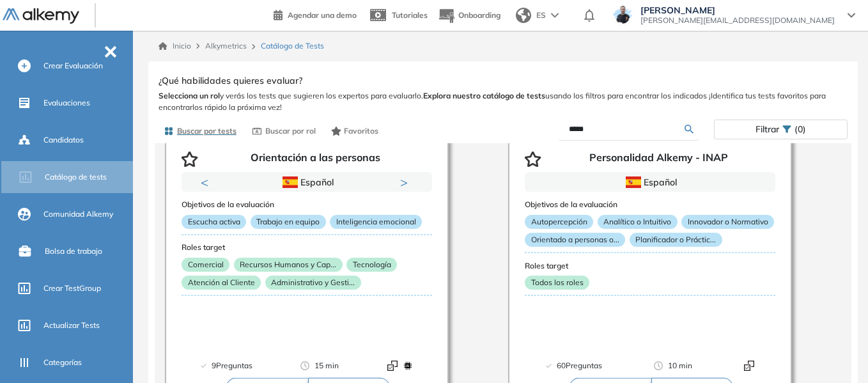
scroll to position [320, 0]
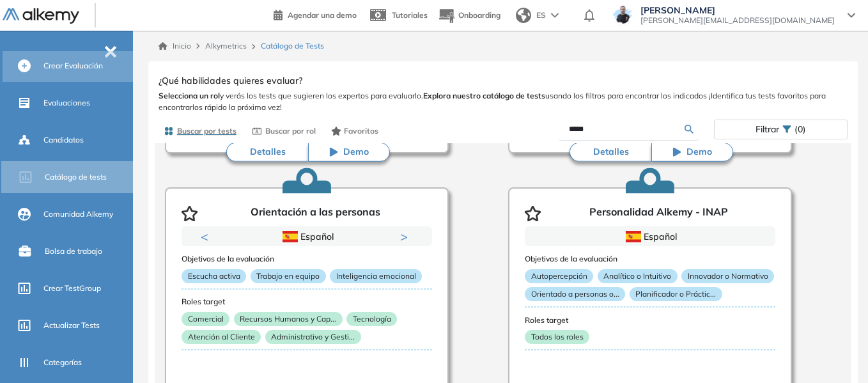
click at [66, 109] on div "Evaluaciones" at bounding box center [86, 103] width 87 height 22
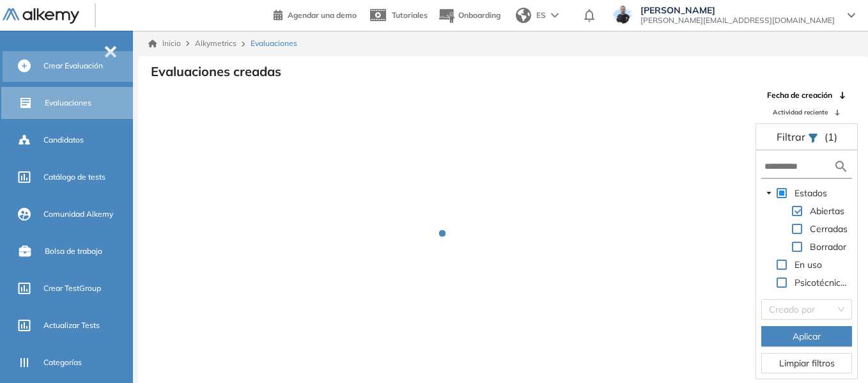
click at [69, 65] on span "Crear Evaluación" at bounding box center [72, 66] width 59 height 12
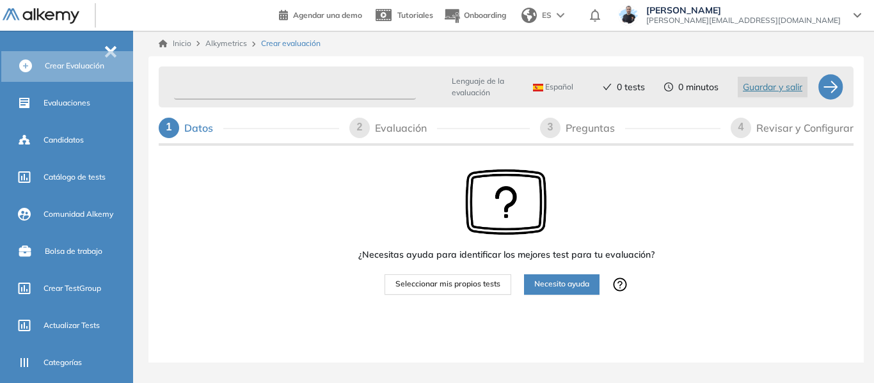
click at [311, 88] on input "text" at bounding box center [295, 87] width 242 height 25
type input "*****"
click at [482, 278] on span "Seleccionar mis propios tests" at bounding box center [447, 284] width 105 height 12
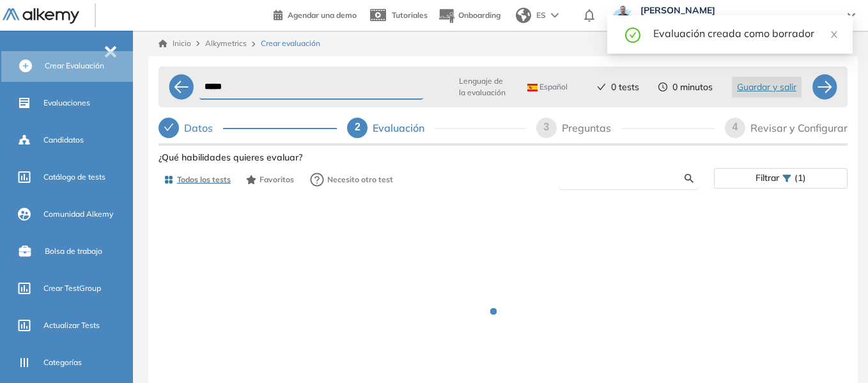
click at [620, 182] on input "text" at bounding box center [627, 179] width 116 height 12
type input "*****"
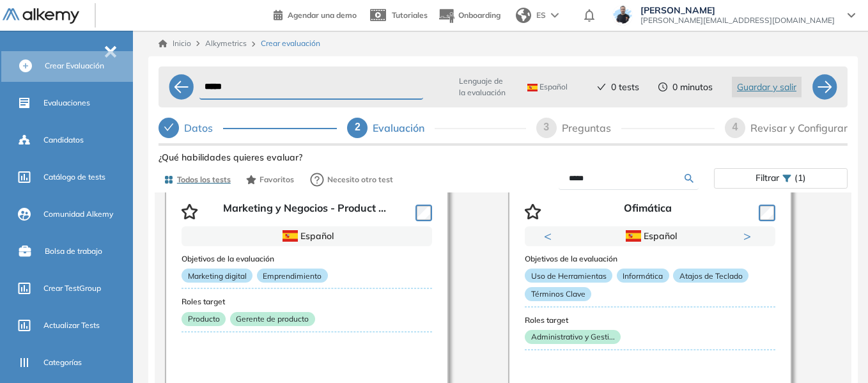
scroll to position [512, 0]
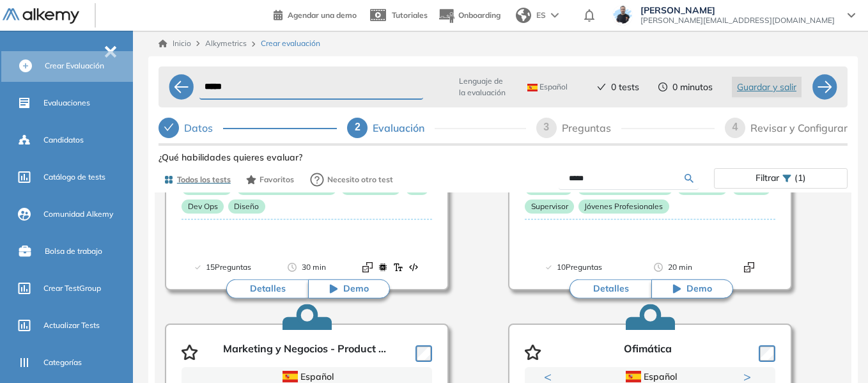
click at [616, 178] on input "*****" at bounding box center [627, 179] width 116 height 12
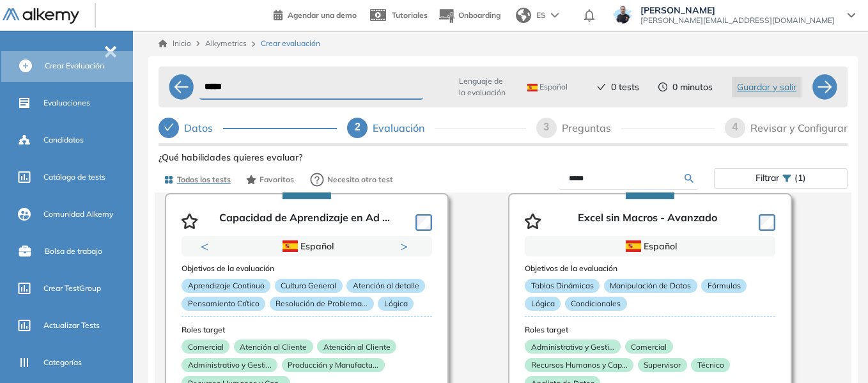
scroll to position [0, 0]
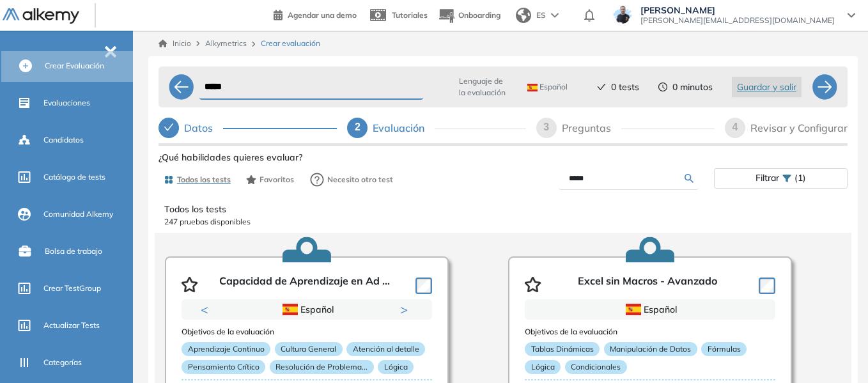
drag, startPoint x: 623, startPoint y: 176, endPoint x: 517, endPoint y: 182, distance: 106.3
click at [517, 182] on div "*****" at bounding box center [608, 179] width 211 height 22
type input "****"
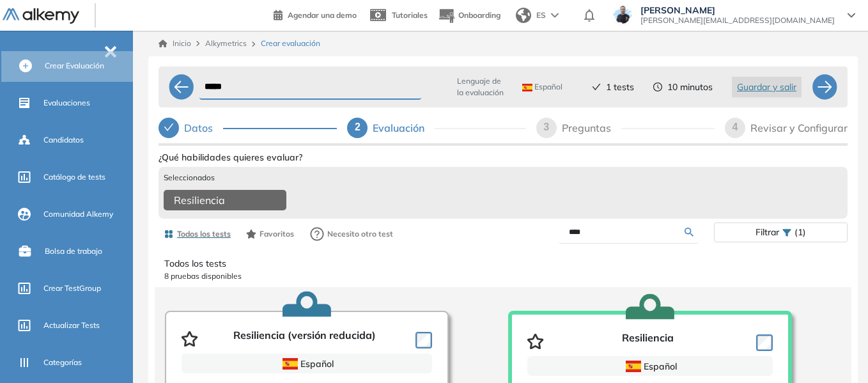
drag, startPoint x: 592, startPoint y: 242, endPoint x: 461, endPoint y: 253, distance: 131.5
click at [461, 247] on div "Todos los tests Favoritos Necesito otro test **** Filtrar (1)" at bounding box center [503, 234] width 689 height 26
type input "****"
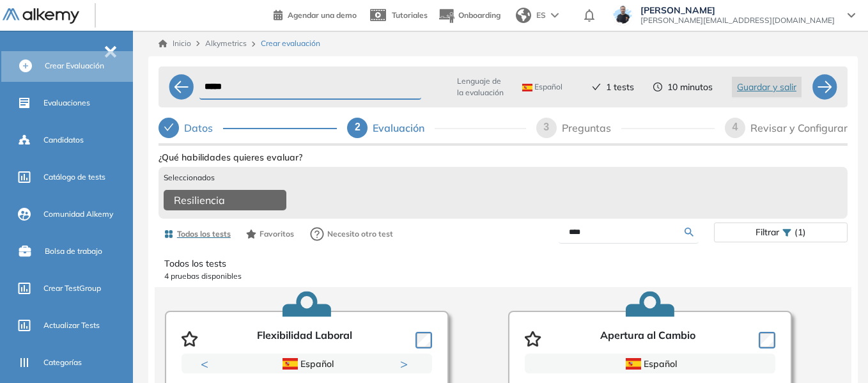
click at [595, 237] on input "****" at bounding box center [627, 232] width 116 height 12
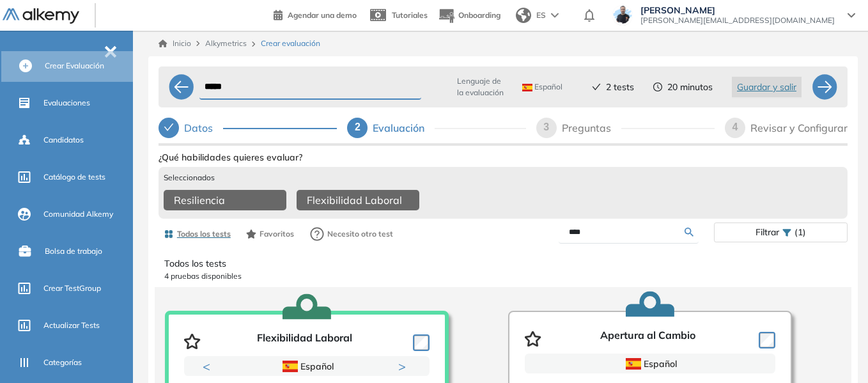
drag, startPoint x: 599, startPoint y: 240, endPoint x: 506, endPoint y: 247, distance: 92.4
click at [506, 244] on div "****" at bounding box center [608, 232] width 211 height 22
type input "****"
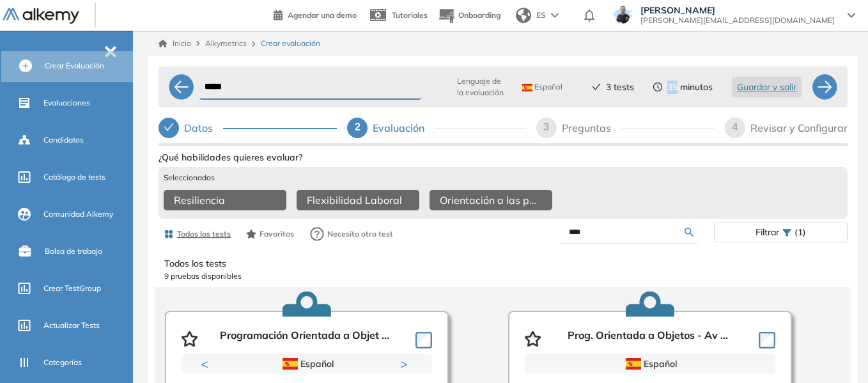
drag, startPoint x: 664, startPoint y: 86, endPoint x: 676, endPoint y: 88, distance: 12.2
click at [676, 88] on div "35 minutos" at bounding box center [683, 87] width 59 height 13
click at [592, 238] on input "****" at bounding box center [627, 232] width 116 height 12
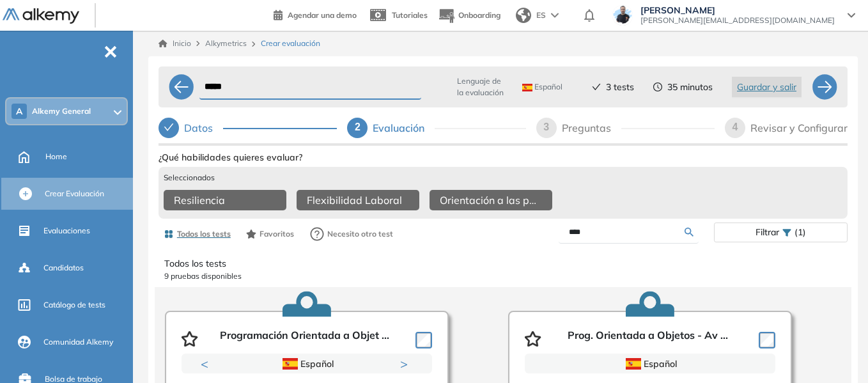
click at [61, 159] on span "Home" at bounding box center [56, 157] width 22 height 12
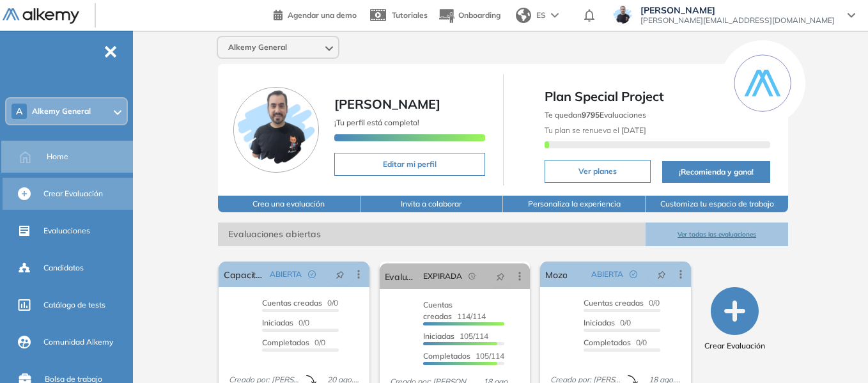
click at [90, 198] on span "Crear Evaluación" at bounding box center [72, 194] width 59 height 12
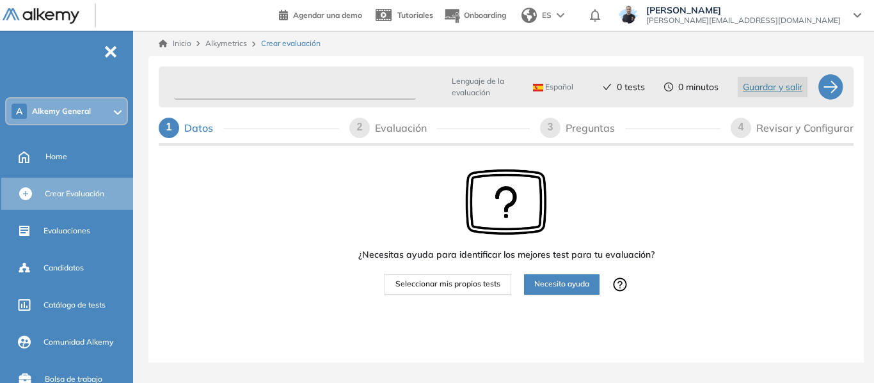
click at [289, 82] on input "text" at bounding box center [295, 87] width 242 height 25
type input "**********"
click at [458, 281] on span "Seleccionar mis propios tests" at bounding box center [447, 284] width 105 height 12
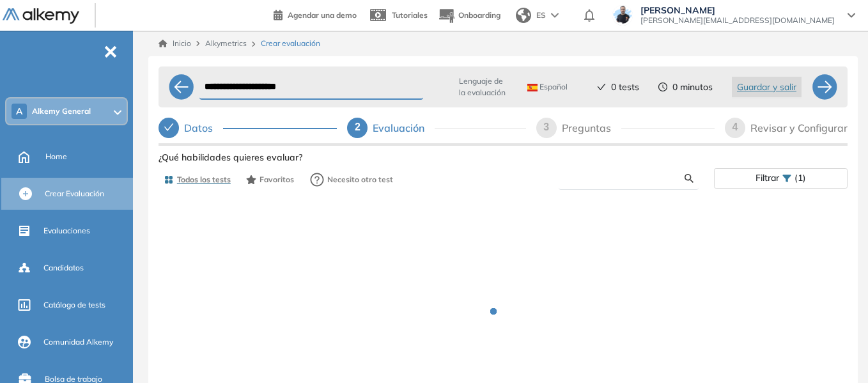
click at [612, 180] on input "text" at bounding box center [627, 179] width 116 height 12
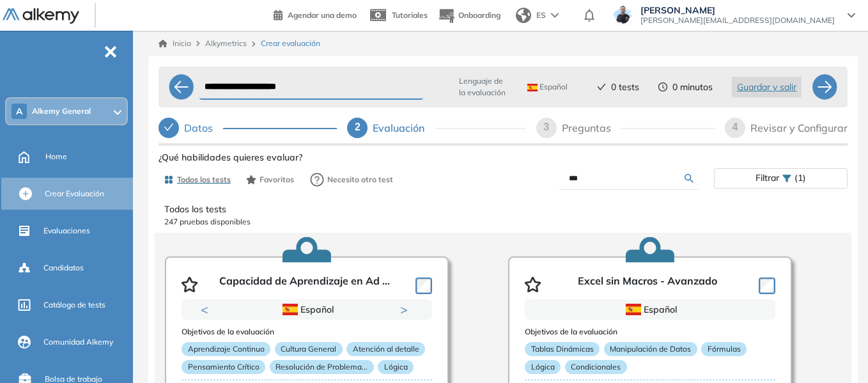
click at [598, 180] on input "***" at bounding box center [627, 179] width 116 height 12
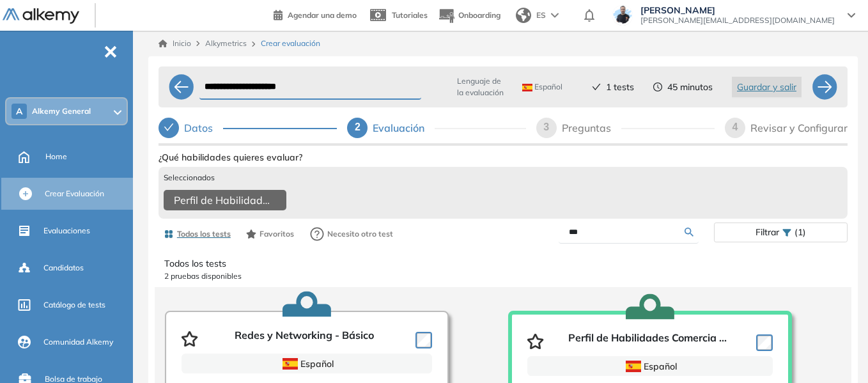
drag, startPoint x: 604, startPoint y: 246, endPoint x: 551, endPoint y: 242, distance: 53.2
click at [551, 242] on div "***" at bounding box center [608, 232] width 211 height 22
type input "****"
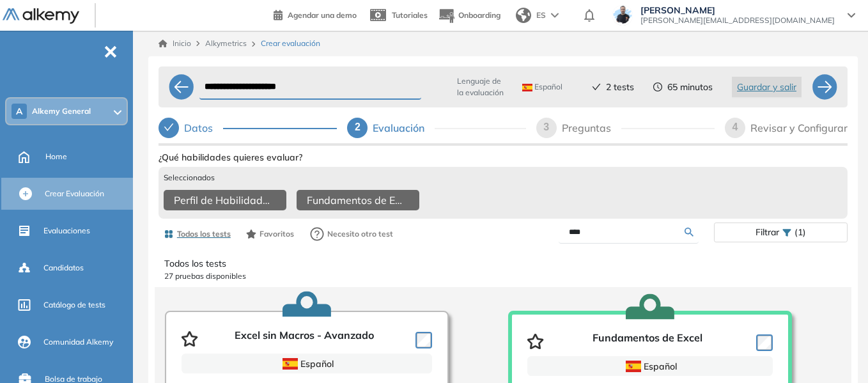
drag, startPoint x: 593, startPoint y: 246, endPoint x: 531, endPoint y: 253, distance: 63.1
click at [531, 247] on div "Todos los tests Favoritos Necesito otro test **** Filtrar (1)" at bounding box center [503, 234] width 689 height 26
type input "****"
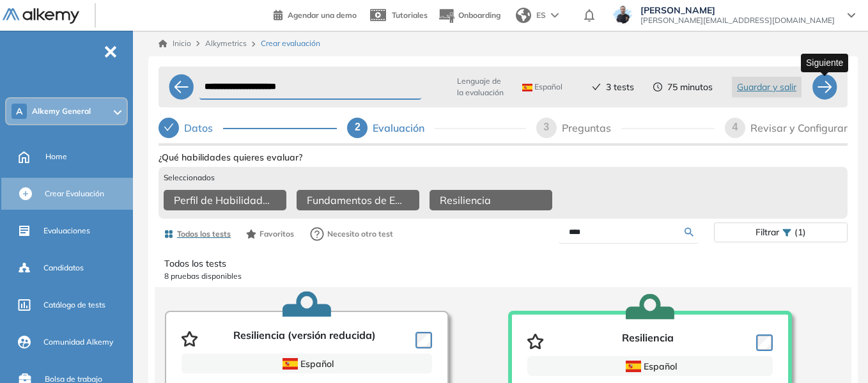
click at [818, 81] on div at bounding box center [825, 87] width 26 height 26
select select "*****"
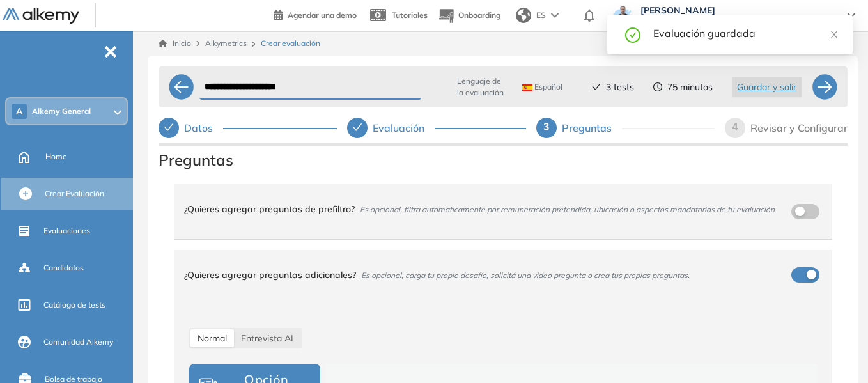
click at [801, 216] on div "¿Quieres agregar preguntas de prefiltro? Es opcional, filtra automaticamente po…" at bounding box center [495, 209] width 623 height 35
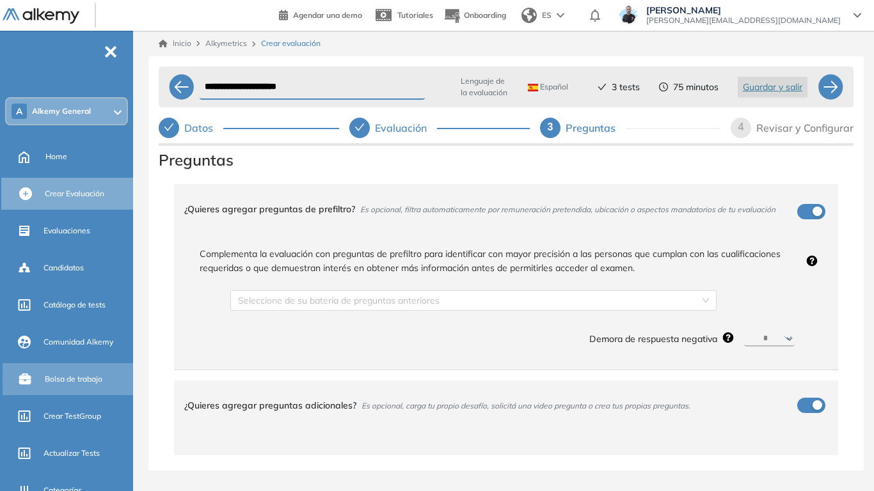
drag, startPoint x: 707, startPoint y: 295, endPoint x: 6, endPoint y: 369, distance: 704.7
click at [707, 295] on div "Seleccione de su batería de preguntas anteriores" at bounding box center [473, 300] width 486 height 20
click at [702, 303] on div "Seleccione de su batería de preguntas anteriores" at bounding box center [473, 300] width 486 height 20
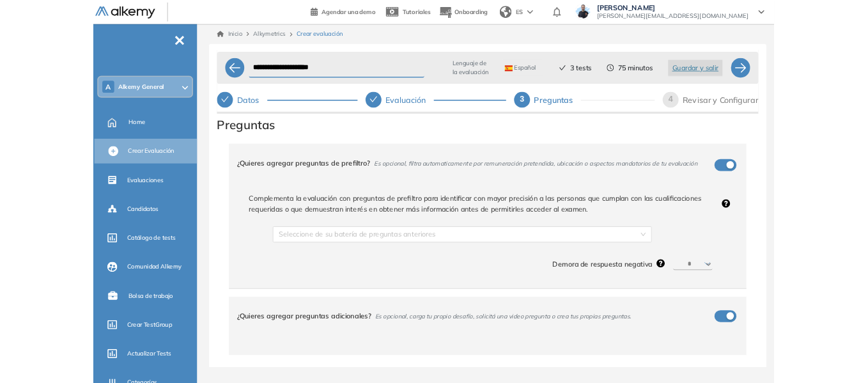
scroll to position [256, 0]
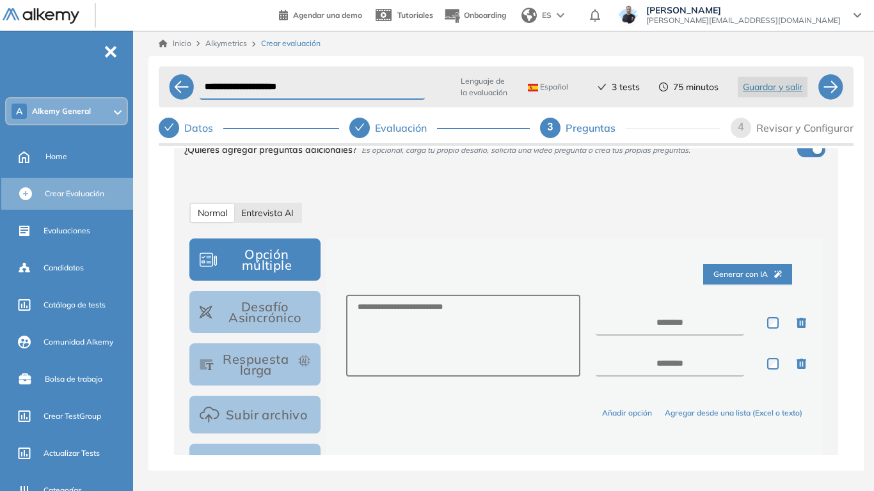
click at [292, 214] on span "Entrevista AI" at bounding box center [267, 213] width 52 height 12
select select "***"
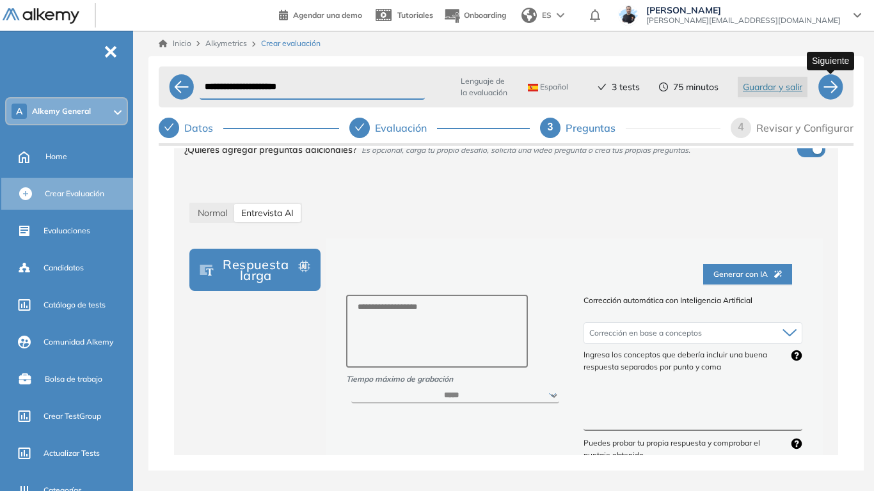
click at [830, 88] on div at bounding box center [830, 87] width 26 height 26
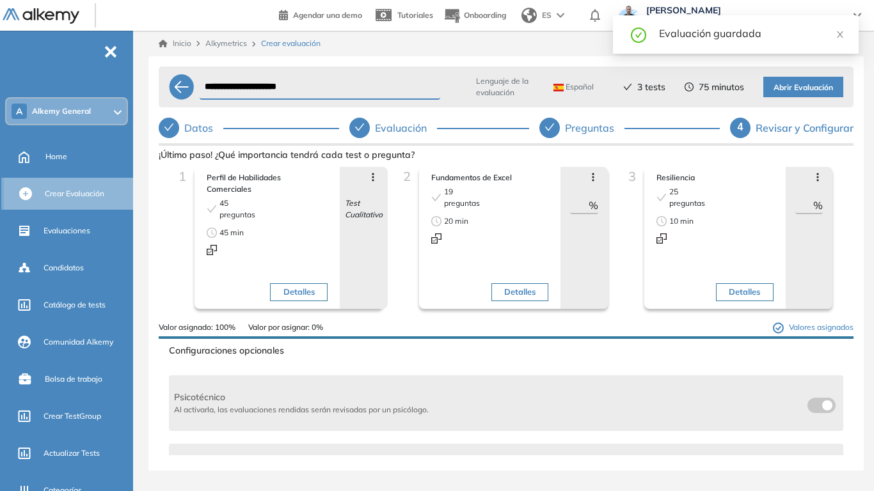
type input "**"
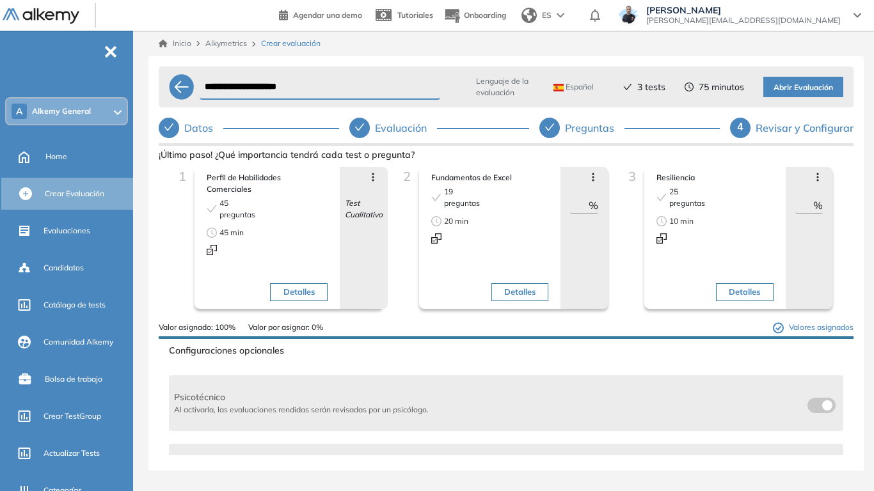
click at [803, 91] on span "Abrir Evaluación" at bounding box center [802, 88] width 59 height 12
click at [407, 43] on div "Inicio Alkymetrics Crear evaluación" at bounding box center [506, 44] width 694 height 12
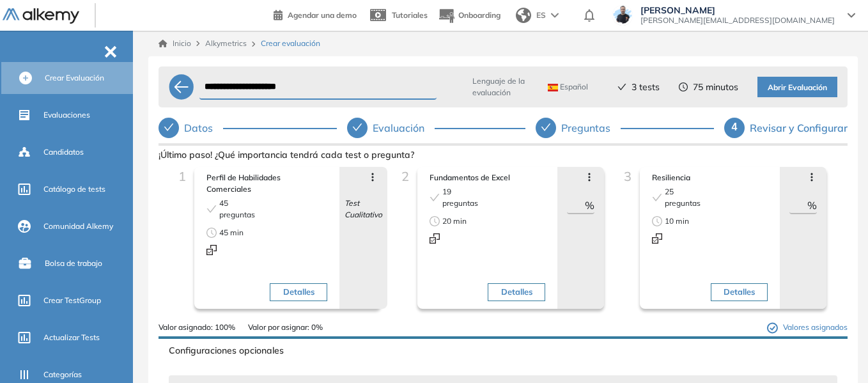
scroll to position [128, 0]
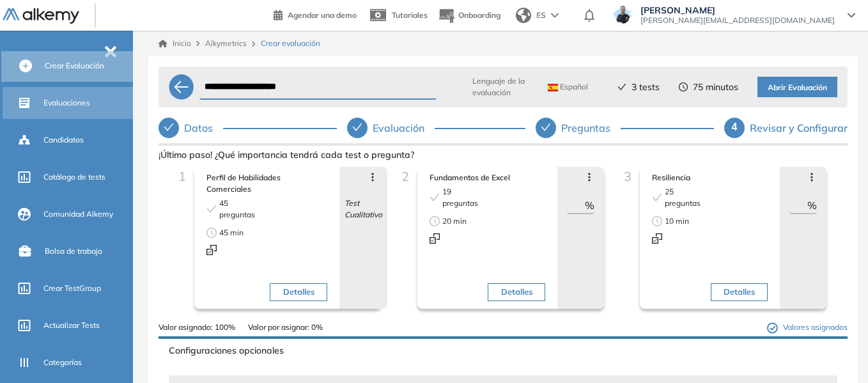
click at [73, 106] on span "Evaluaciones" at bounding box center [66, 103] width 47 height 12
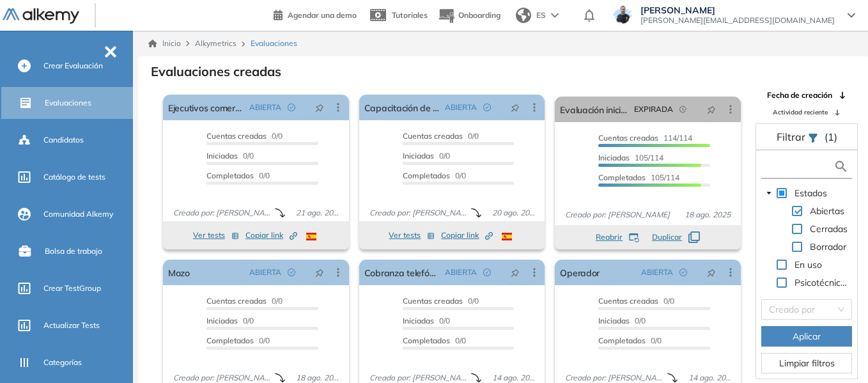
click at [774, 168] on input "text" at bounding box center [799, 166] width 69 height 13
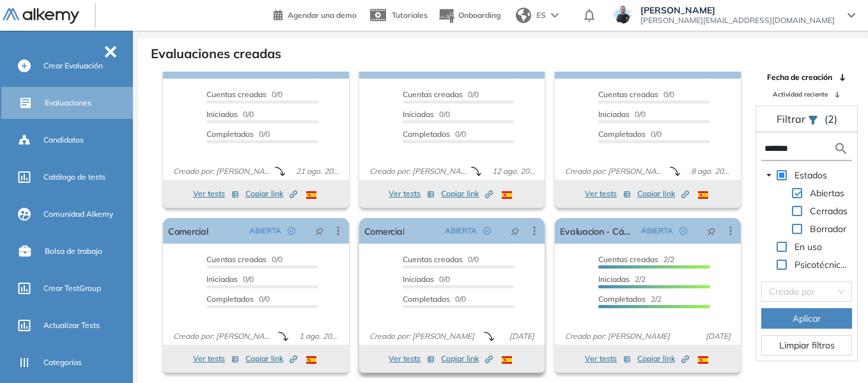
scroll to position [31, 0]
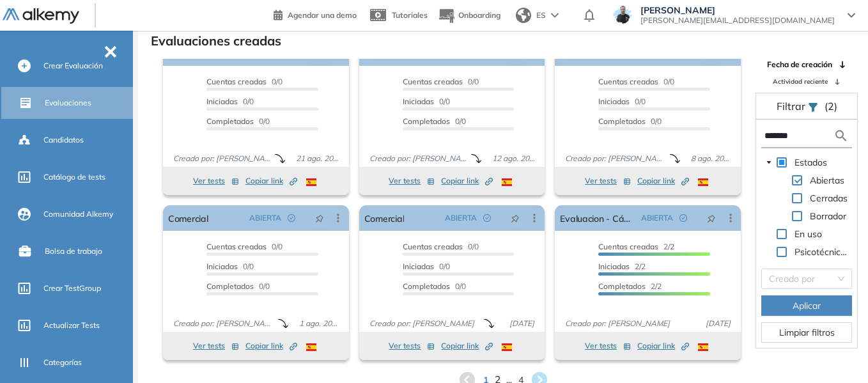
type input "*******"
click at [496, 380] on span "2" at bounding box center [497, 380] width 6 height 15
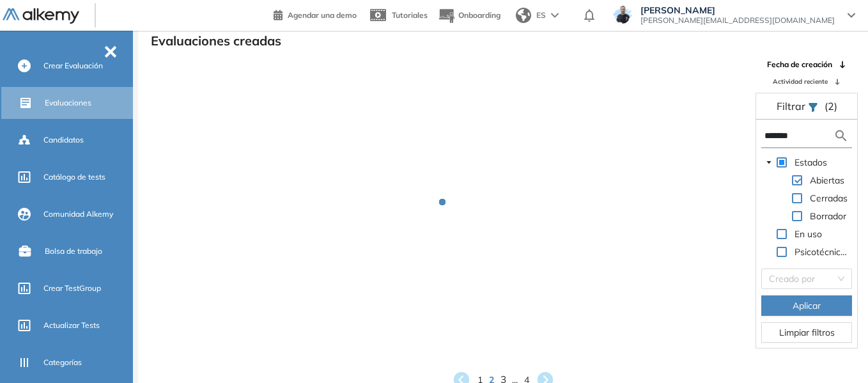
scroll to position [1, 0]
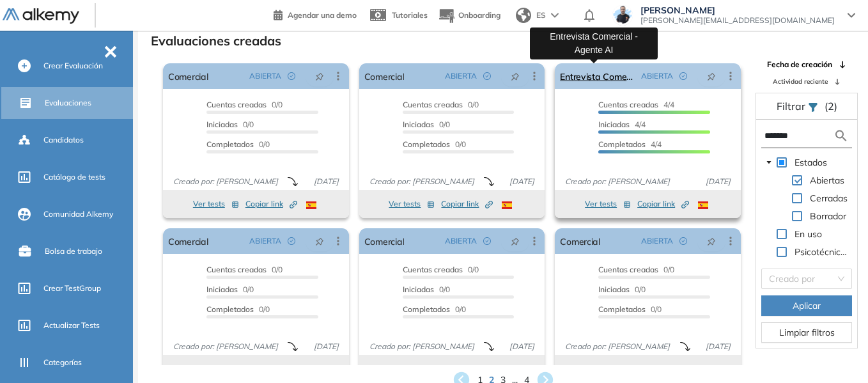
click at [602, 76] on link "Entrevista Comercial - Agente AI" at bounding box center [598, 76] width 76 height 26
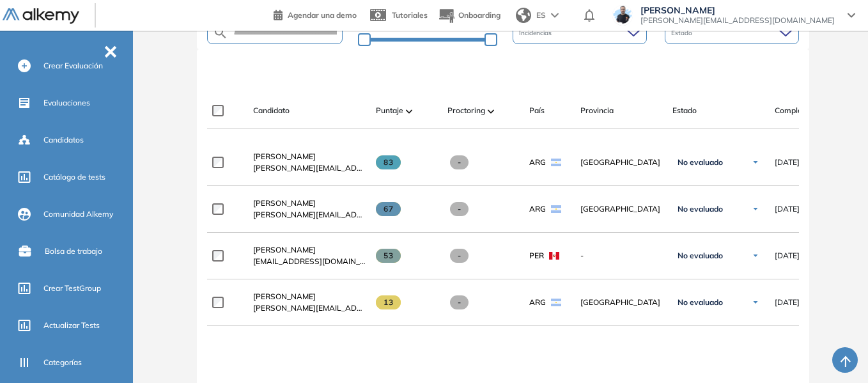
scroll to position [320, 0]
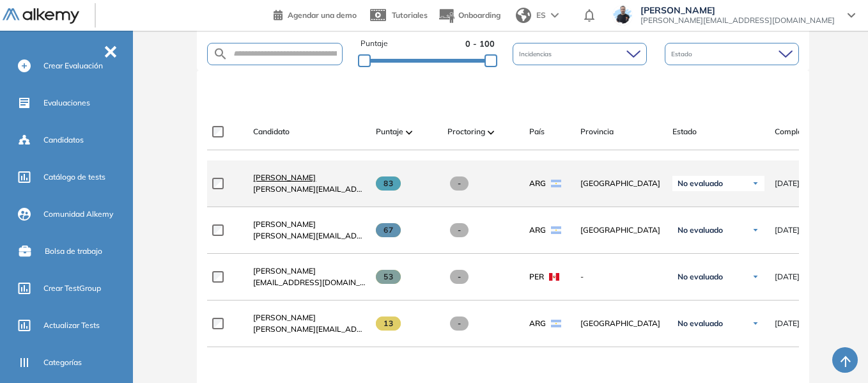
click at [288, 182] on span "[PERSON_NAME]" at bounding box center [284, 178] width 63 height 10
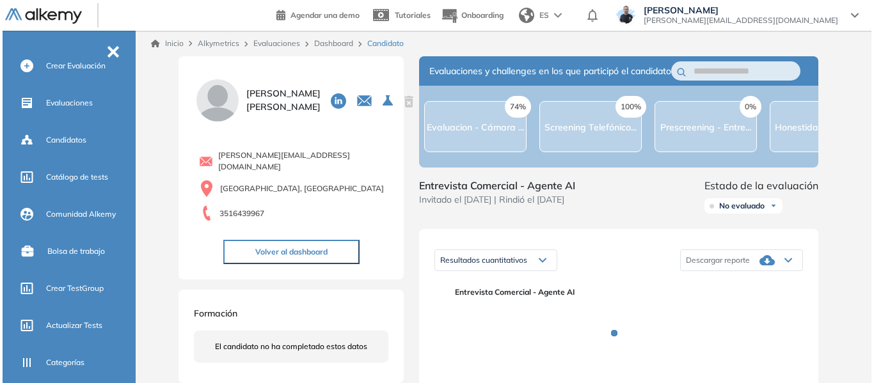
scroll to position [192, 0]
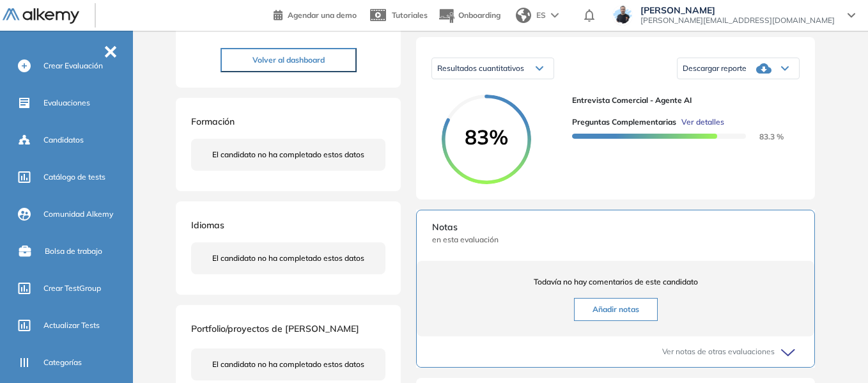
click at [708, 128] on span "Ver detalles" at bounding box center [703, 122] width 43 height 12
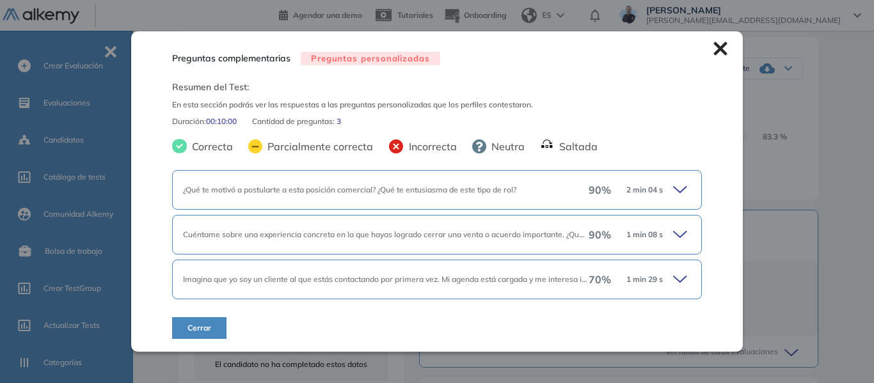
click at [682, 188] on icon at bounding box center [682, 190] width 18 height 18
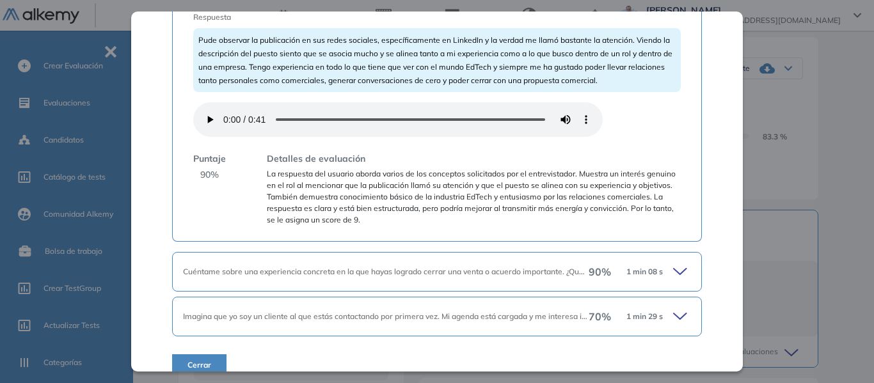
scroll to position [302, 0]
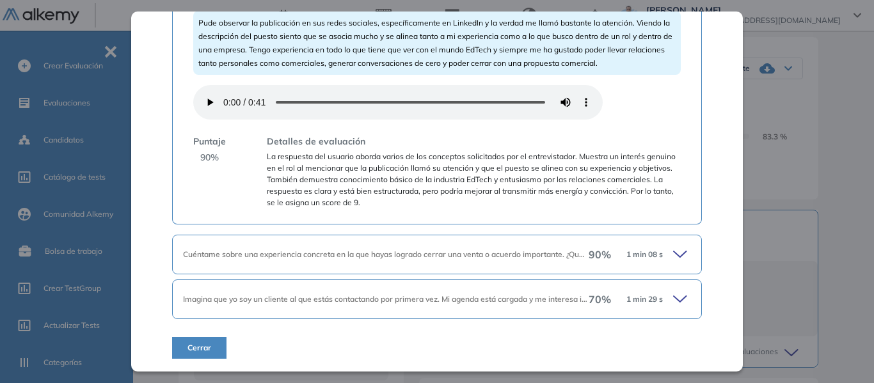
click at [653, 249] on span "1 min 08 s" at bounding box center [644, 255] width 36 height 12
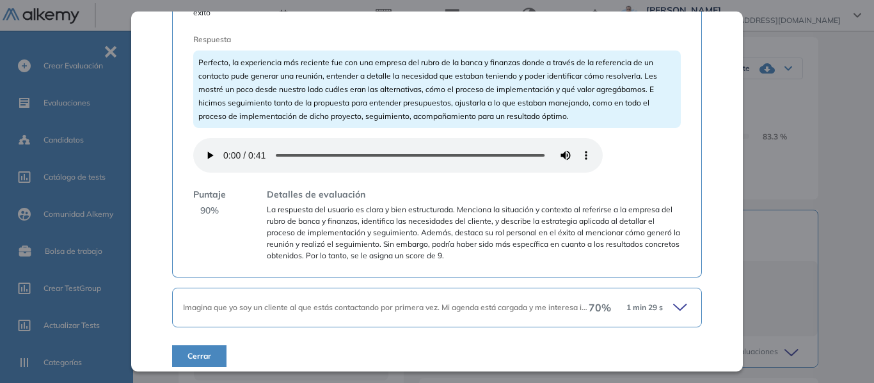
scroll to position [669, 0]
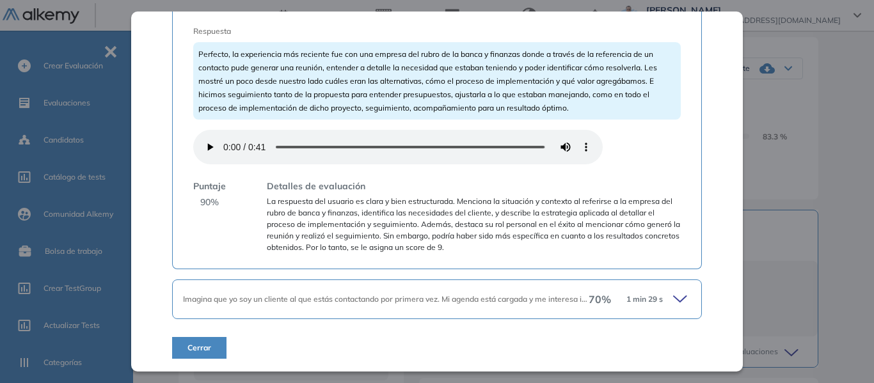
click at [370, 282] on div "Imagina que yo soy un cliente al que estás contactando por primera vez. Mi agen…" at bounding box center [436, 299] width 529 height 40
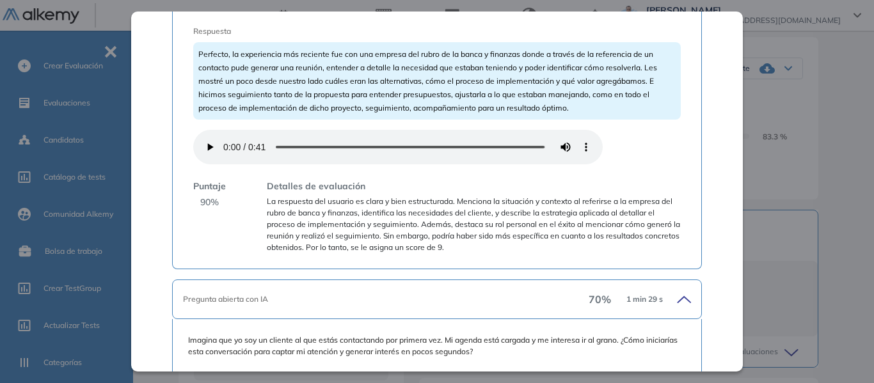
click at [371, 296] on div "Pregunta abierta con IA" at bounding box center [385, 300] width 405 height 12
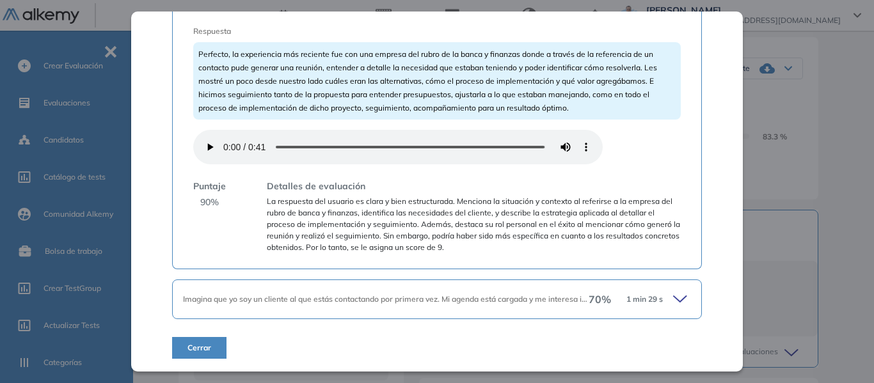
click at [371, 296] on span "Imagina que yo soy un cliente al que estás contactando por primera vez. Mi agen…" at bounding box center [575, 299] width 785 height 10
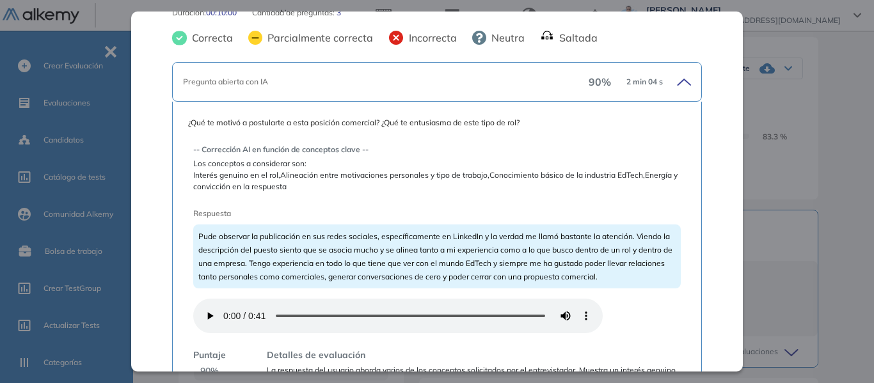
scroll to position [29, 0]
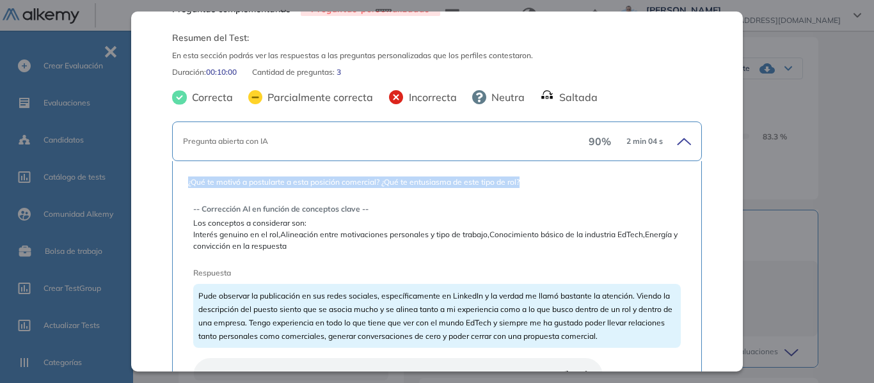
drag, startPoint x: 187, startPoint y: 181, endPoint x: 529, endPoint y: 171, distance: 341.6
click at [529, 171] on div "¿Qué te motivó a postularte a esta posición comercial? ¿Qué te entusiasma de es…" at bounding box center [436, 329] width 529 height 336
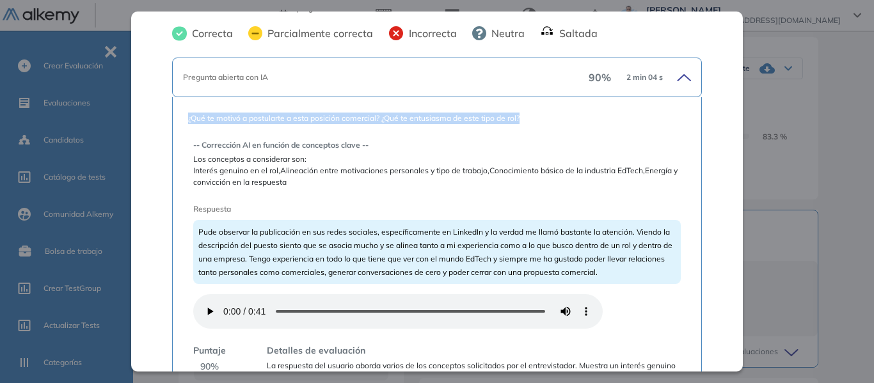
scroll to position [157, 0]
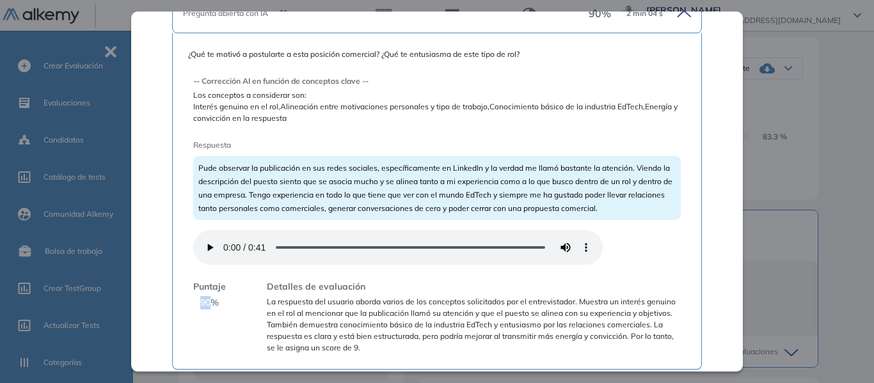
drag, startPoint x: 199, startPoint y: 302, endPoint x: 213, endPoint y: 302, distance: 14.1
click at [213, 302] on span "90 %" at bounding box center [209, 302] width 19 height 13
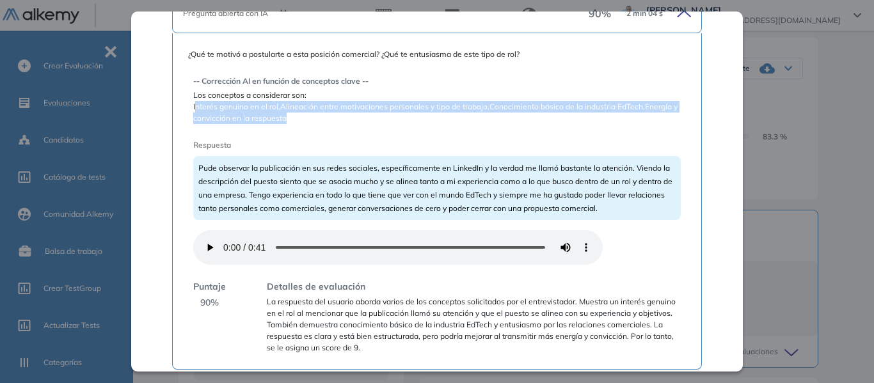
drag, startPoint x: 194, startPoint y: 109, endPoint x: 294, endPoint y: 114, distance: 99.9
click at [294, 114] on span "Interés genuino en el rol,Alineación entre motivaciones personales y tipo de tr…" at bounding box center [436, 112] width 487 height 23
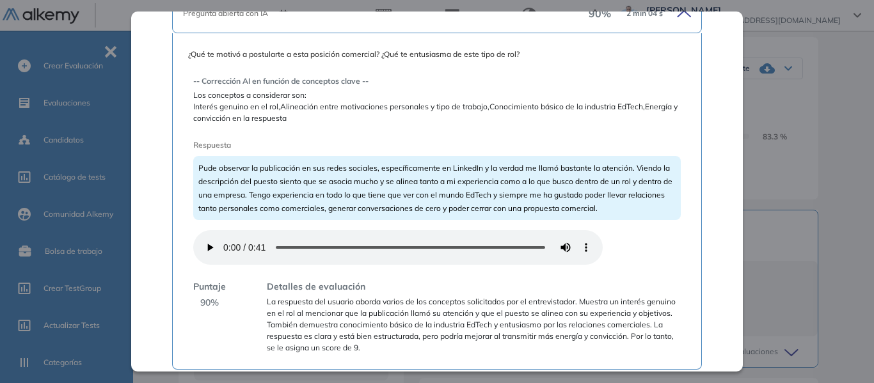
click at [286, 52] on span "¿Qué te motivó a postularte a esta posición comercial? ¿Qué te entusiasma de es…" at bounding box center [437, 55] width 498 height 12
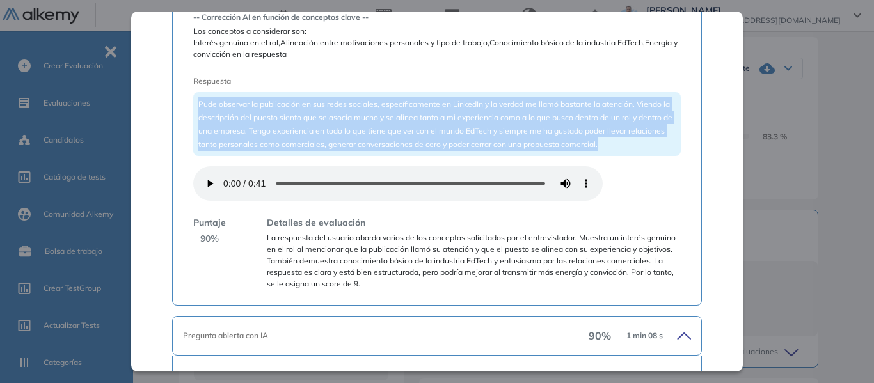
drag, startPoint x: 199, startPoint y: 102, endPoint x: 638, endPoint y: 143, distance: 441.2
click at [638, 143] on div "Pude observar la publicación en sus redes sociales, específicamente en LinkedIn…" at bounding box center [436, 124] width 487 height 64
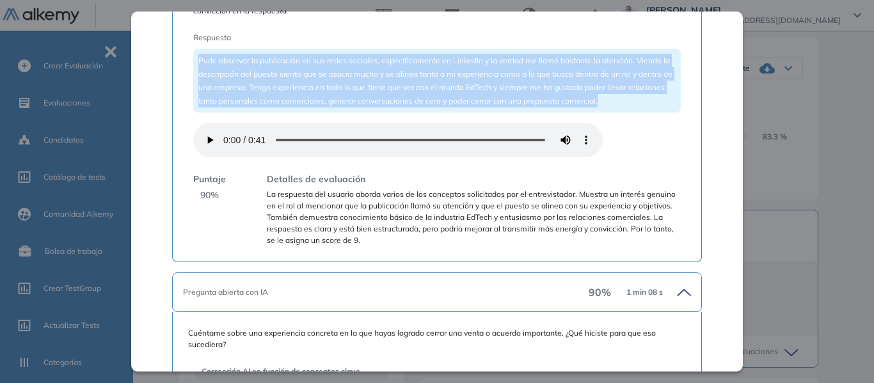
scroll to position [285, 0]
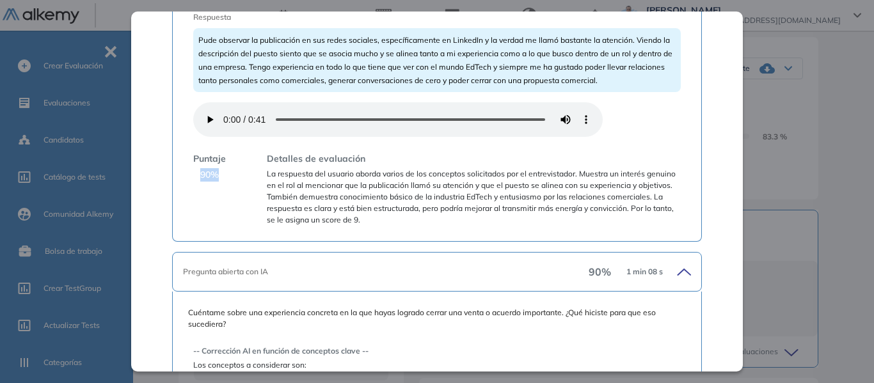
drag, startPoint x: 201, startPoint y: 173, endPoint x: 217, endPoint y: 176, distance: 16.9
click at [217, 176] on span "90 %" at bounding box center [209, 174] width 19 height 13
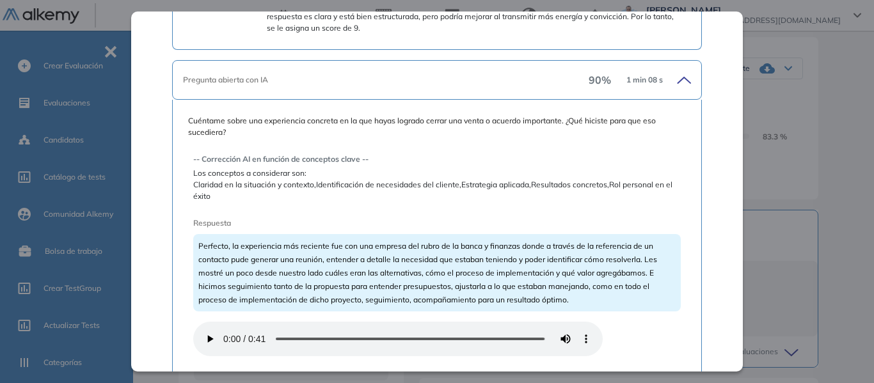
scroll to position [541, 0]
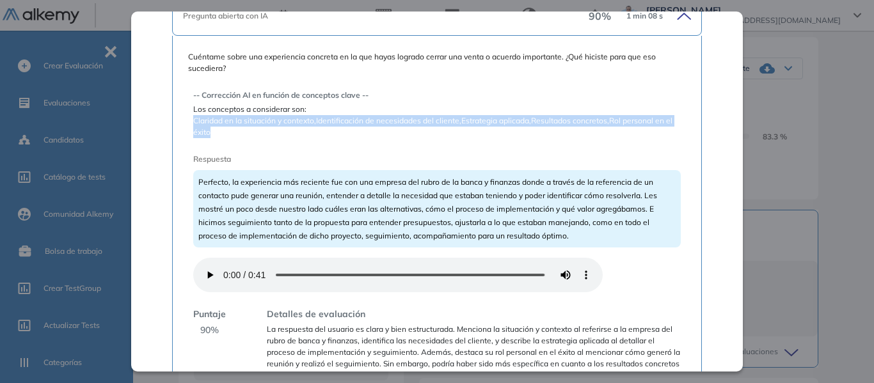
drag, startPoint x: 194, startPoint y: 121, endPoint x: 215, endPoint y: 127, distance: 22.1
click at [215, 127] on span "Claridad en la situación y contexto,Identificación de necesidades del cliente,E…" at bounding box center [436, 126] width 487 height 23
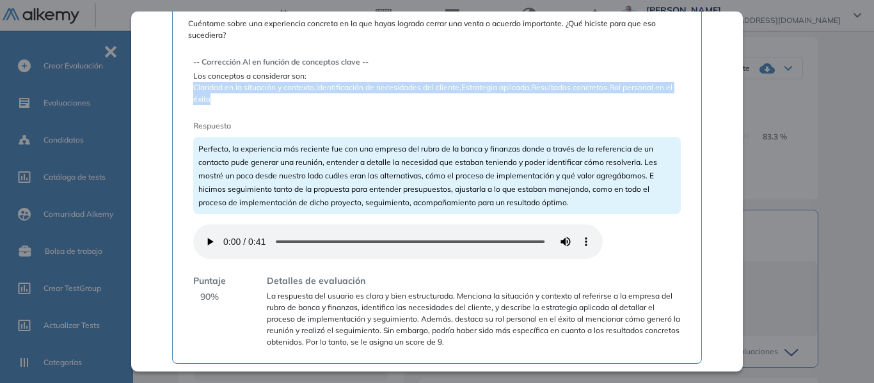
scroll to position [605, 0]
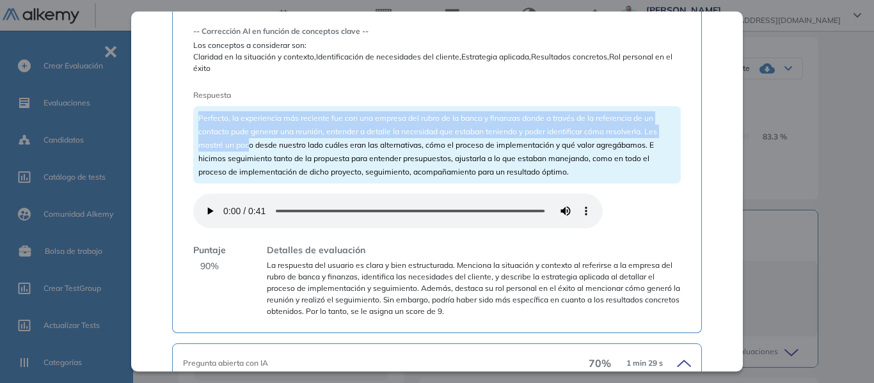
drag, startPoint x: 197, startPoint y: 123, endPoint x: 247, endPoint y: 144, distance: 53.9
click at [247, 144] on div "Perfecto, la experiencia más reciente fue con una empresa del rubro de la banca…" at bounding box center [436, 144] width 487 height 77
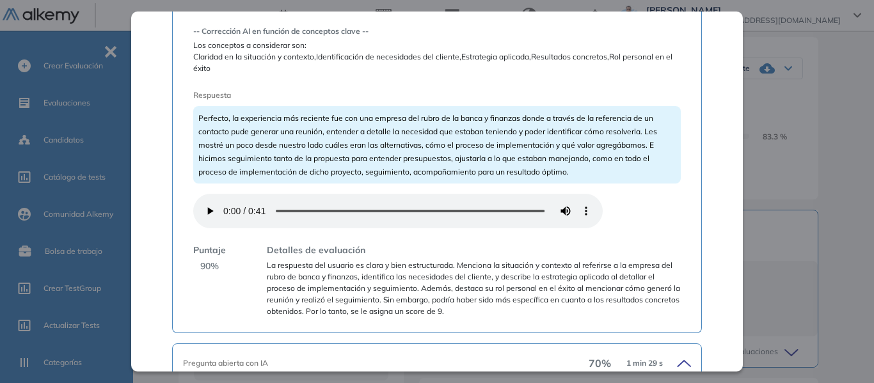
click at [255, 278] on div "Puntaje 90 % Detalles de evaluación La respuesta del usuario es clara y bien es…" at bounding box center [436, 281] width 487 height 74
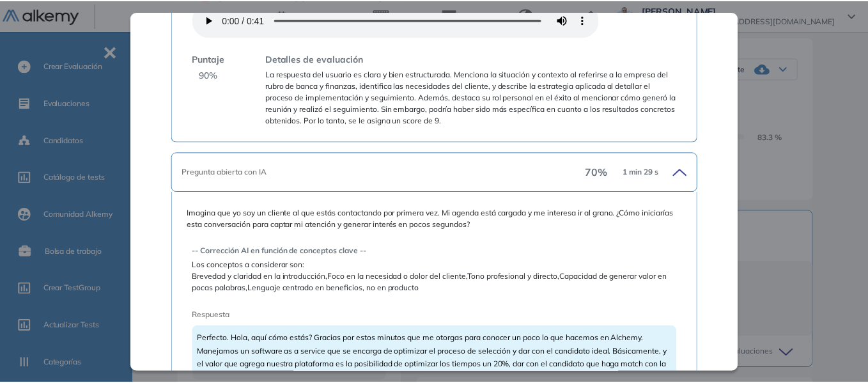
scroll to position [797, 0]
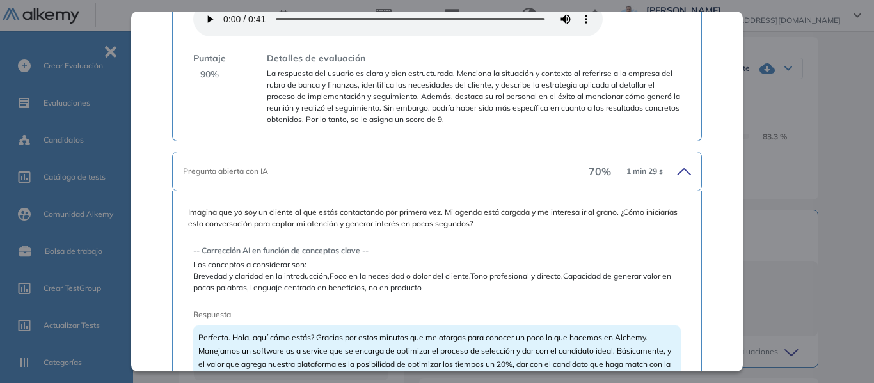
click at [816, 108] on div "Preguntas complementarias Preguntas personalizadas Resumen del Test: En esta se…" at bounding box center [505, 185] width 665 height 643
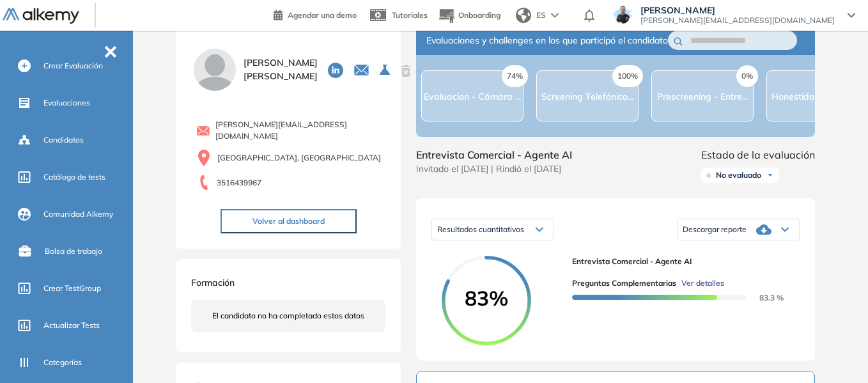
scroll to position [0, 0]
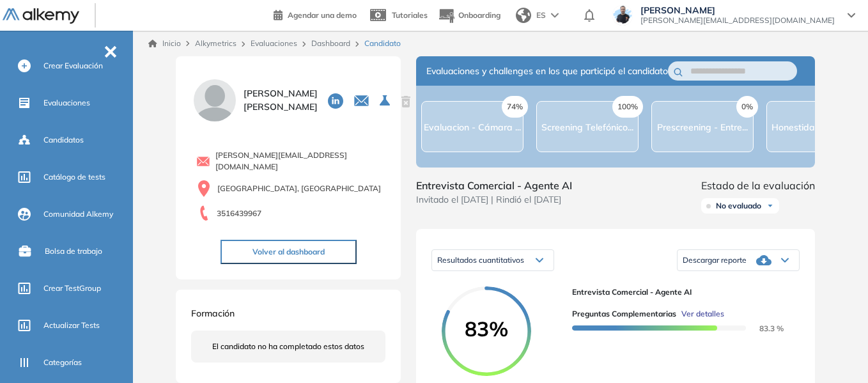
click at [338, 37] on div "Inicio Alkymetrics Evaluaciones Dashboard Candidato" at bounding box center [503, 44] width 730 height 26
click at [339, 48] on div "Dashboard" at bounding box center [332, 44] width 53 height 12
click at [337, 45] on link "Dashboard" at bounding box center [330, 43] width 39 height 10
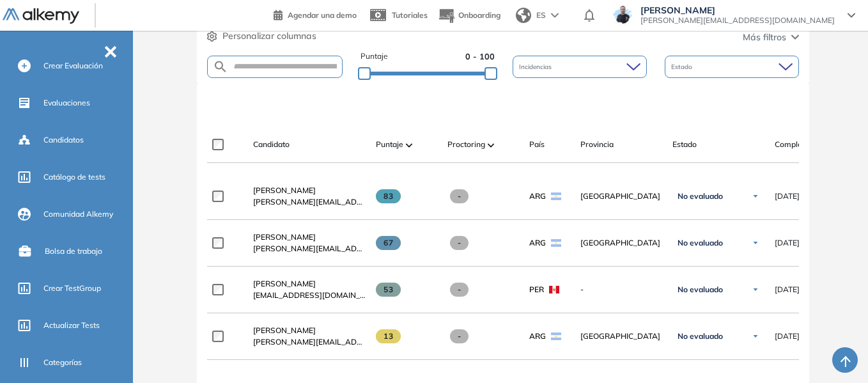
scroll to position [320, 0]
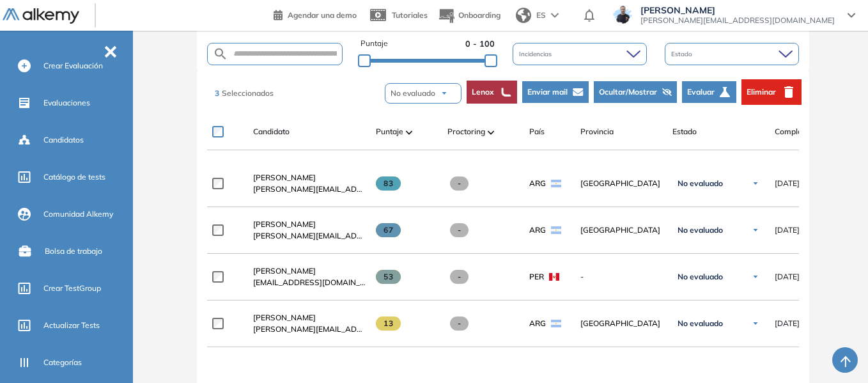
click at [639, 98] on button "Ocultar/Mostrar" at bounding box center [635, 92] width 83 height 22
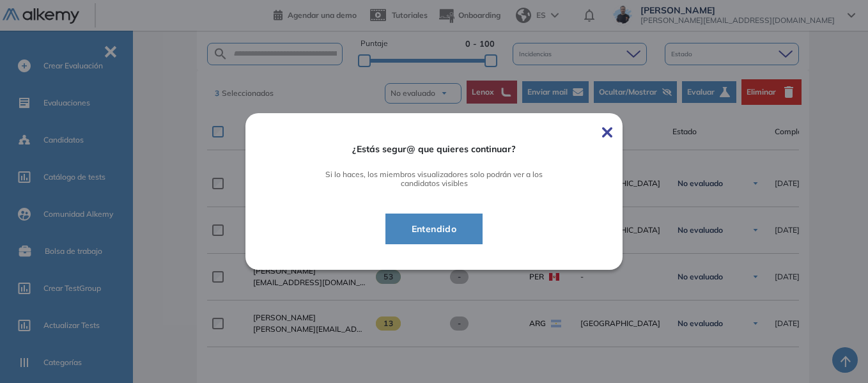
click at [453, 217] on button "Entendido" at bounding box center [435, 229] width 98 height 31
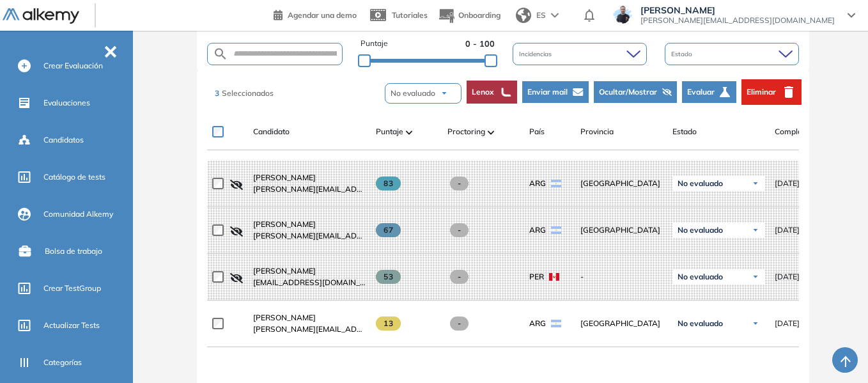
click at [634, 95] on span "Ocultar/Mostrar" at bounding box center [628, 92] width 58 height 12
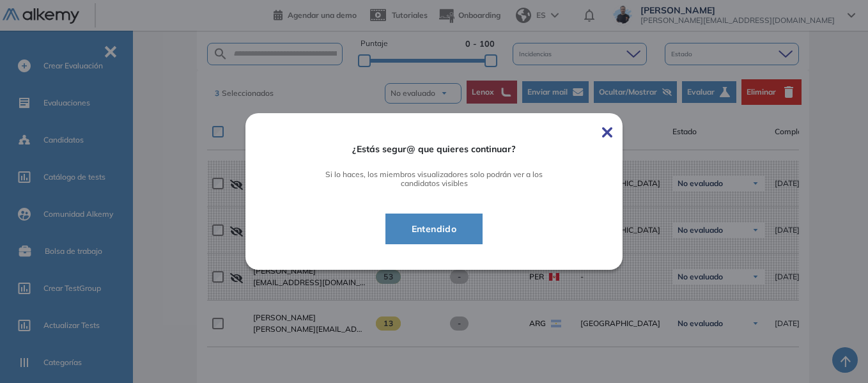
click at [448, 234] on span "Entendido" at bounding box center [435, 228] width 66 height 15
click at [169, 111] on div "Evaluación : Entrevista Comercial - Agente AI Abierta Ver evaluación Cerrar eva…" at bounding box center [503, 167] width 720 height 861
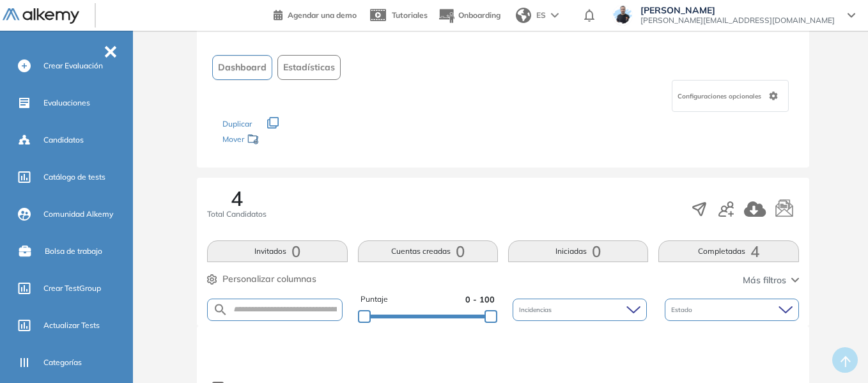
scroll to position [0, 0]
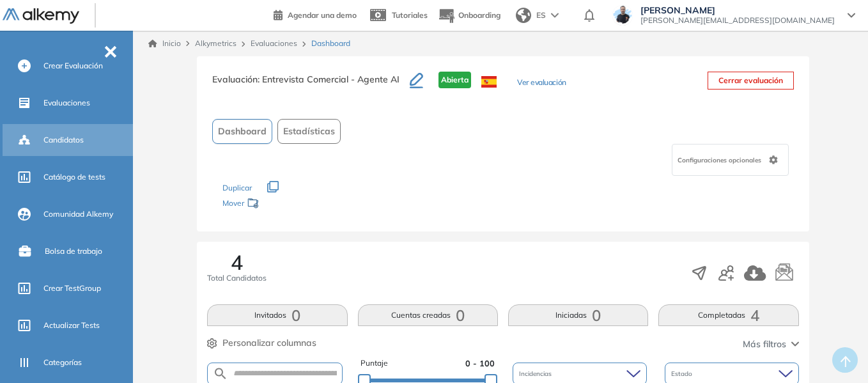
click at [80, 137] on span "Candidatos" at bounding box center [63, 140] width 40 height 12
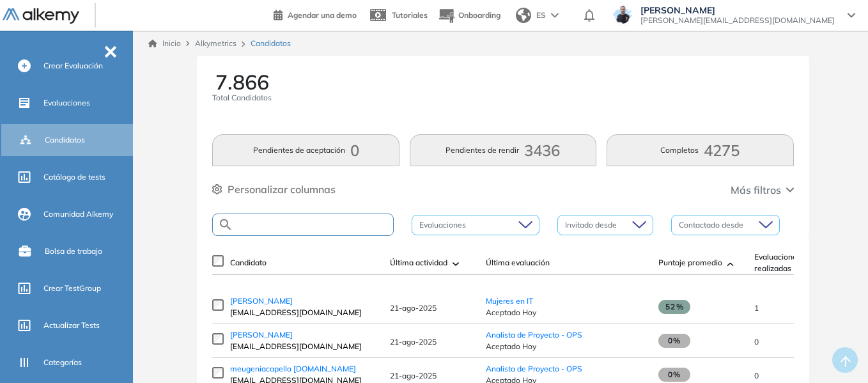
click at [277, 223] on input "text" at bounding box center [313, 225] width 160 height 10
type input "*******"
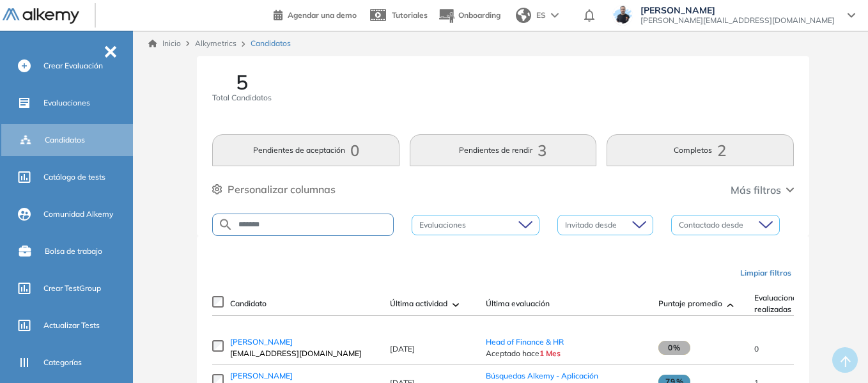
scroll to position [169, 0]
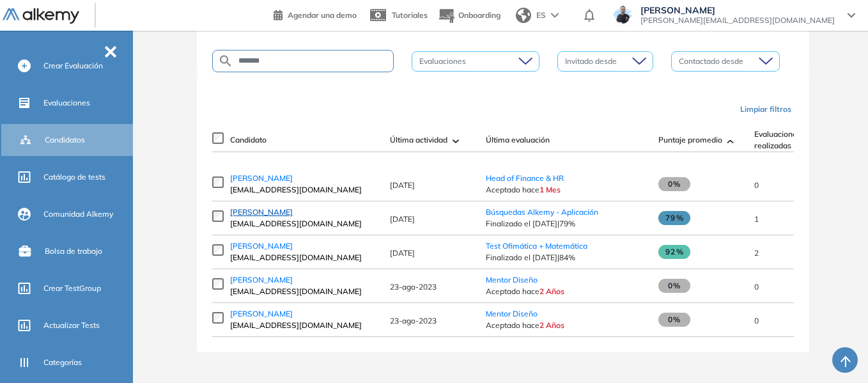
click at [251, 212] on span "Stefano Trento" at bounding box center [261, 212] width 63 height 10
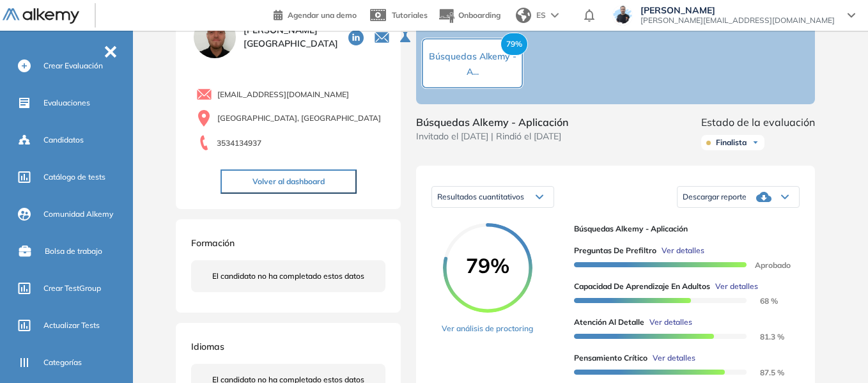
scroll to position [64, 0]
click at [724, 146] on div "Finalista No evaluado Evaluado A entrevistar Entrevistado Finalista Oferta envi…" at bounding box center [759, 142] width 114 height 26
click at [725, 147] on span "Finalista" at bounding box center [731, 142] width 31 height 10
click at [736, 265] on li "Finalista" at bounding box center [730, 259] width 27 height 13
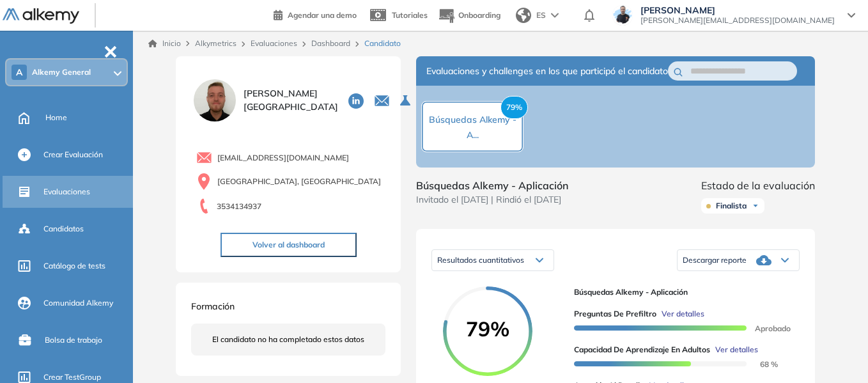
scroll to position [0, 0]
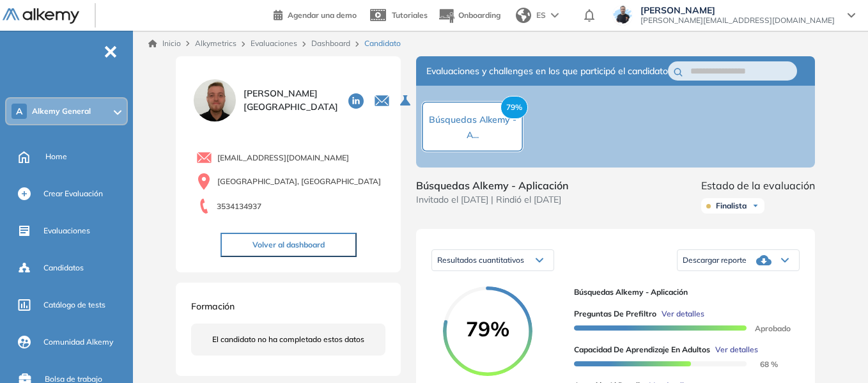
click at [117, 113] on icon at bounding box center [117, 112] width 6 height 3
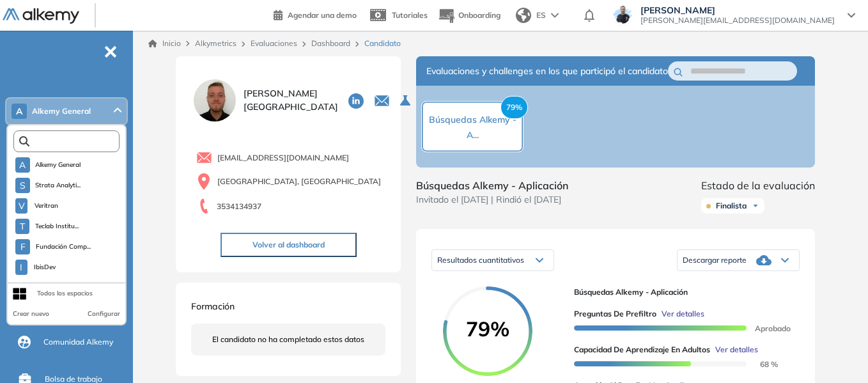
click at [91, 137] on input "text" at bounding box center [69, 142] width 80 height 10
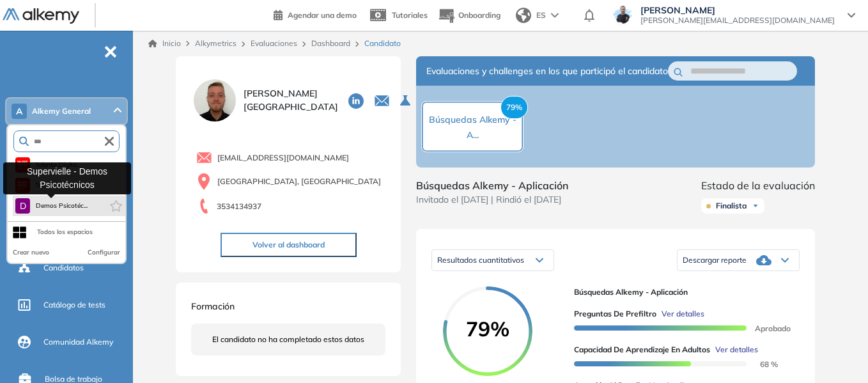
type input "***"
click at [76, 208] on span "Demos Psicotéc..." at bounding box center [61, 206] width 52 height 10
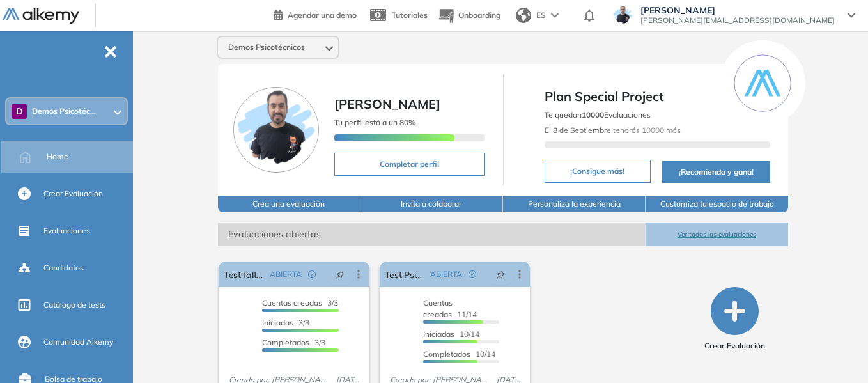
click at [210, 106] on div "Demos Psicotécnicos Miguel Gomez Tu perfil está a un 80% Completar perfil Plan …" at bounding box center [503, 231] width 730 height 401
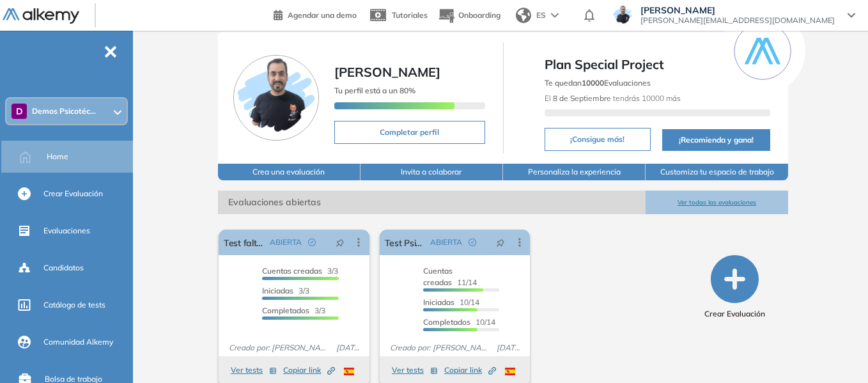
scroll to position [49, 0]
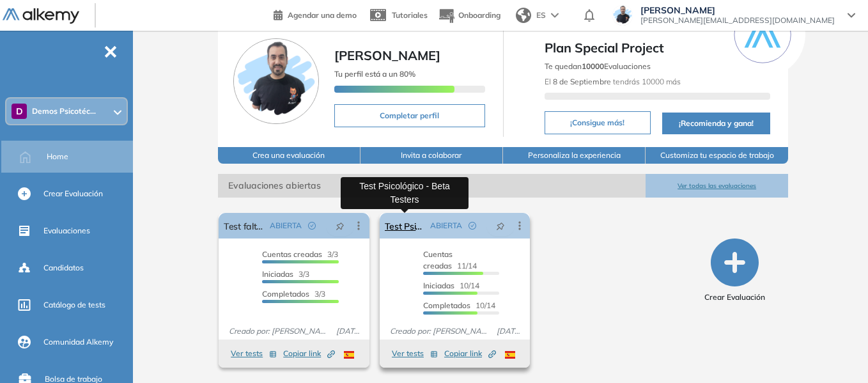
click at [407, 226] on link "Test Psicológico - Beta Testers" at bounding box center [405, 226] width 41 height 26
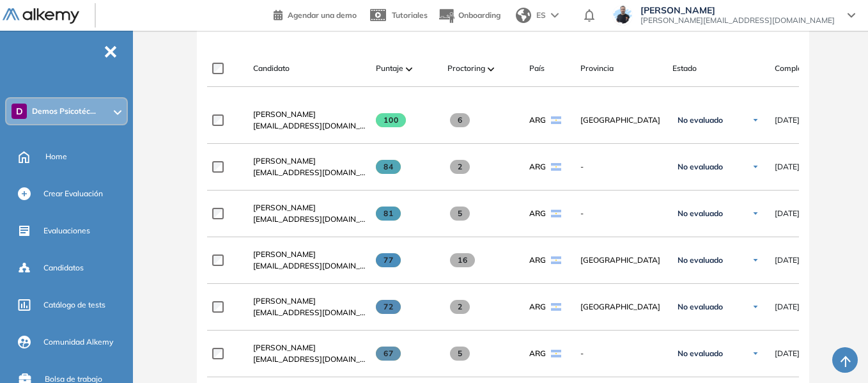
scroll to position [384, 0]
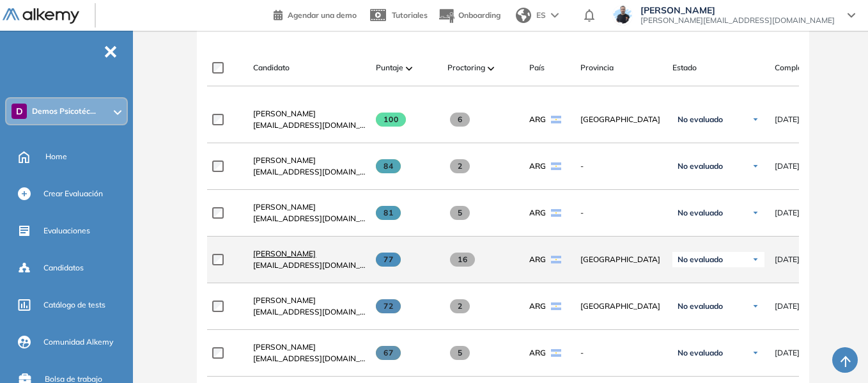
click at [312, 258] on span "Santino Monachesi" at bounding box center [284, 254] width 63 height 10
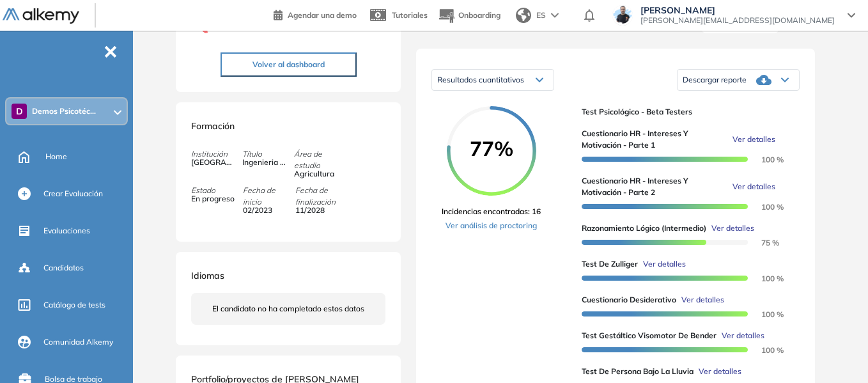
scroll to position [192, 0]
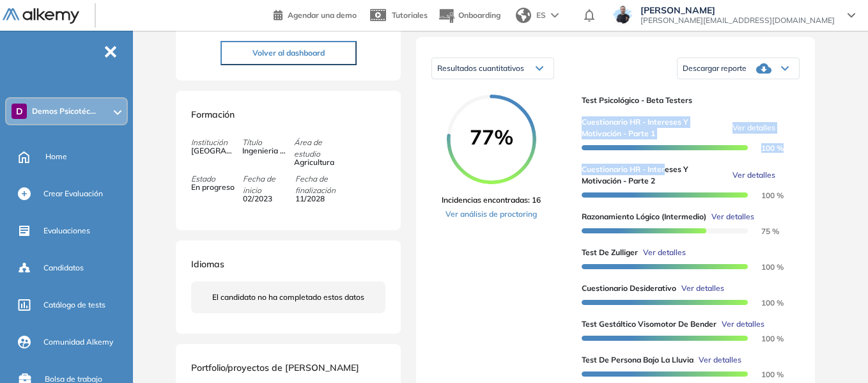
drag, startPoint x: 584, startPoint y: 132, endPoint x: 668, endPoint y: 185, distance: 98.6
click at [668, 185] on div "Cuestionario HR - Intereses y Motivación - Parte 1 Ver detalles 100 % Cuestiona…" at bounding box center [686, 278] width 208 height 345
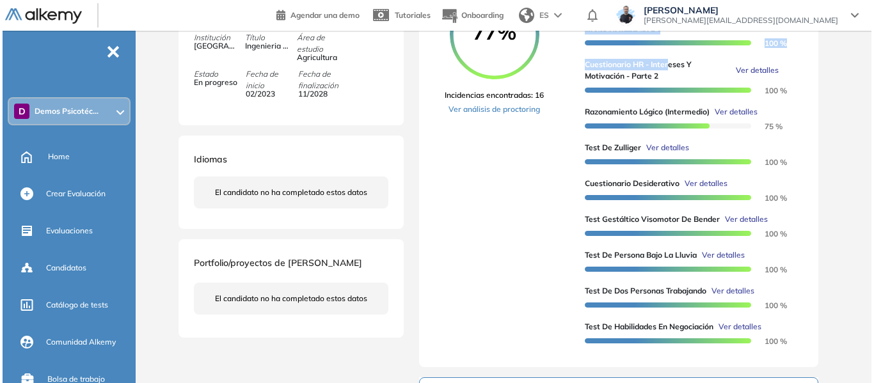
scroll to position [320, 0]
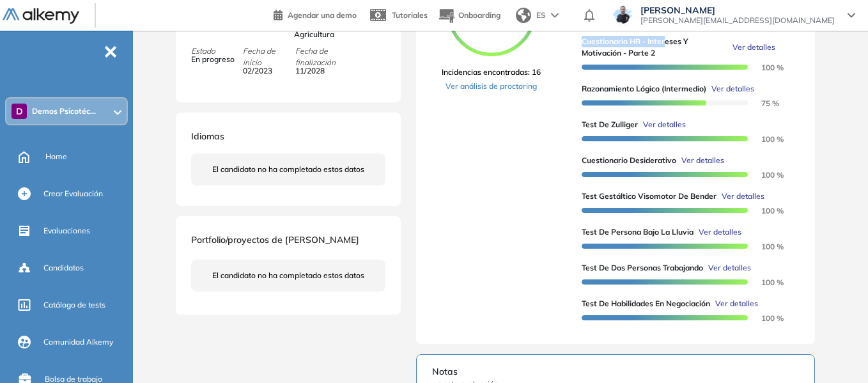
click at [673, 130] on span "Ver detalles" at bounding box center [664, 125] width 43 height 12
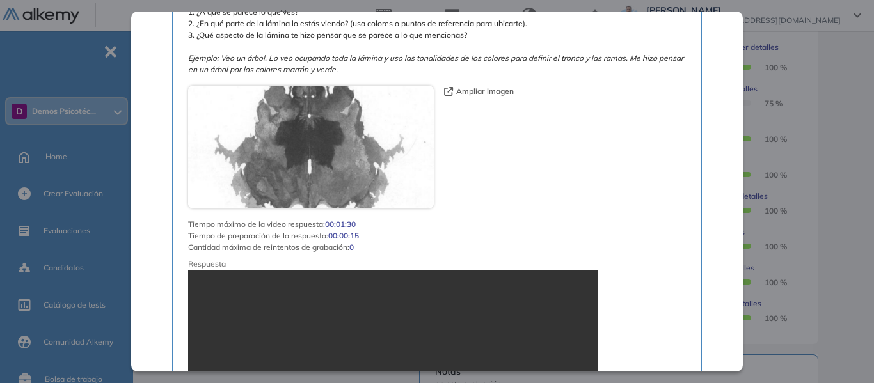
scroll to position [831, 0]
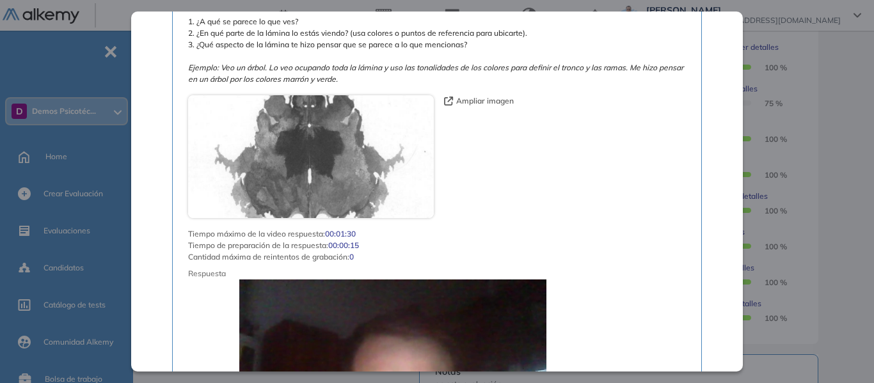
click at [242, 42] on span "A continuación, verás una lámina. Debes describir una sola cosa que puedas ver …" at bounding box center [437, 4] width 498 height 161
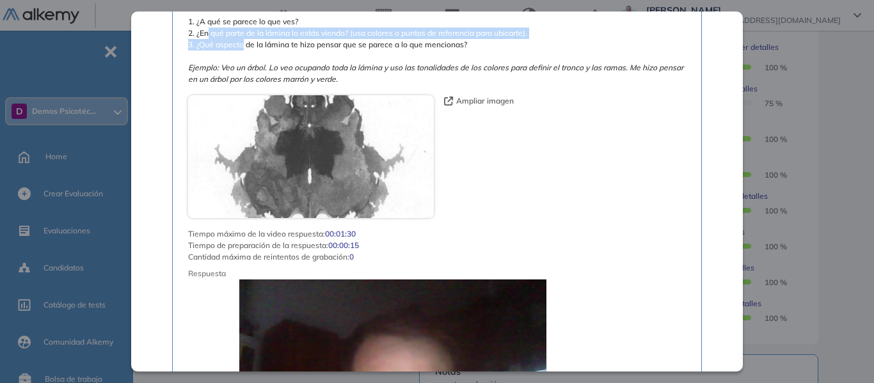
click at [430, 145] on img at bounding box center [311, 156] width 246 height 123
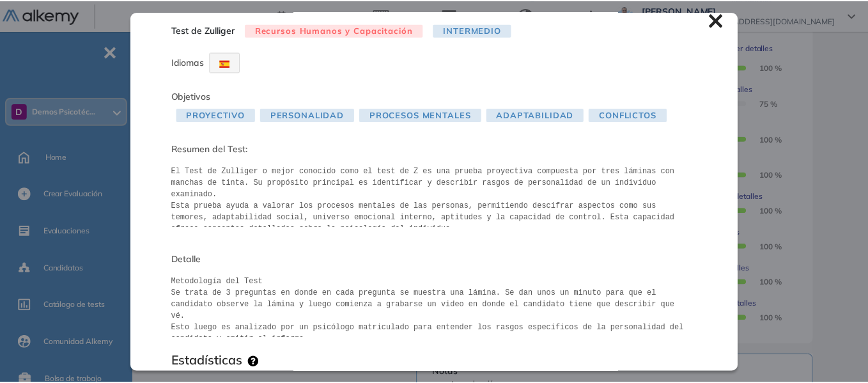
scroll to position [0, 0]
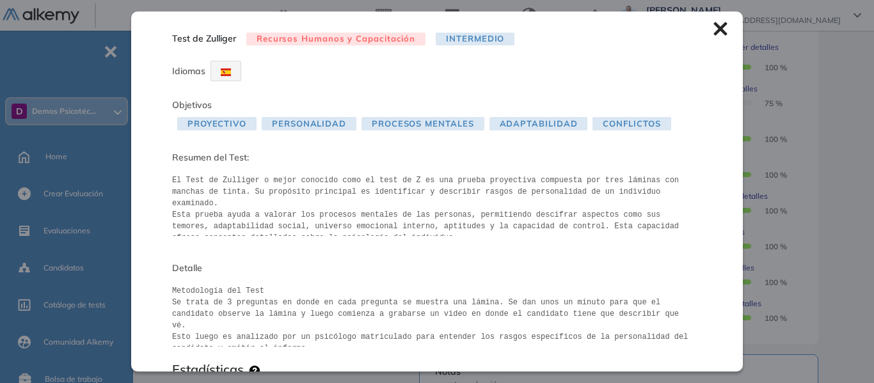
click at [714, 28] on icon at bounding box center [720, 29] width 14 height 14
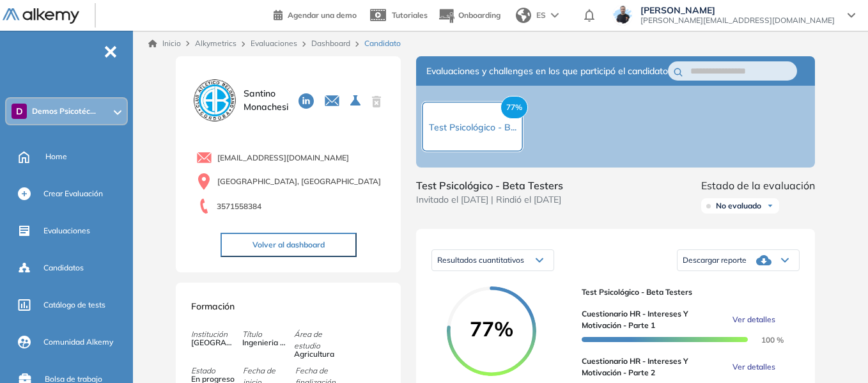
click at [116, 111] on icon at bounding box center [118, 112] width 8 height 5
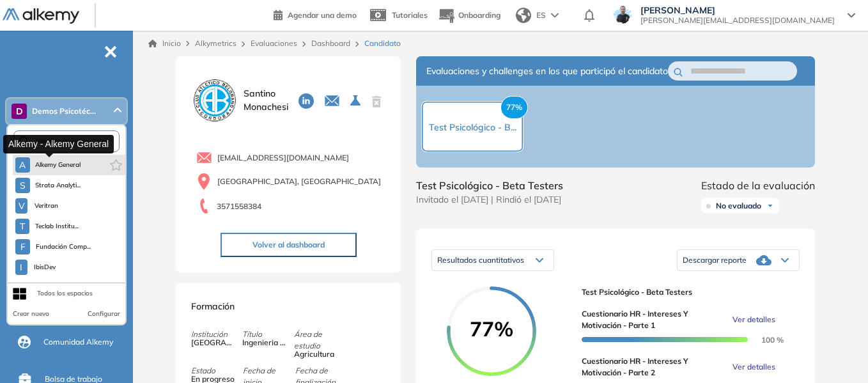
click at [67, 168] on span "Alkemy General" at bounding box center [58, 165] width 46 height 10
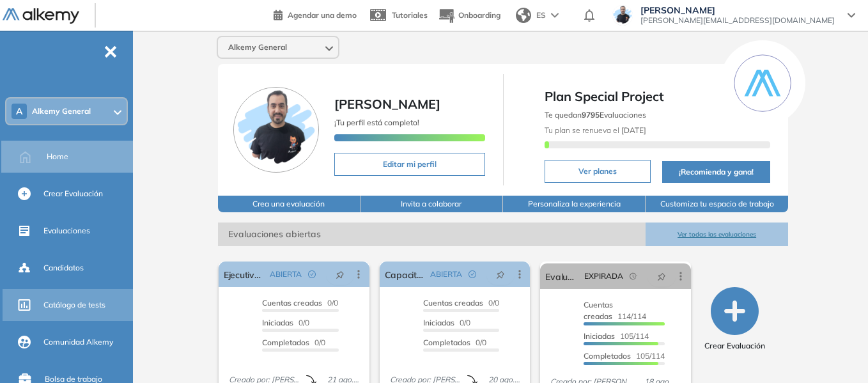
click at [78, 307] on span "Catálogo de tests" at bounding box center [74, 305] width 62 height 12
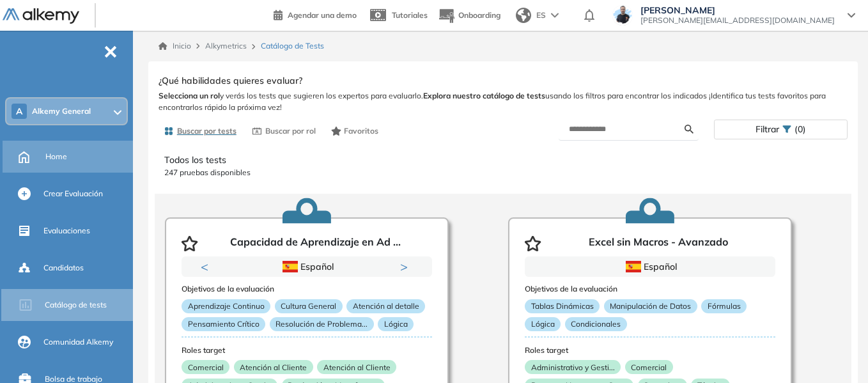
click at [54, 159] on span "Home" at bounding box center [56, 157] width 22 height 12
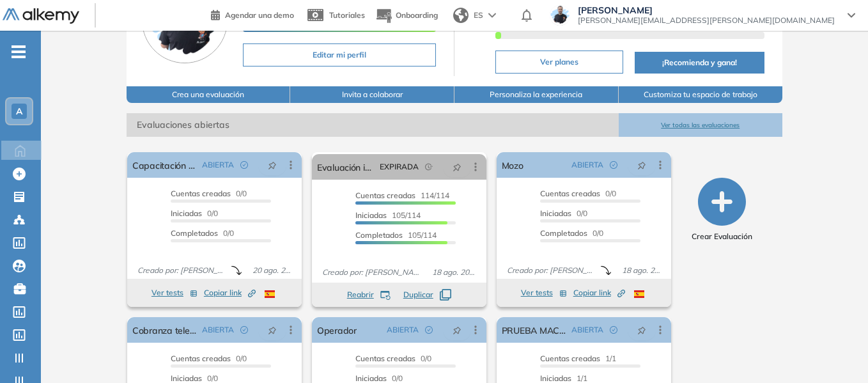
scroll to position [128, 0]
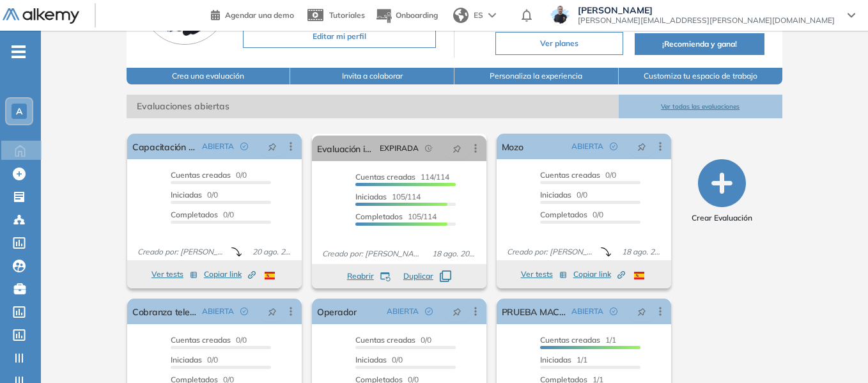
click at [22, 49] on span "-" at bounding box center [19, 50] width 14 height 10
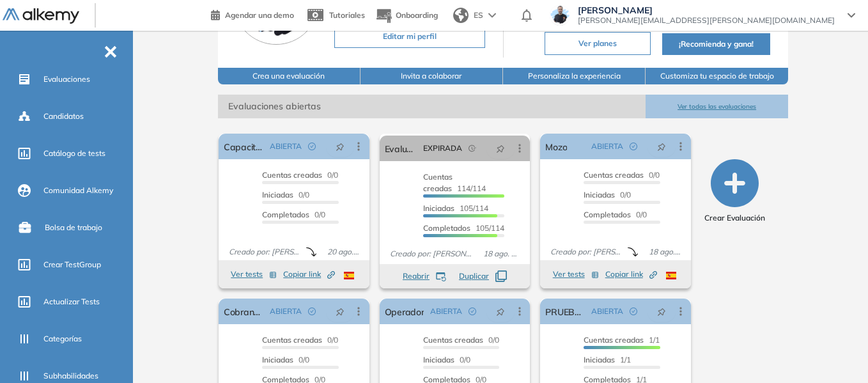
scroll to position [64, 0]
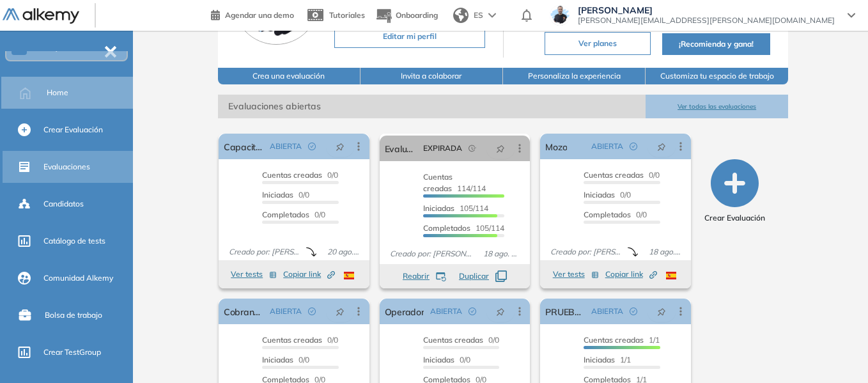
click at [77, 166] on span "Evaluaciones" at bounding box center [66, 167] width 47 height 12
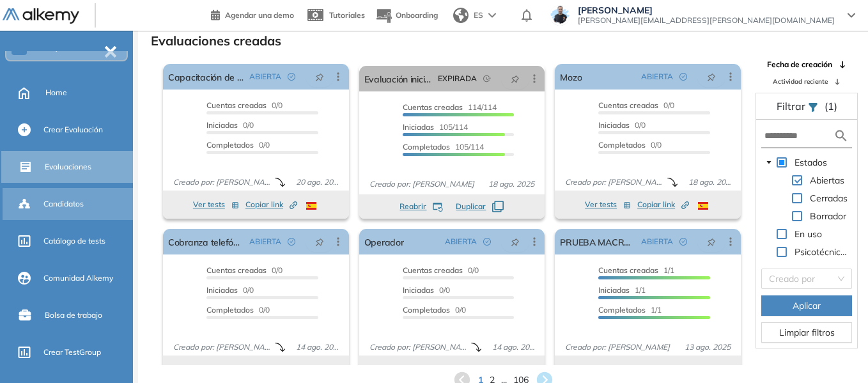
click at [75, 207] on span "Candidatos" at bounding box center [63, 204] width 40 height 12
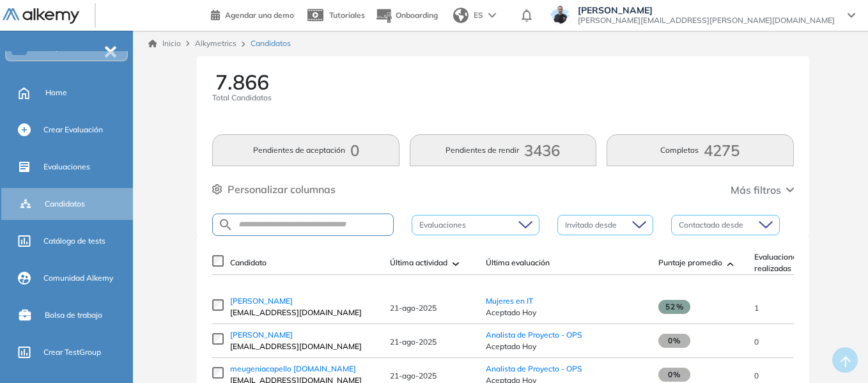
scroll to position [64, 0]
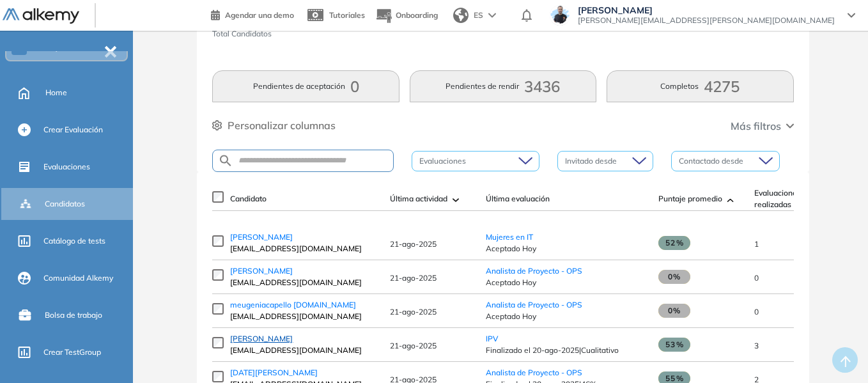
click at [250, 343] on span "Homero Layza" at bounding box center [261, 339] width 63 height 10
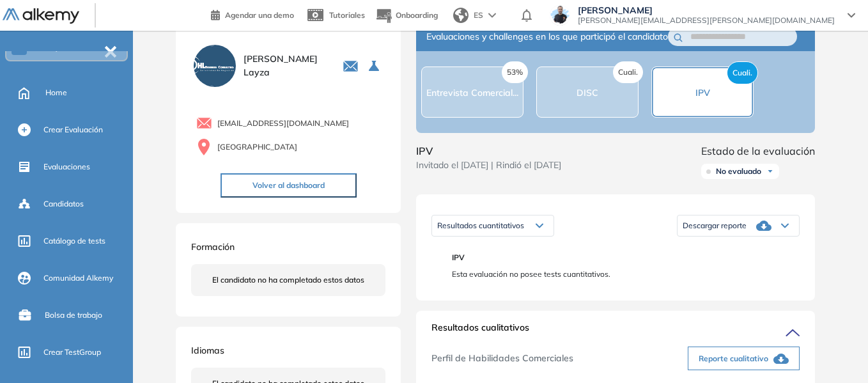
scroll to position [128, 0]
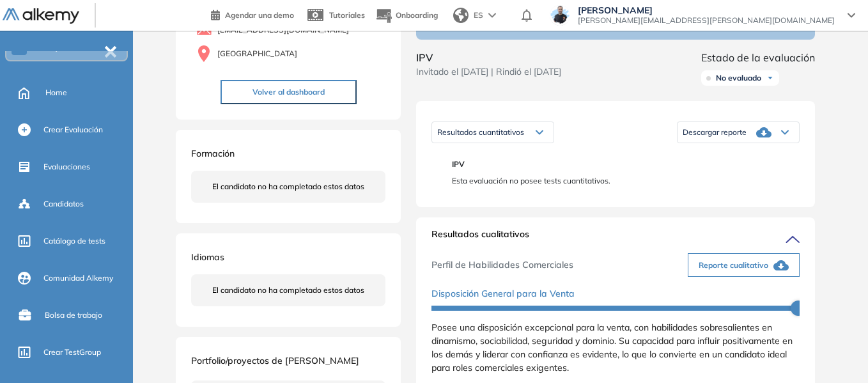
click at [728, 271] on span "Reporte cualitativo" at bounding box center [734, 266] width 70 height 12
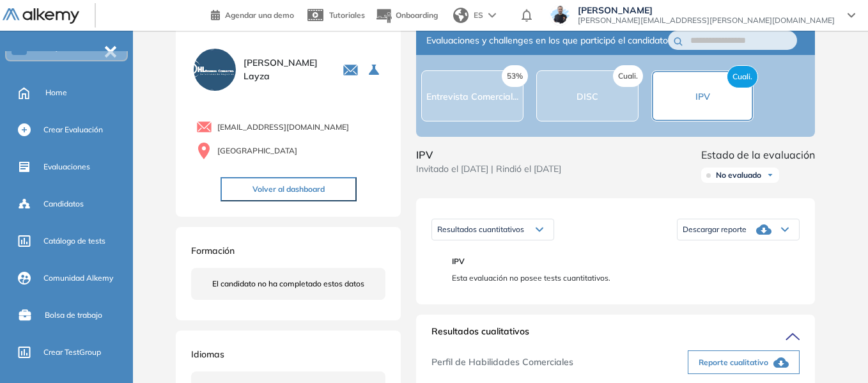
scroll to position [0, 0]
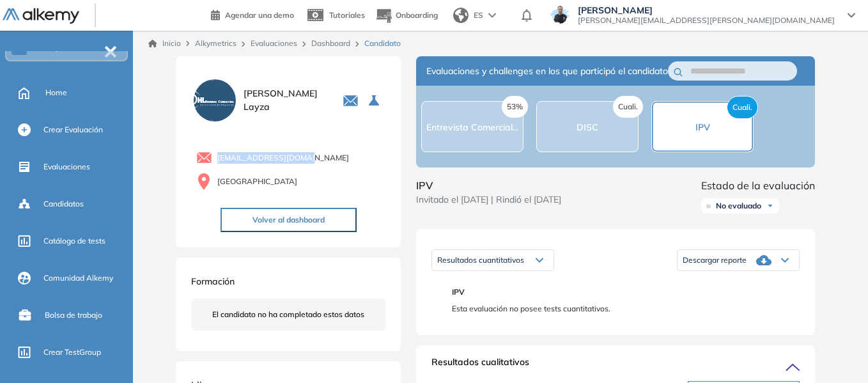
drag, startPoint x: 217, startPoint y: 157, endPoint x: 329, endPoint y: 159, distance: 111.9
click at [329, 159] on div "homerolayza@gmail.com" at bounding box center [290, 158] width 189 height 16
copy span "homerolayza@gmail.com"
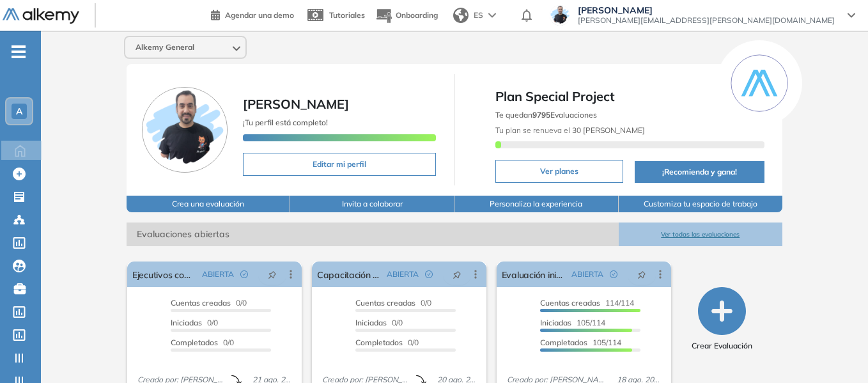
click at [24, 109] on div "A" at bounding box center [19, 111] width 15 height 15
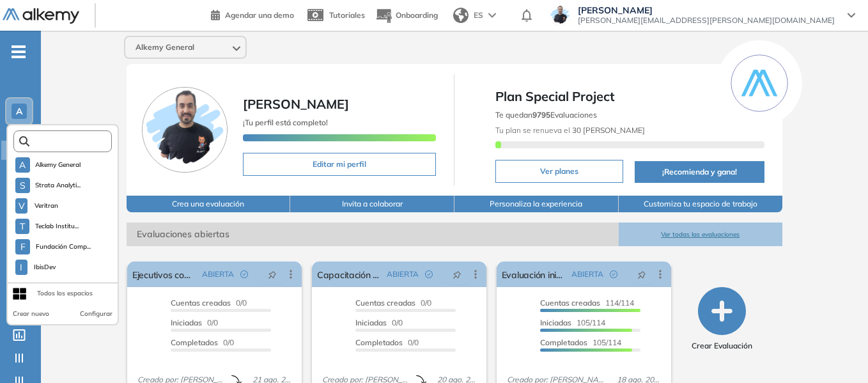
click at [63, 144] on input "text" at bounding box center [66, 142] width 74 height 10
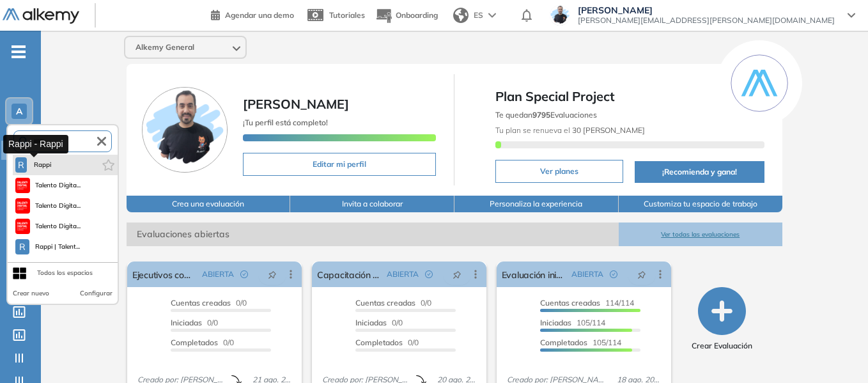
type input "****"
click at [52, 160] on span "Rappi" at bounding box center [42, 165] width 21 height 10
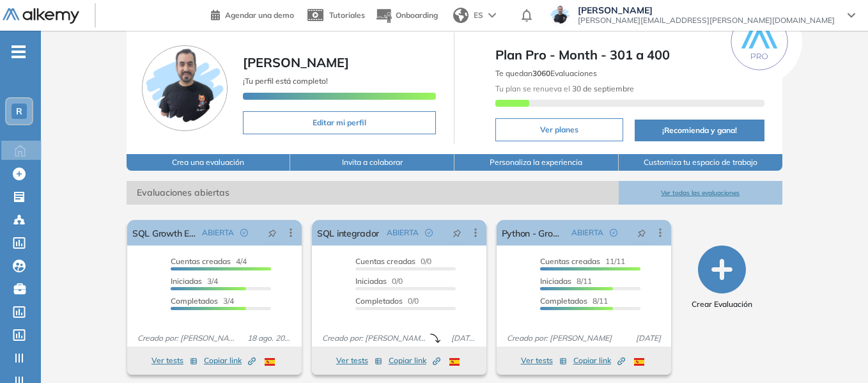
scroll to position [64, 0]
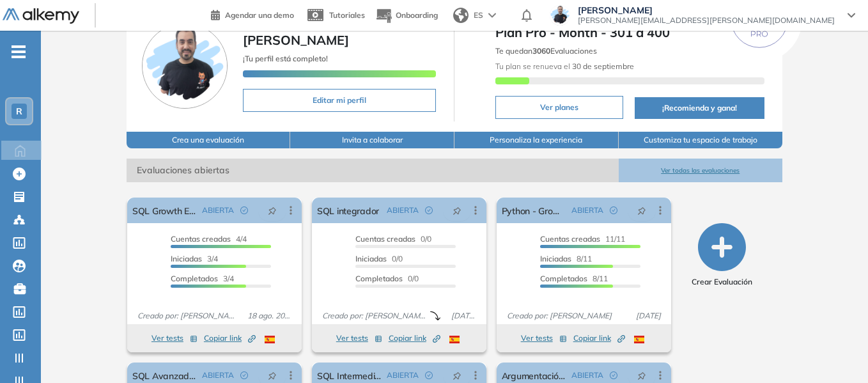
click at [18, 59] on ul "R Home Home Crear Evaluación Crear Evaluación Evaluaciones Evaluaciones Candida…" at bounding box center [20, 256] width 41 height 410
click at [19, 51] on icon "-" at bounding box center [19, 52] width 14 height 3
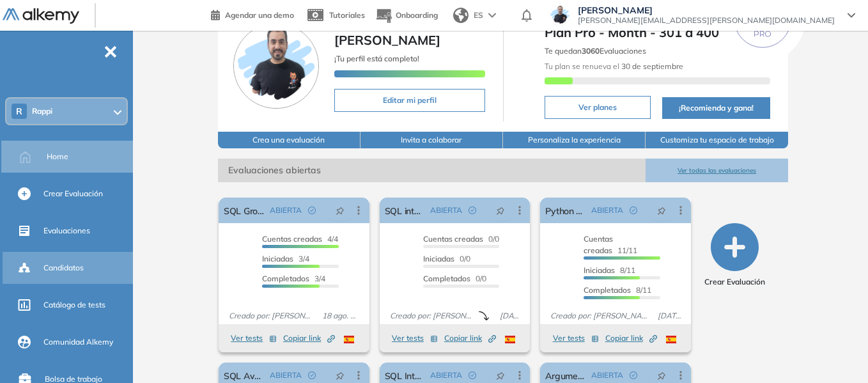
click at [69, 268] on span "Candidatos" at bounding box center [63, 268] width 40 height 12
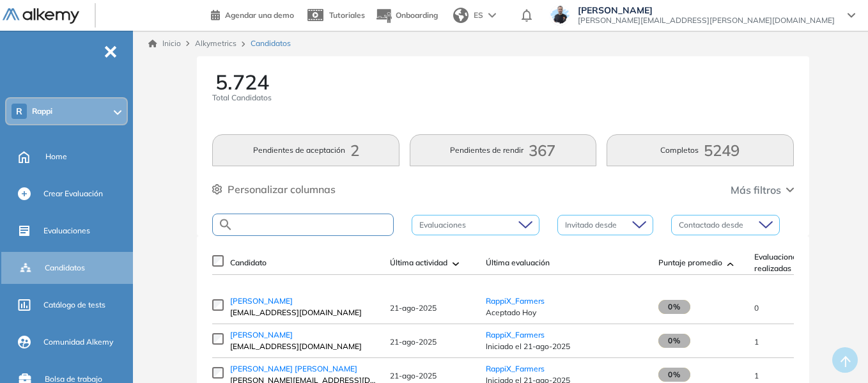
click at [305, 228] on input "text" at bounding box center [313, 225] width 160 height 10
paste input "**********"
type input "**********"
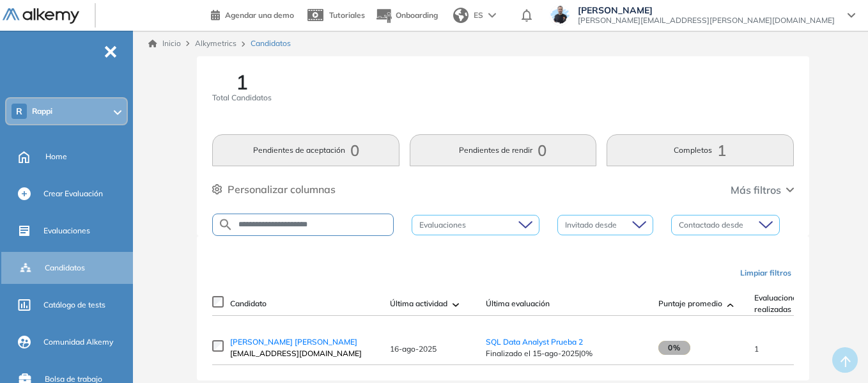
scroll to position [33, 0]
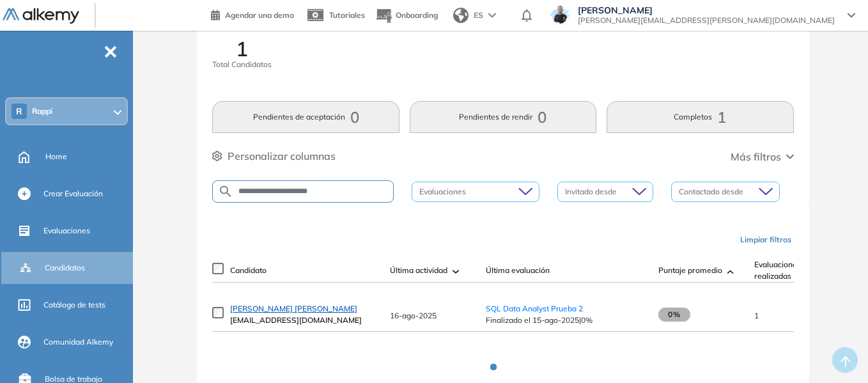
click at [269, 313] on span "Julián Felipe Ortiz Fontecha" at bounding box center [293, 309] width 127 height 10
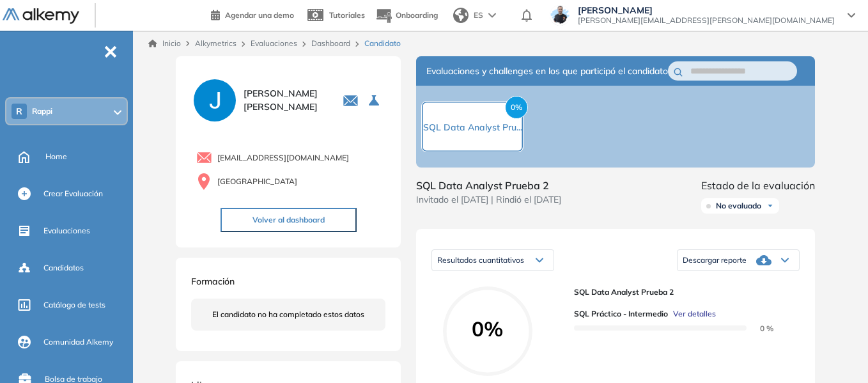
click at [452, 134] on div "0% SQL Data Analyst Pru..." at bounding box center [472, 126] width 99 height 15
click at [322, 46] on link "Dashboard" at bounding box center [330, 43] width 39 height 10
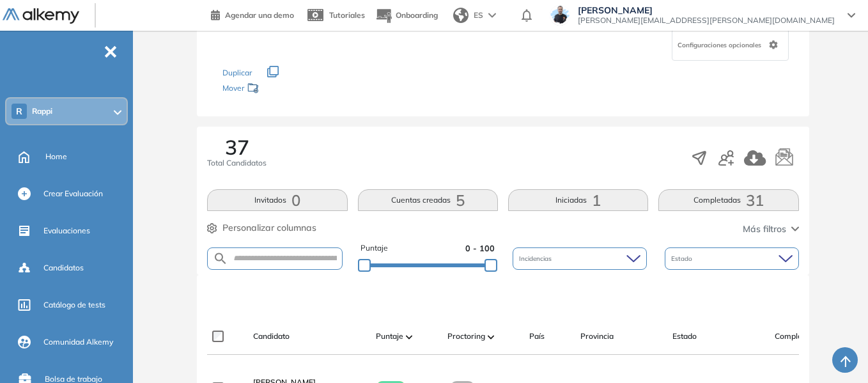
scroll to position [128, 0]
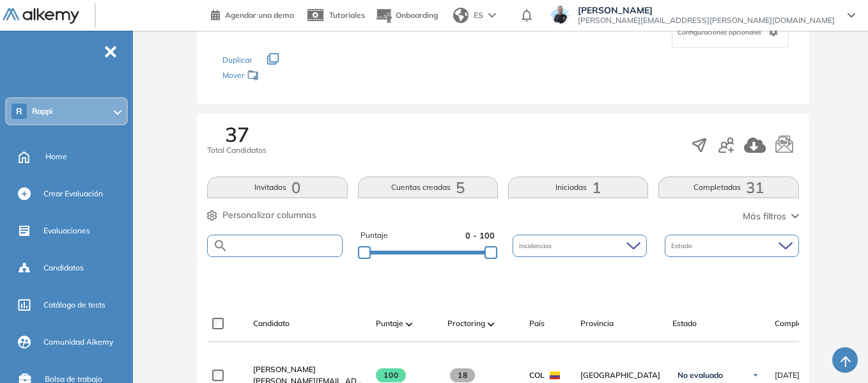
click at [276, 242] on input "text" at bounding box center [284, 246] width 113 height 10
paste input "**********"
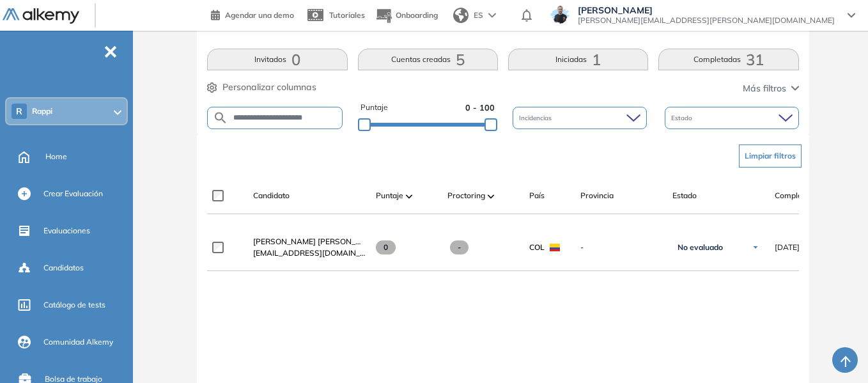
scroll to position [0, 0]
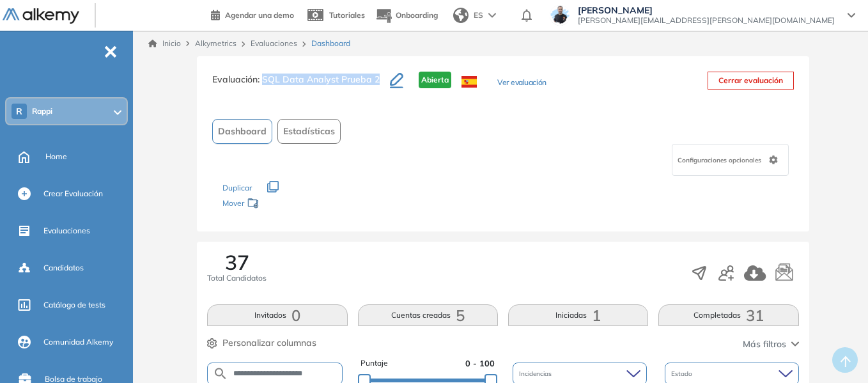
drag, startPoint x: 265, startPoint y: 79, endPoint x: 389, endPoint y: 86, distance: 124.9
click at [389, 86] on div "Evaluación : SQL Data Analyst Prueba 2 Abierta Ver evaluación" at bounding box center [379, 88] width 334 height 32
copy div "SQL Data Analyst Prueba 2"
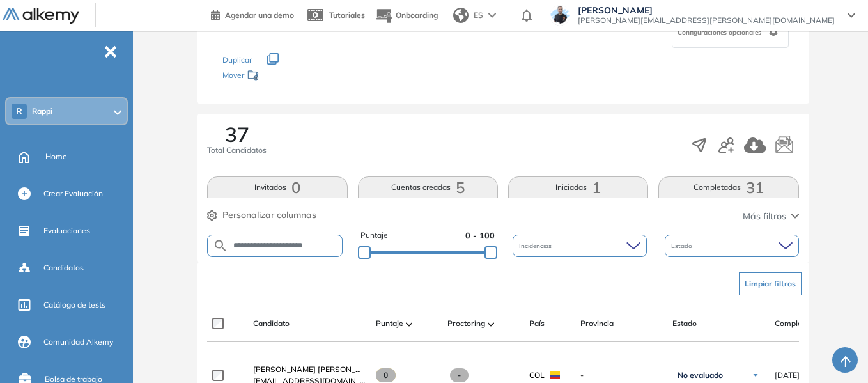
click at [273, 247] on input "**********" at bounding box center [284, 246] width 113 height 10
paste input "**********"
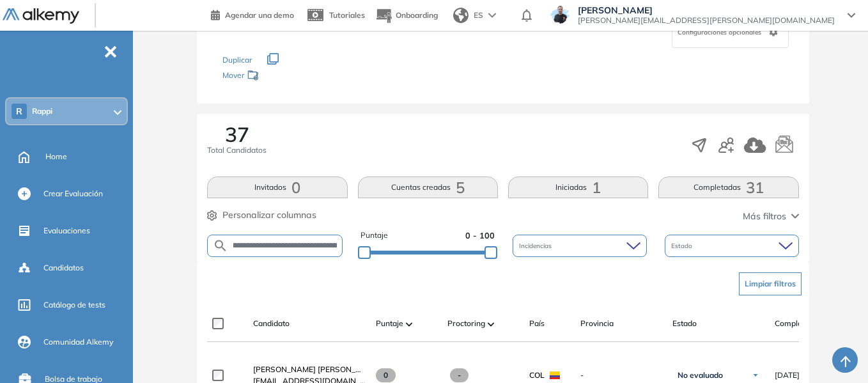
type input "**********"
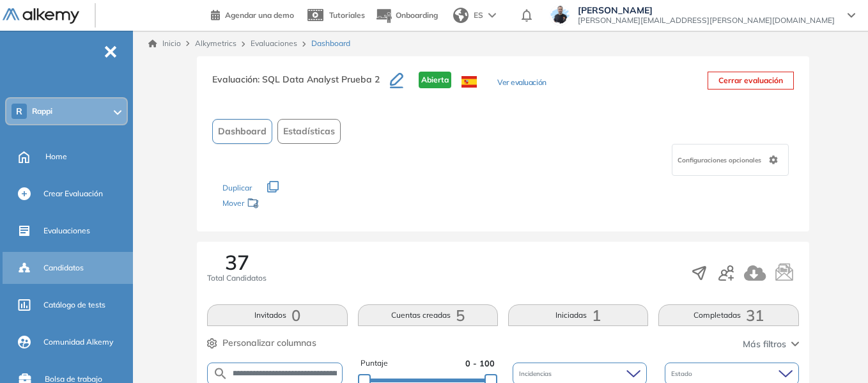
scroll to position [0, 0]
click at [72, 272] on span "Candidatos" at bounding box center [63, 268] width 40 height 12
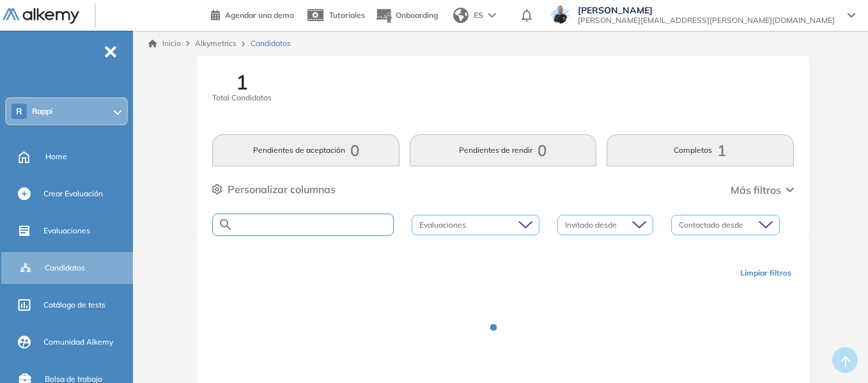
click at [305, 224] on input "text" at bounding box center [313, 225] width 160 height 10
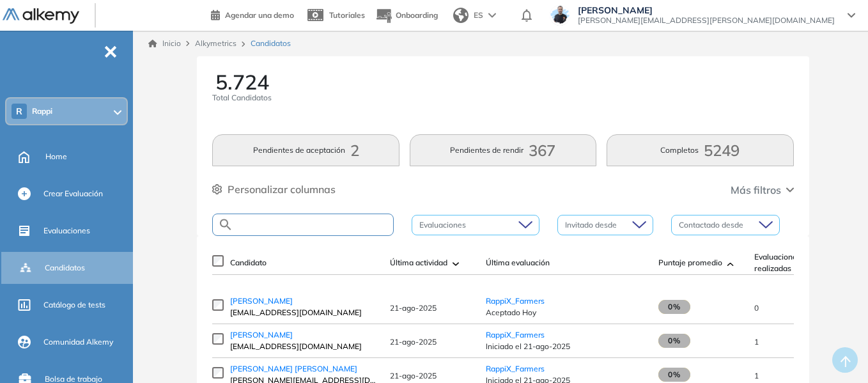
paste input "**********"
type input "**********"
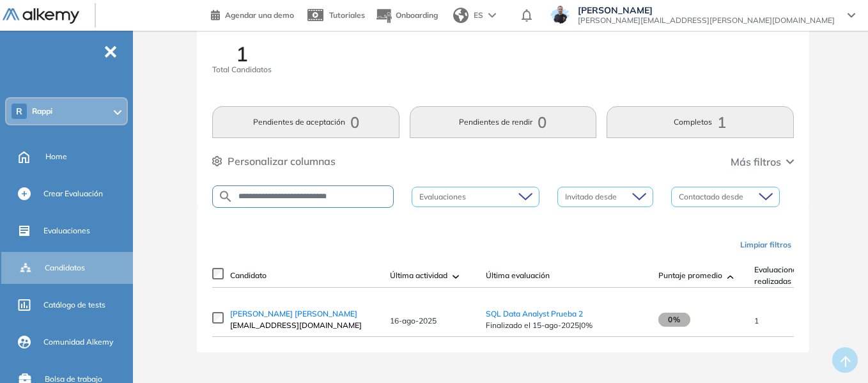
scroll to position [33, 0]
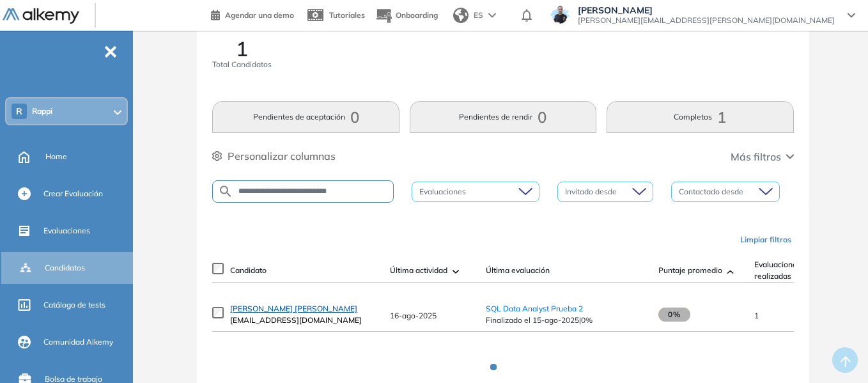
click at [320, 312] on span "JULIAN FELIPE ORTIZ FONTECHA" at bounding box center [293, 309] width 127 height 10
